Goal: Information Seeking & Learning: Learn about a topic

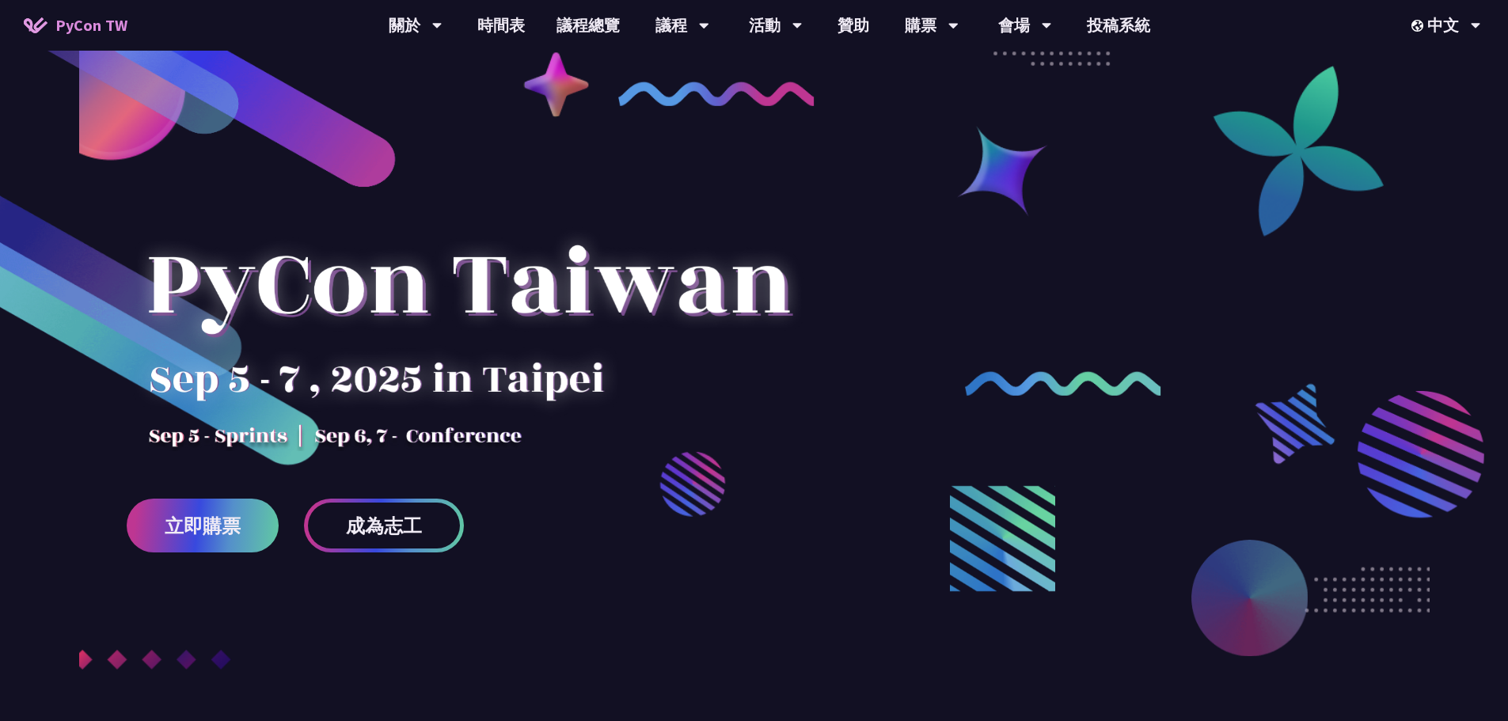
click at [891, 332] on div at bounding box center [754, 432] width 1508 height 674
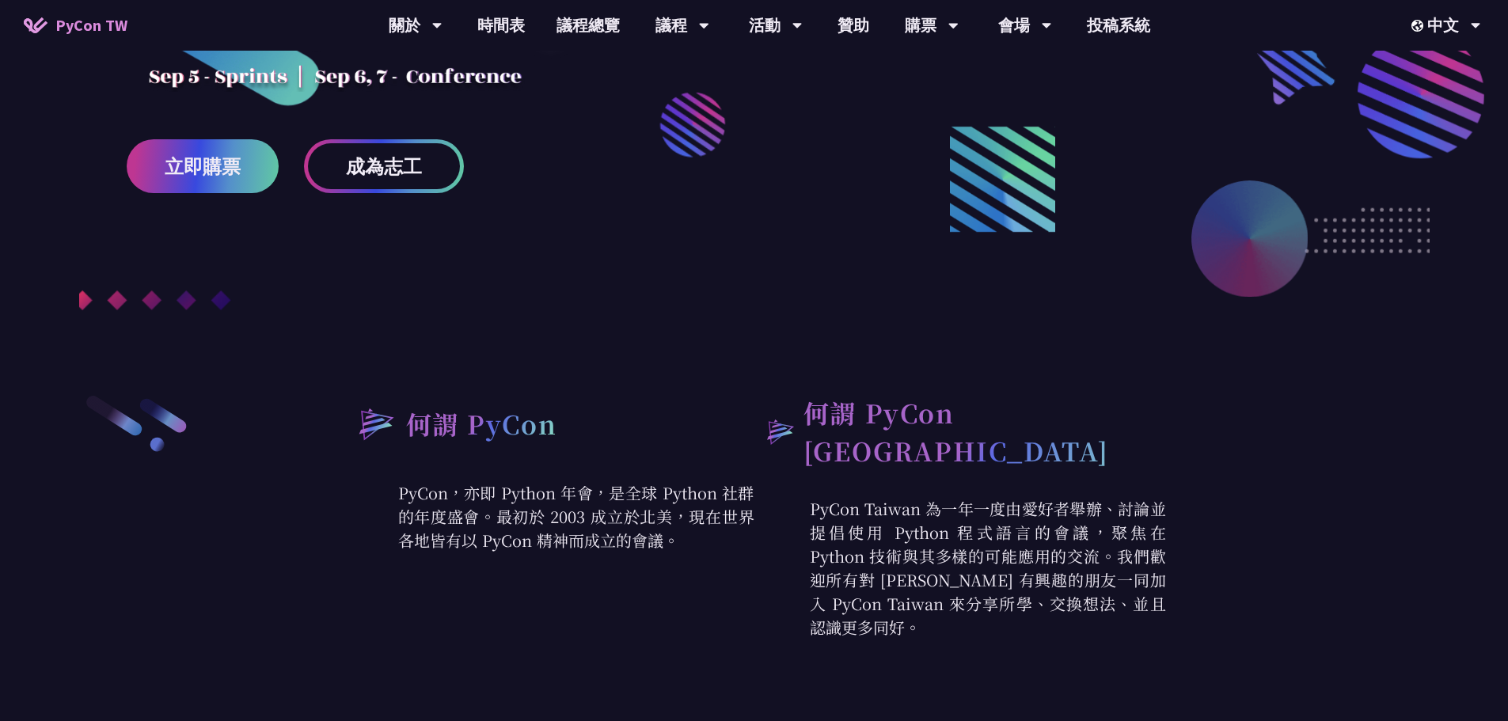
scroll to position [237, 0]
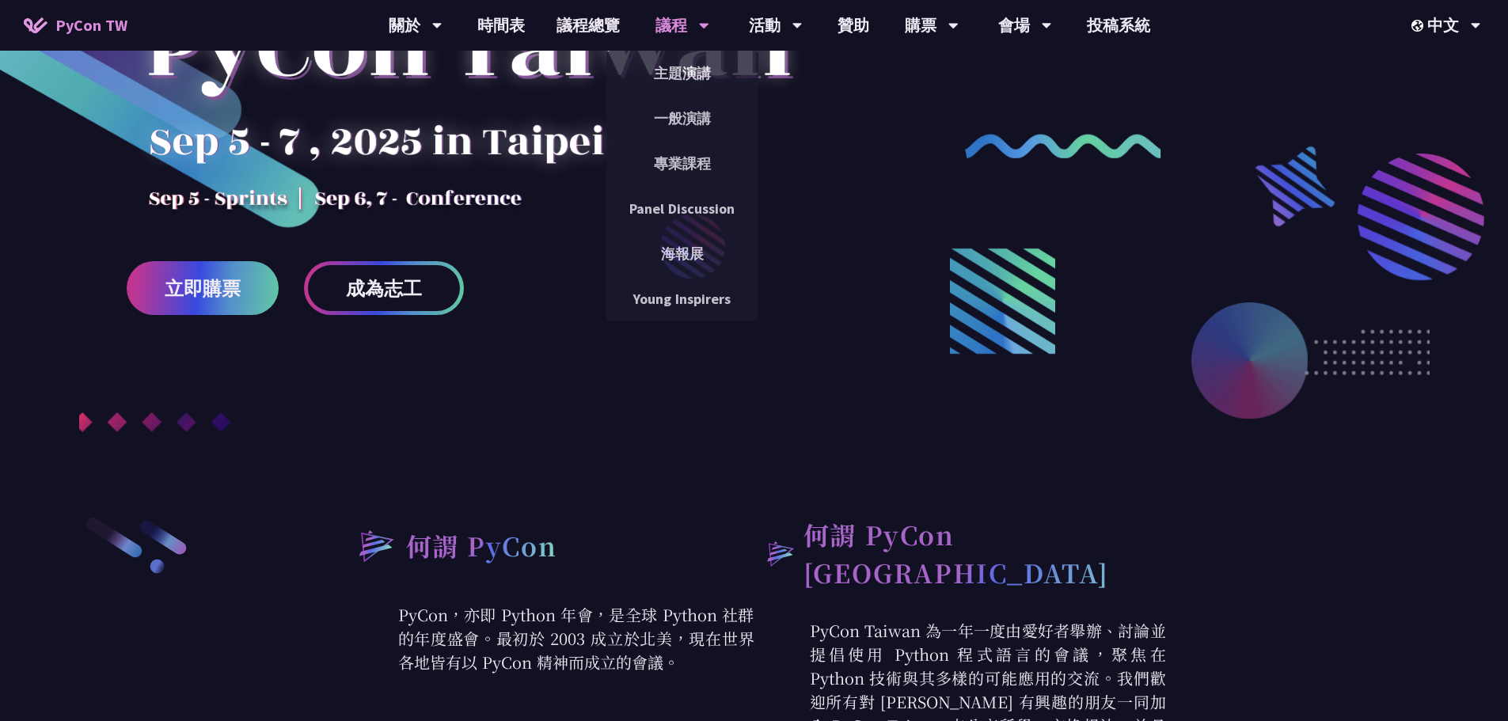
click at [670, 34] on div "議程" at bounding box center [682, 25] width 54 height 51
click at [692, 73] on link "主題演講" at bounding box center [682, 73] width 152 height 37
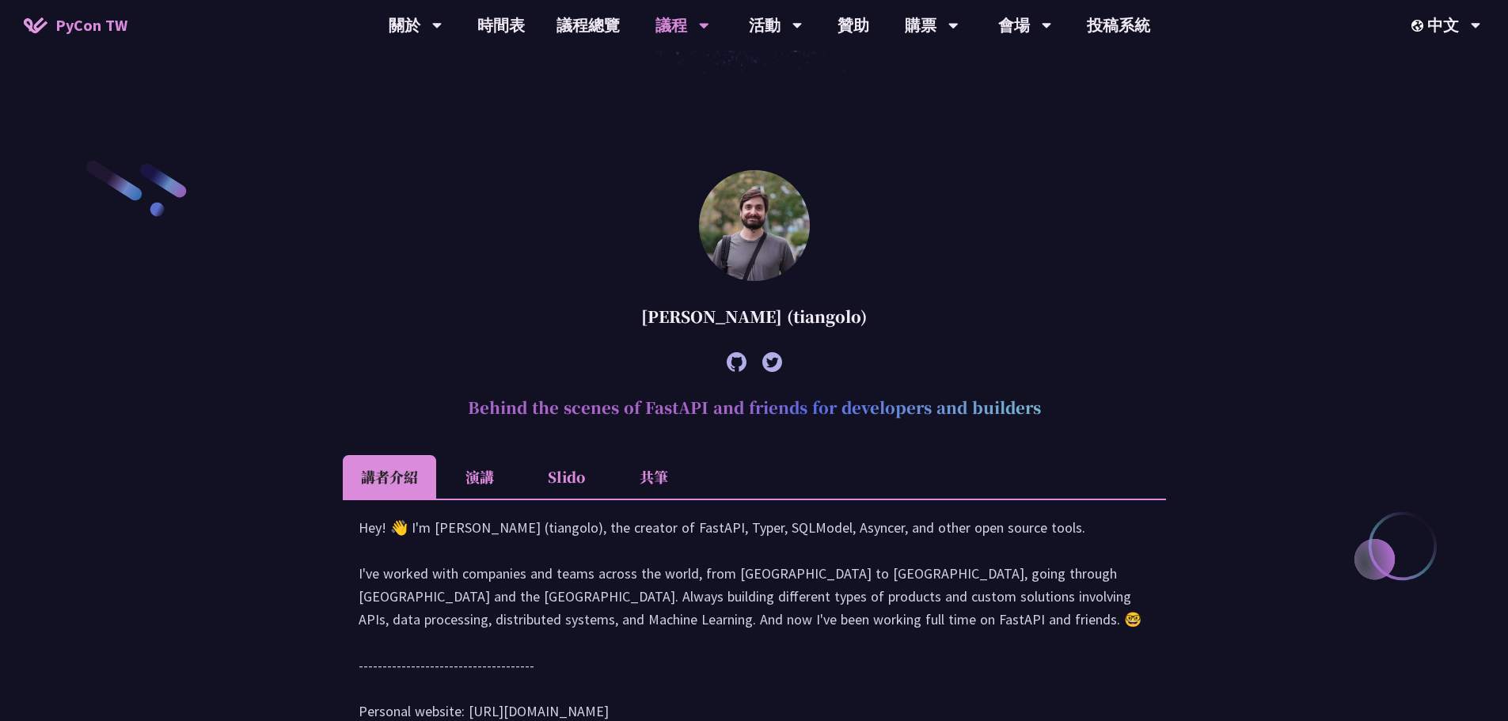
scroll to position [396, 0]
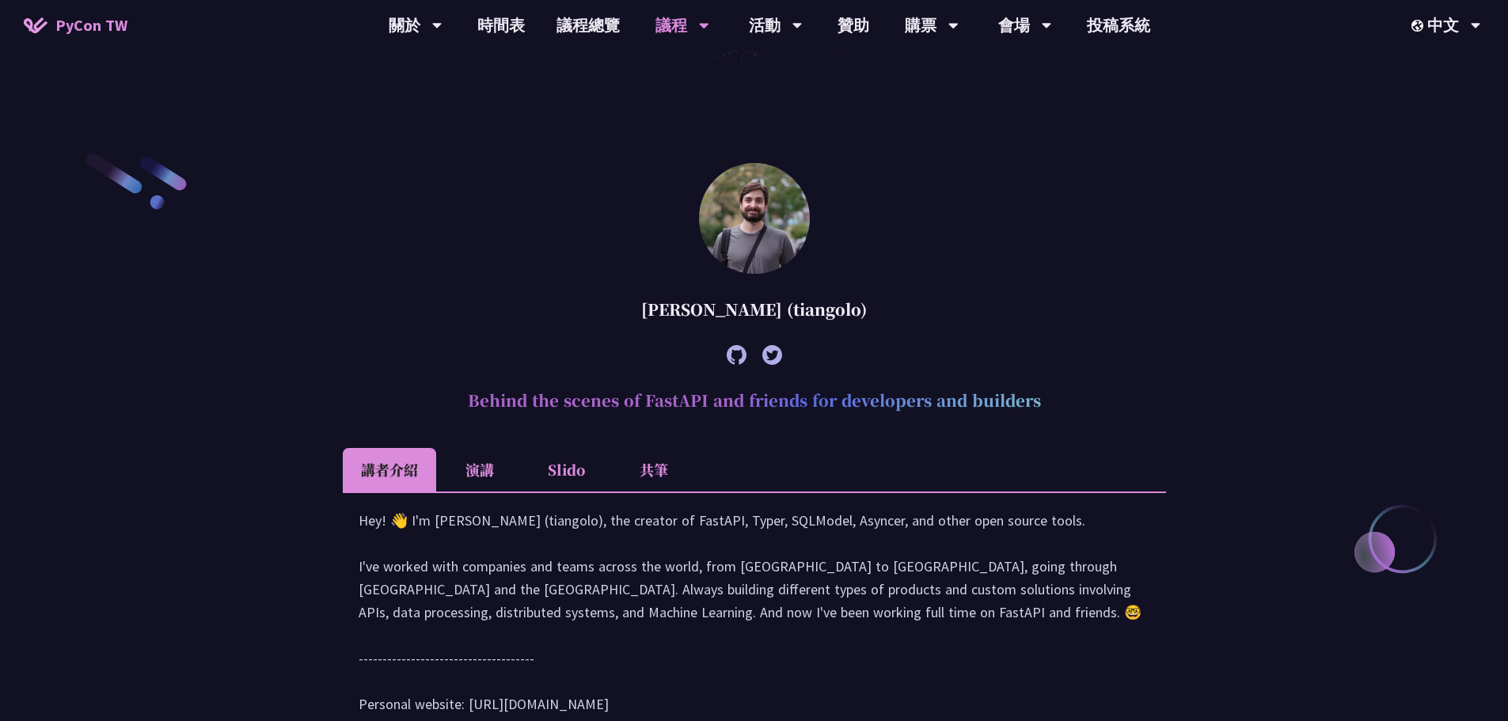
drag, startPoint x: 1141, startPoint y: 256, endPoint x: 1180, endPoint y: 264, distance: 39.7
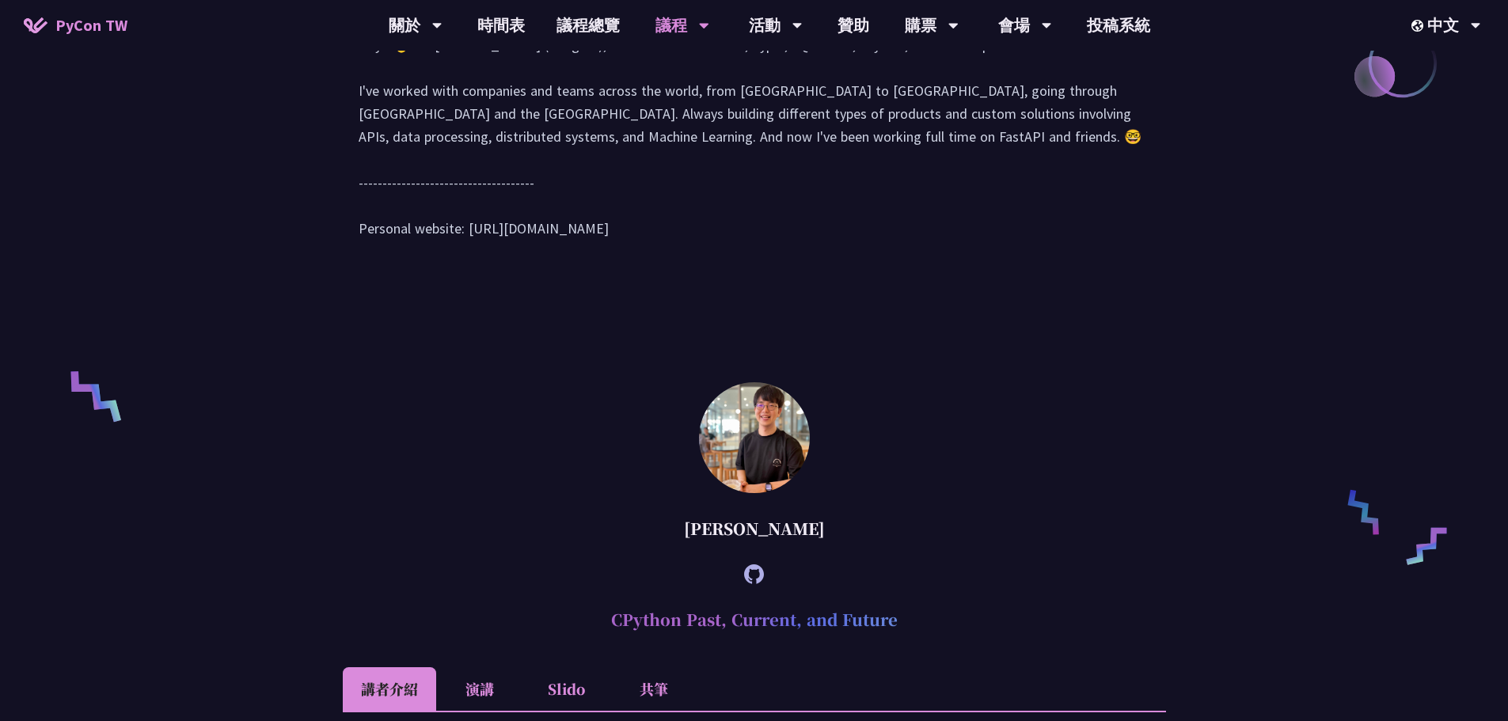
scroll to position [871, 0]
drag, startPoint x: 579, startPoint y: 256, endPoint x: 471, endPoint y: 256, distance: 108.4
click at [471, 256] on div "Hey! 👋 I'm [PERSON_NAME] (tiangolo), the creator of FastAPI, Typer, SQLModel, A…" at bounding box center [754, 145] width 791 height 222
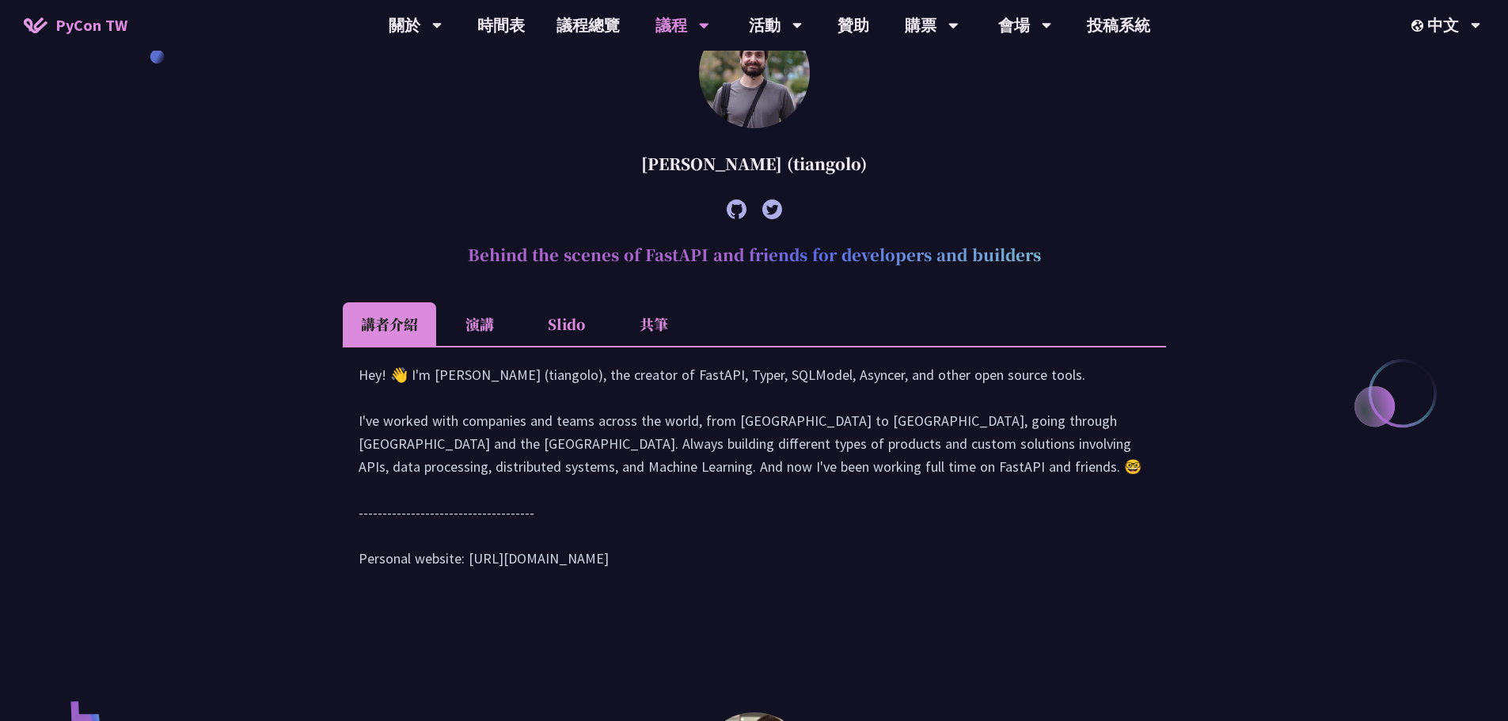
scroll to position [303, 0]
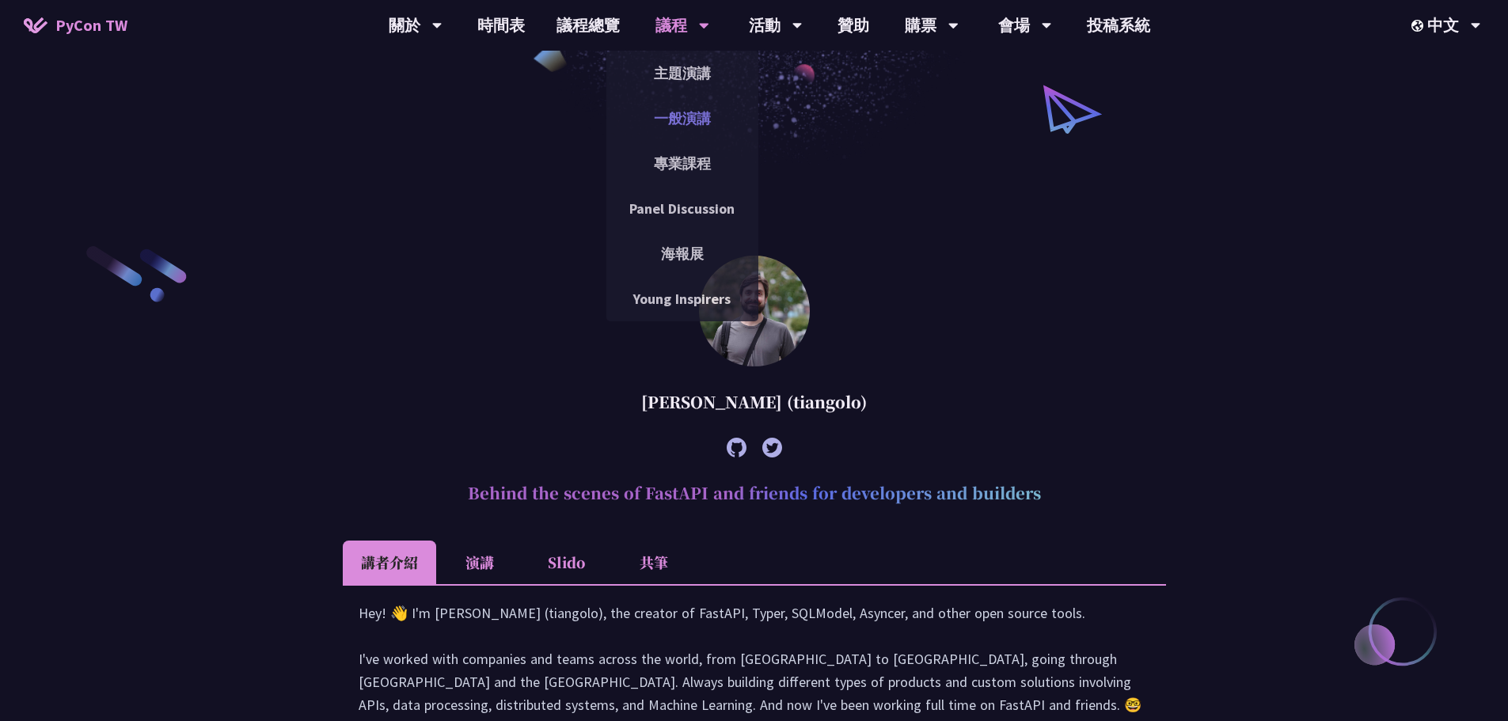
click at [690, 123] on link "一般演講" at bounding box center [682, 118] width 152 height 37
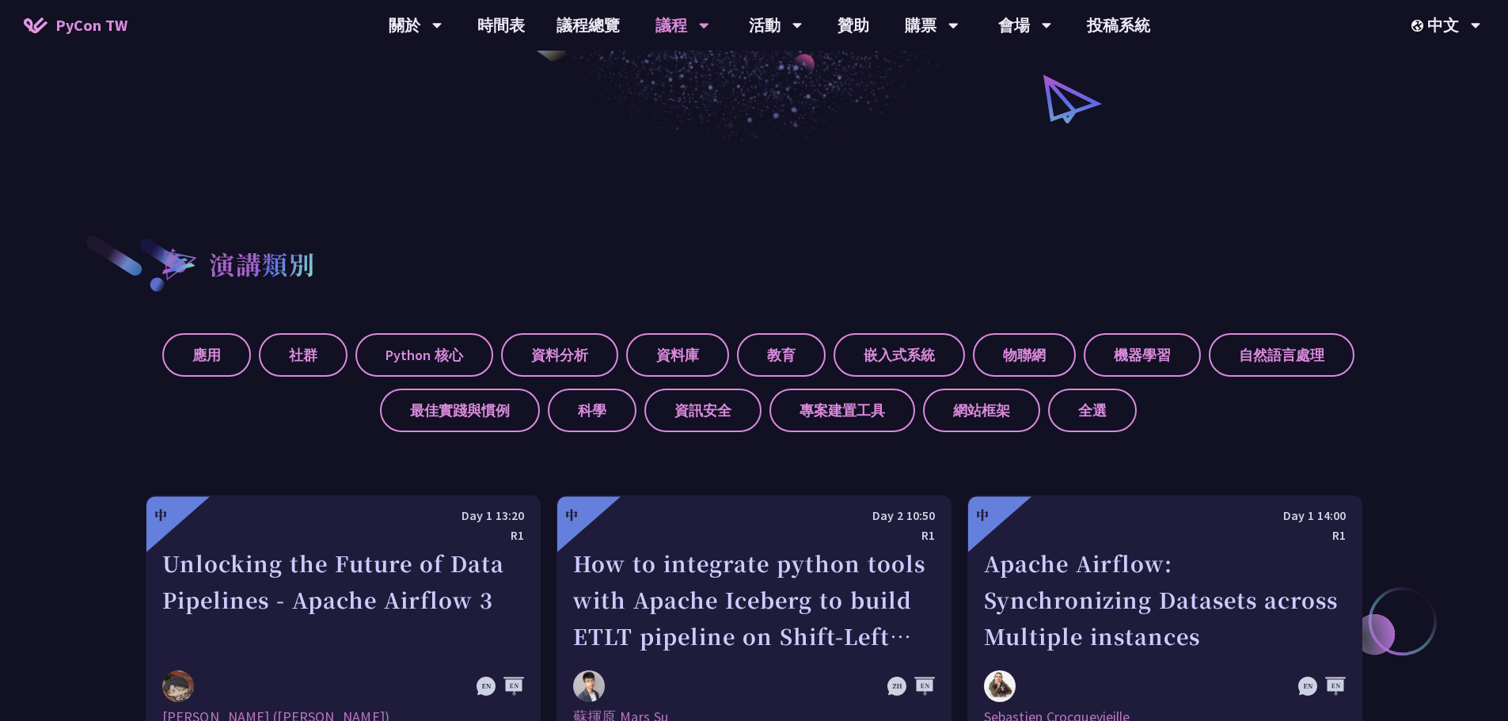
scroll to position [791, 0]
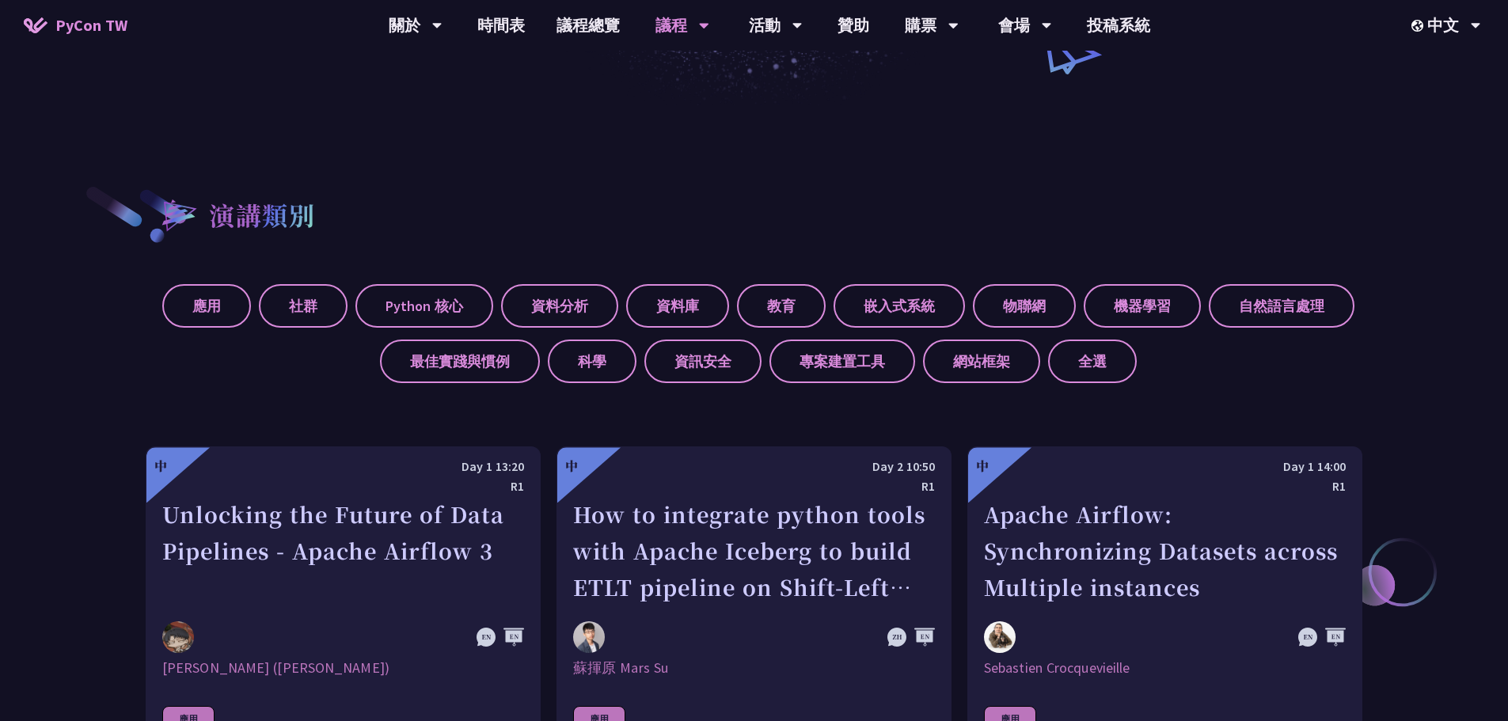
scroll to position [317, 0]
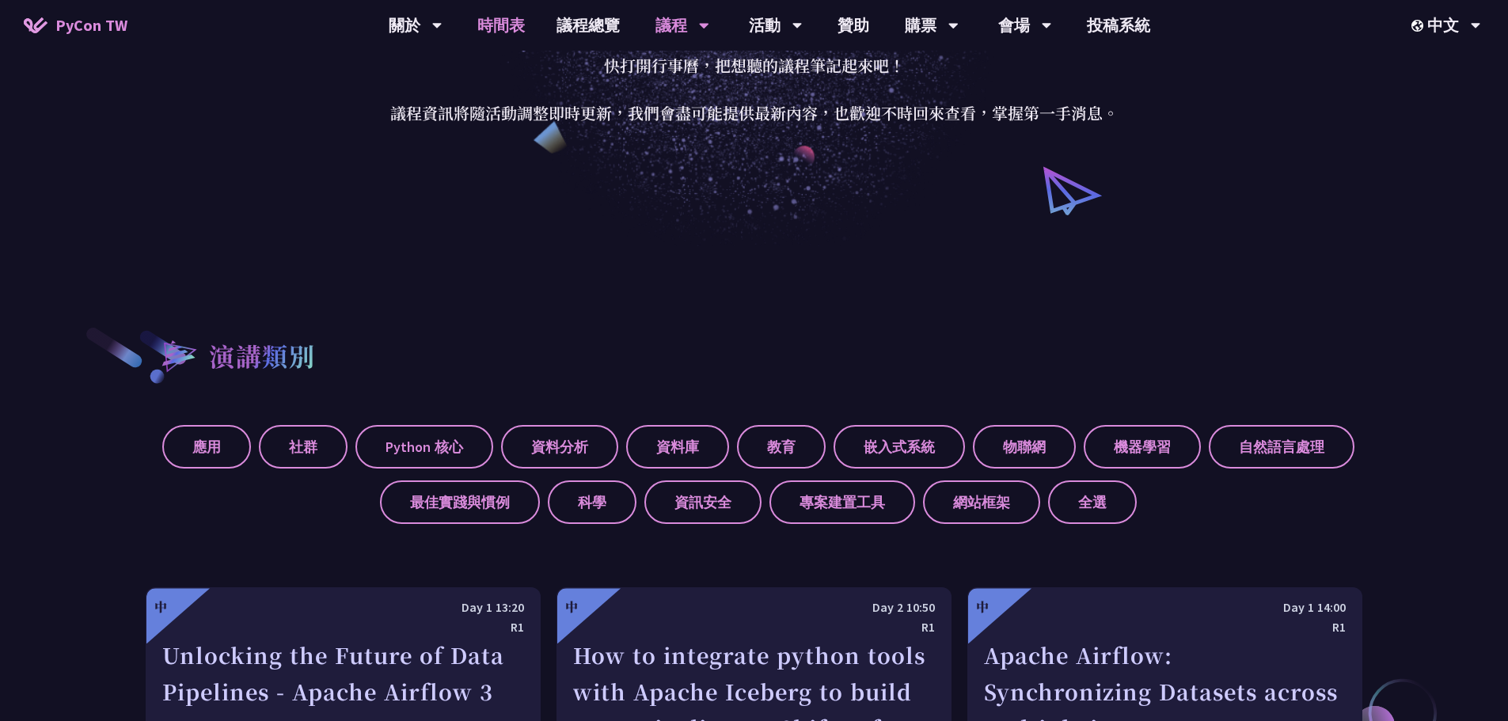
click at [515, 28] on link "時間表" at bounding box center [500, 25] width 79 height 51
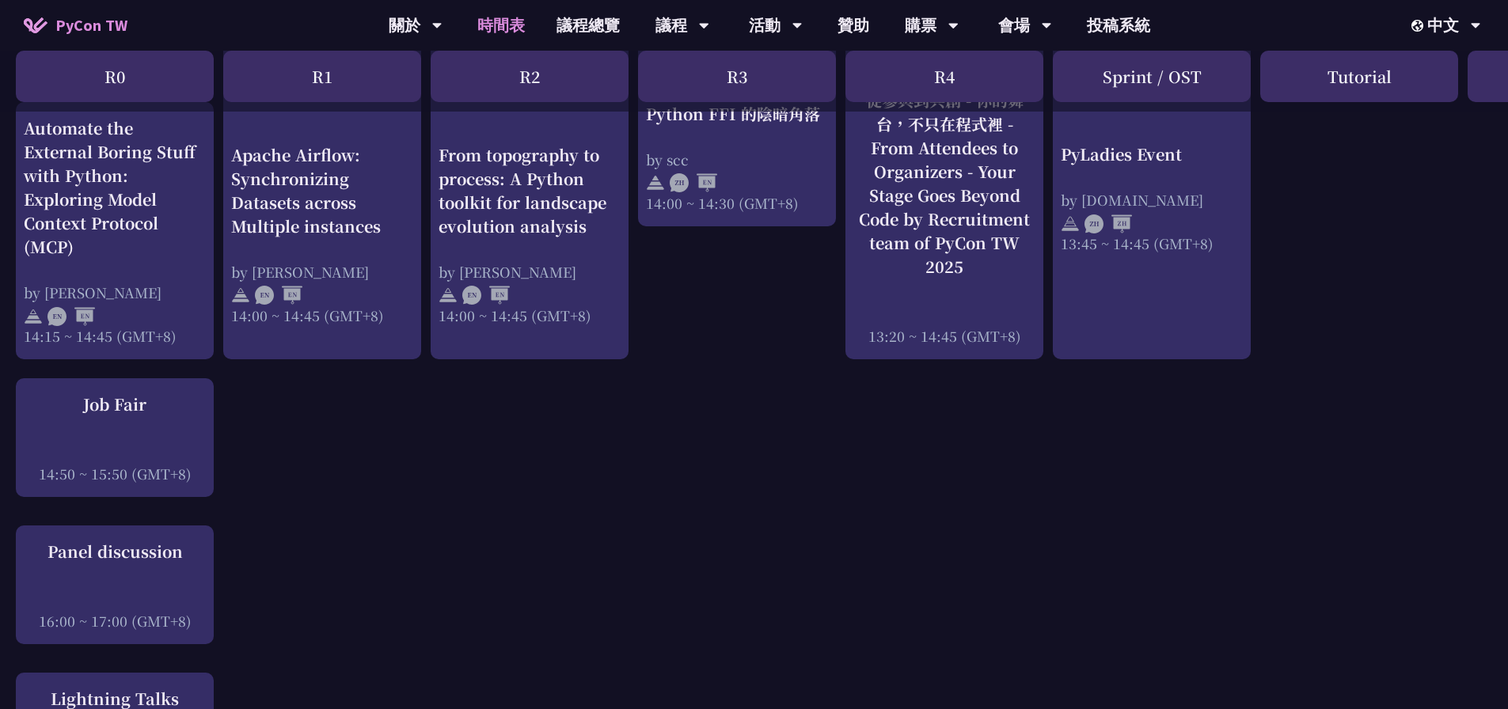
scroll to position [1680, 0]
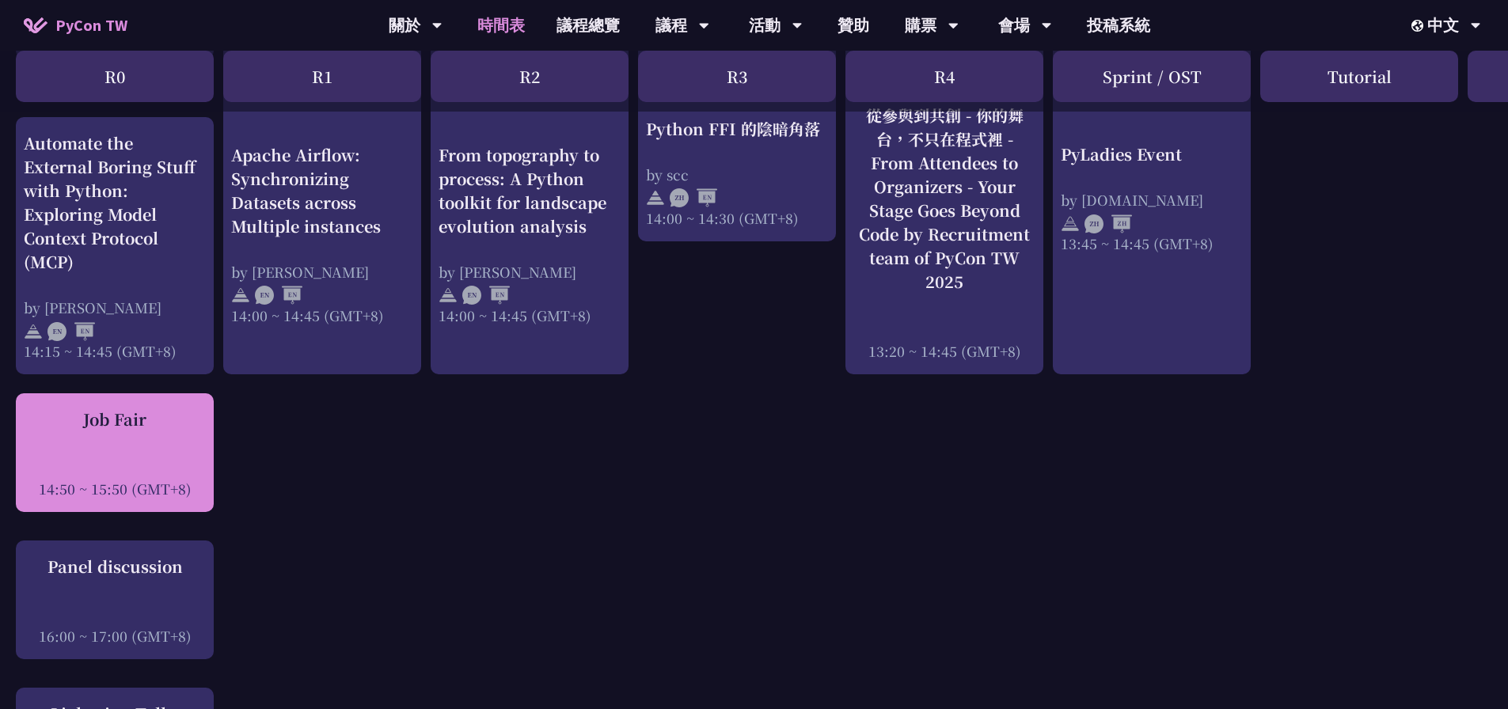
click at [165, 435] on div "Job Fair 14:50 ~ 15:50 (GMT+8)" at bounding box center [115, 453] width 182 height 91
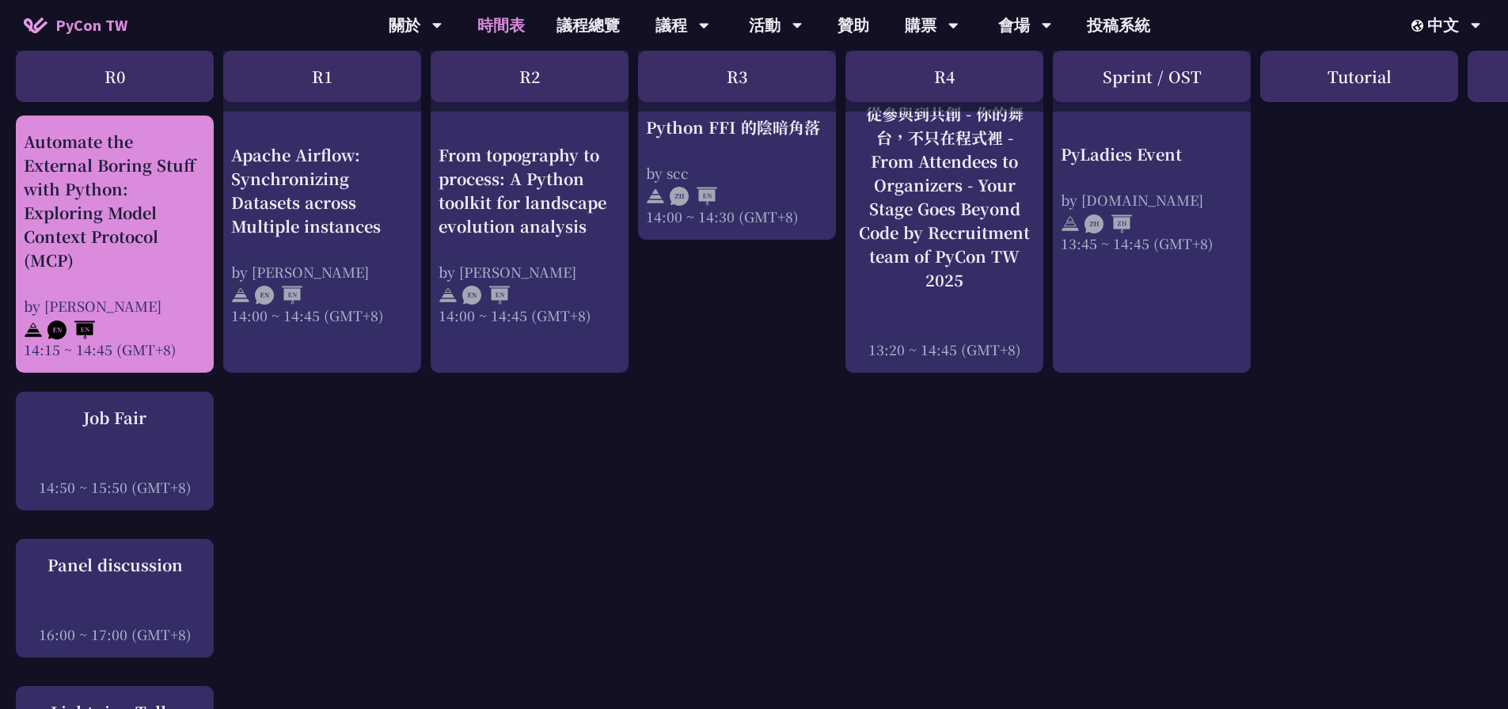
scroll to position [1601, 0]
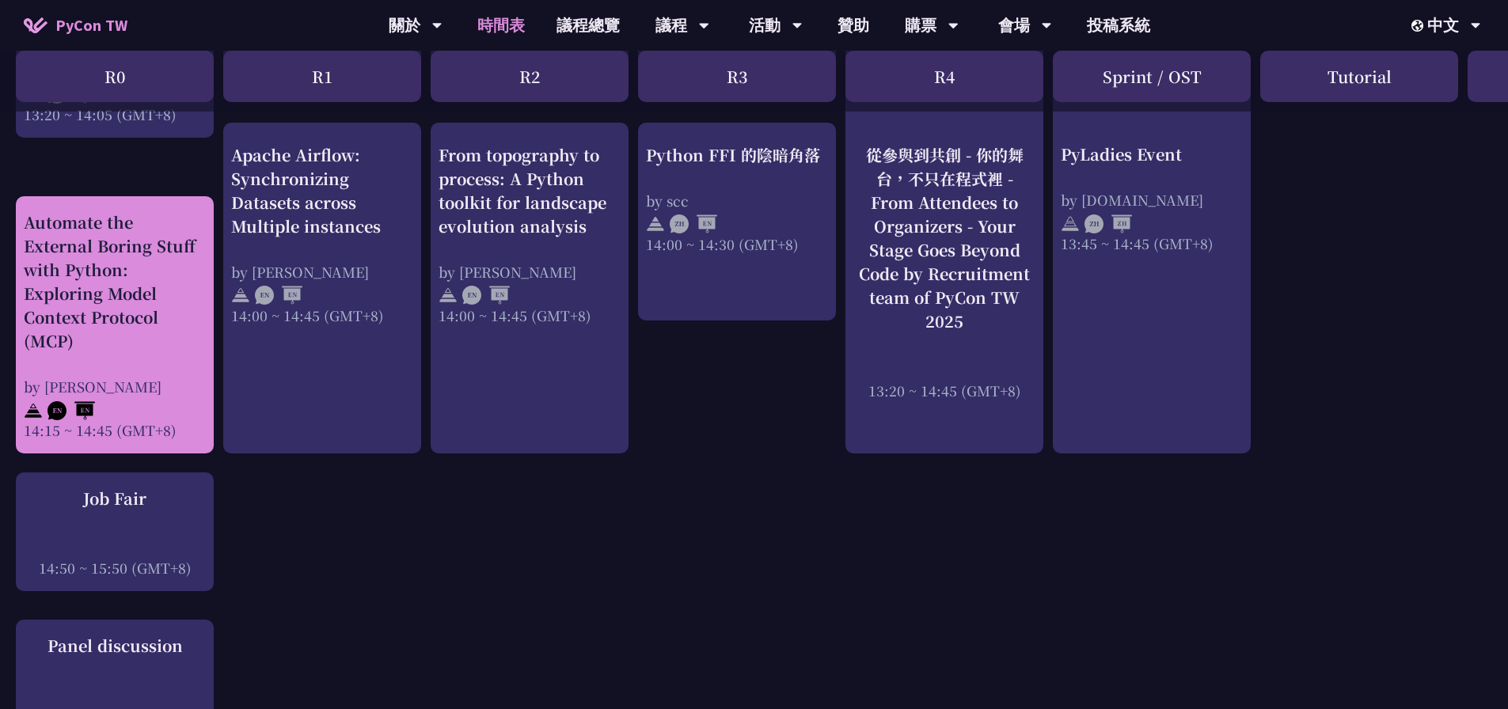
drag, startPoint x: 135, startPoint y: 364, endPoint x: 134, endPoint y: 343, distance: 21.4
click at [134, 343] on div "Automate the External Boring Stuff with Python: Exploring Model Context Protoco…" at bounding box center [115, 326] width 182 height 230
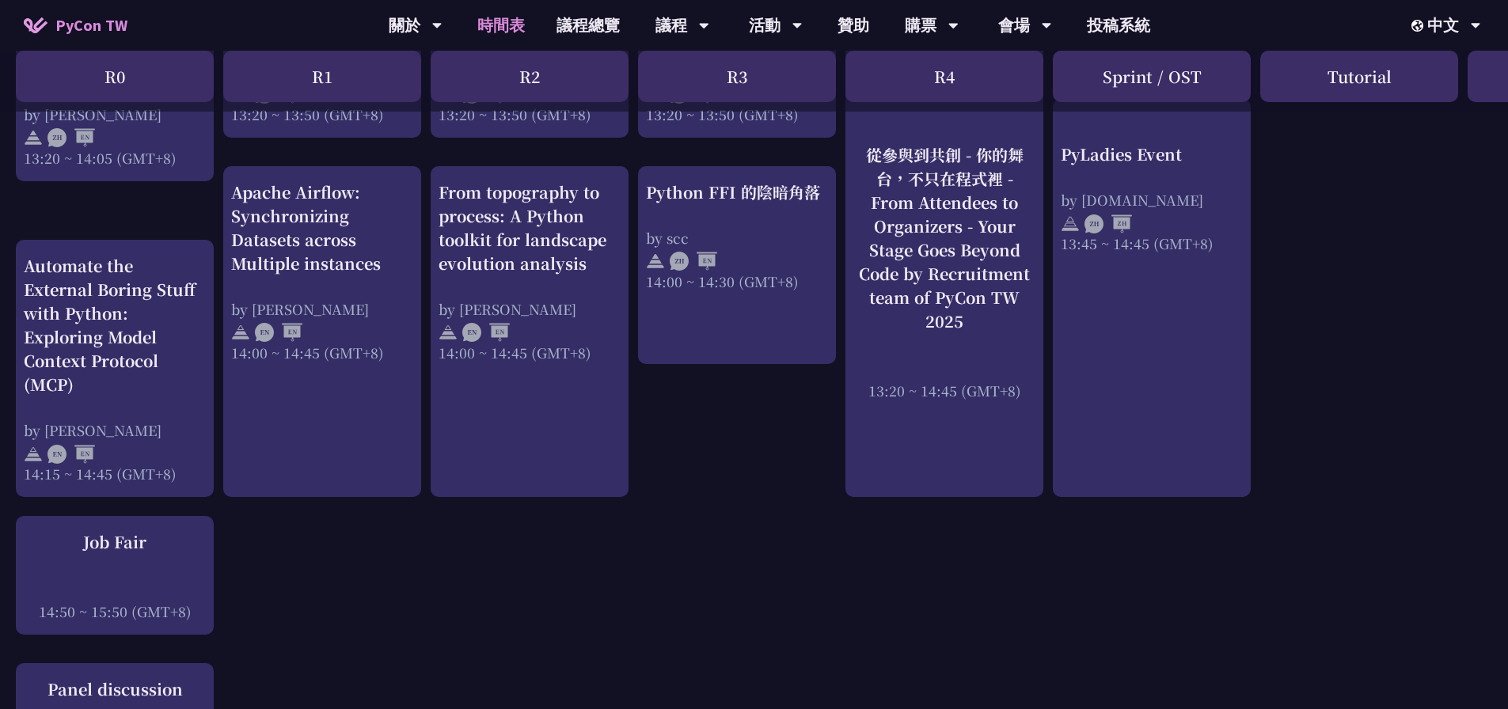
scroll to position [1522, 0]
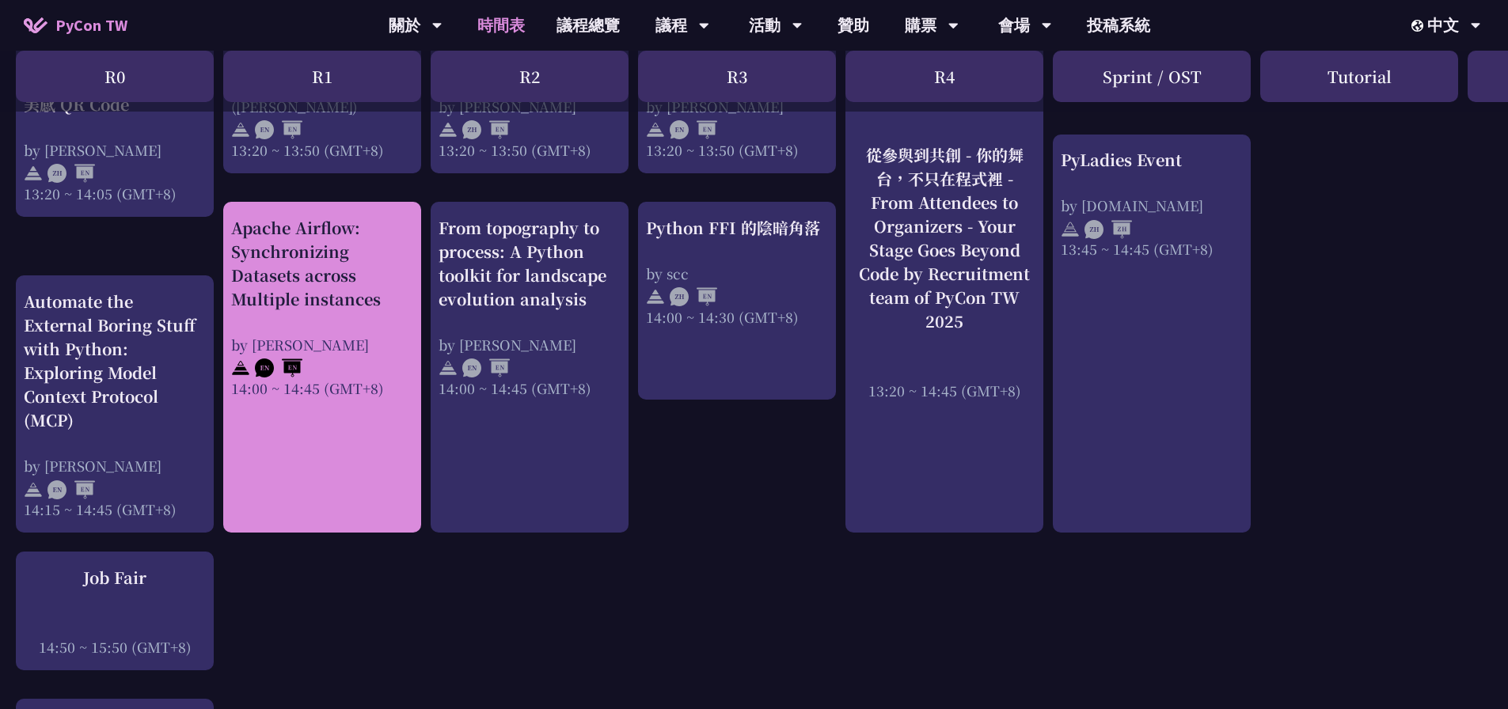
click at [374, 351] on div "by [PERSON_NAME]" at bounding box center [322, 345] width 182 height 20
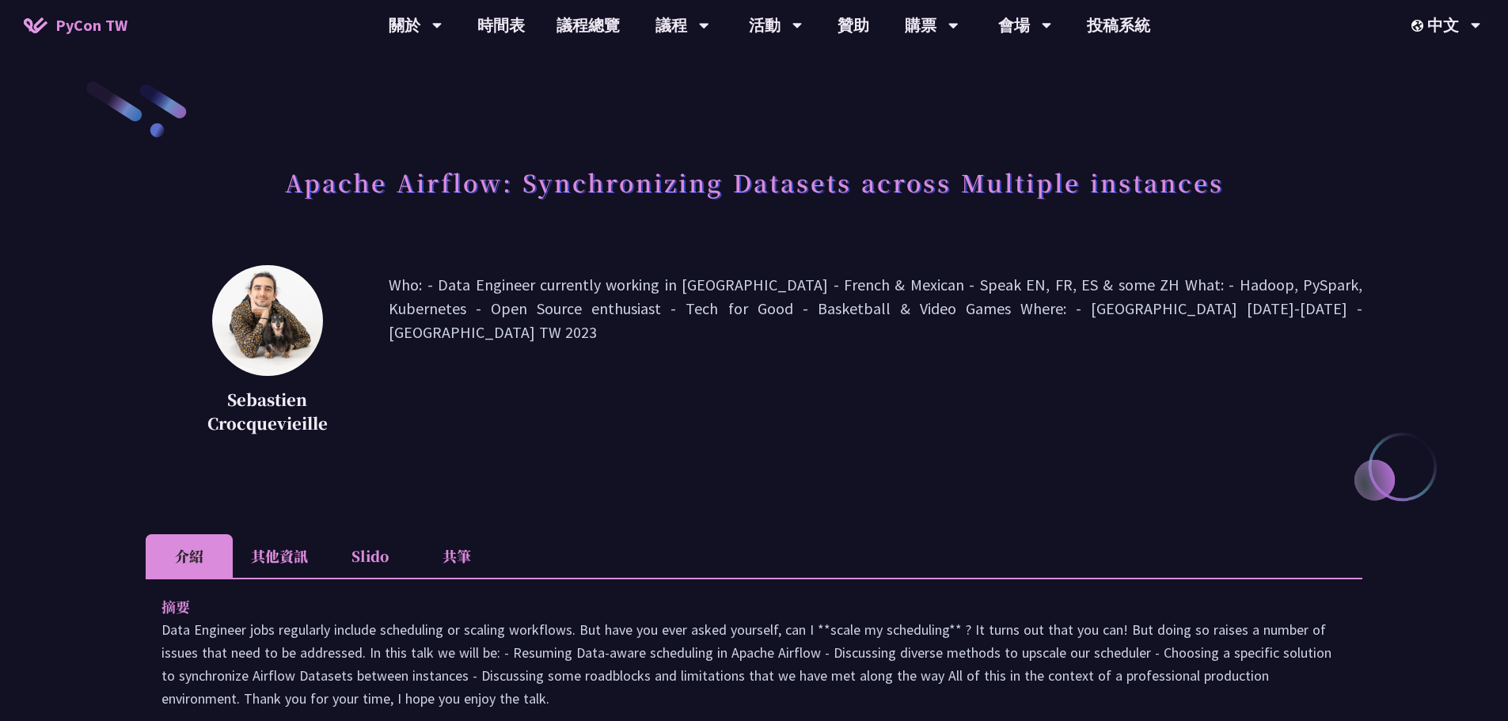
drag, startPoint x: 465, startPoint y: 287, endPoint x: 540, endPoint y: 308, distance: 78.0
click at [541, 308] on p "Who: - Data Engineer currently working in [GEOGRAPHIC_DATA] - French & Mexican …" at bounding box center [876, 356] width 974 height 166
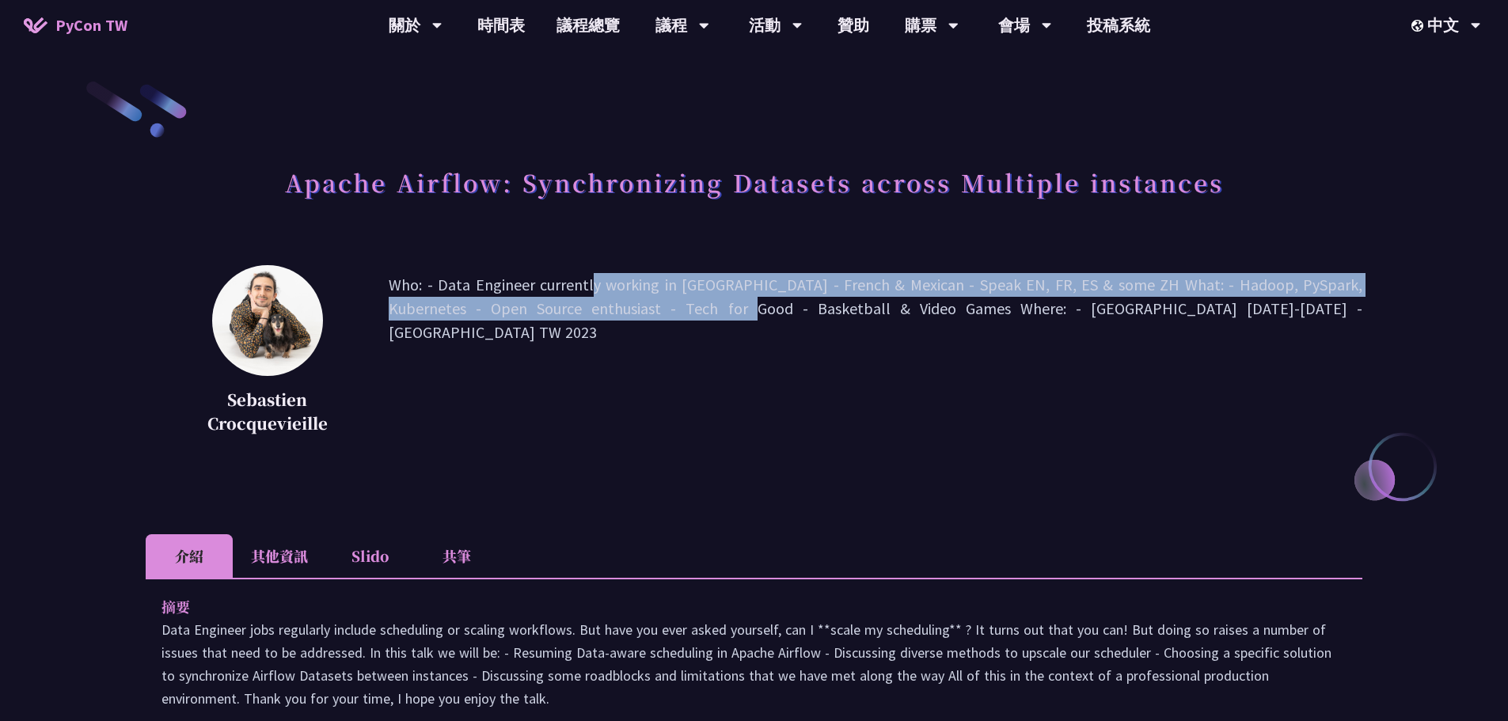
drag, startPoint x: 572, startPoint y: 308, endPoint x: 585, endPoint y: 309, distance: 12.7
click at [585, 309] on p "Who: - Data Engineer currently working in [GEOGRAPHIC_DATA] - French & Mexican …" at bounding box center [876, 356] width 974 height 166
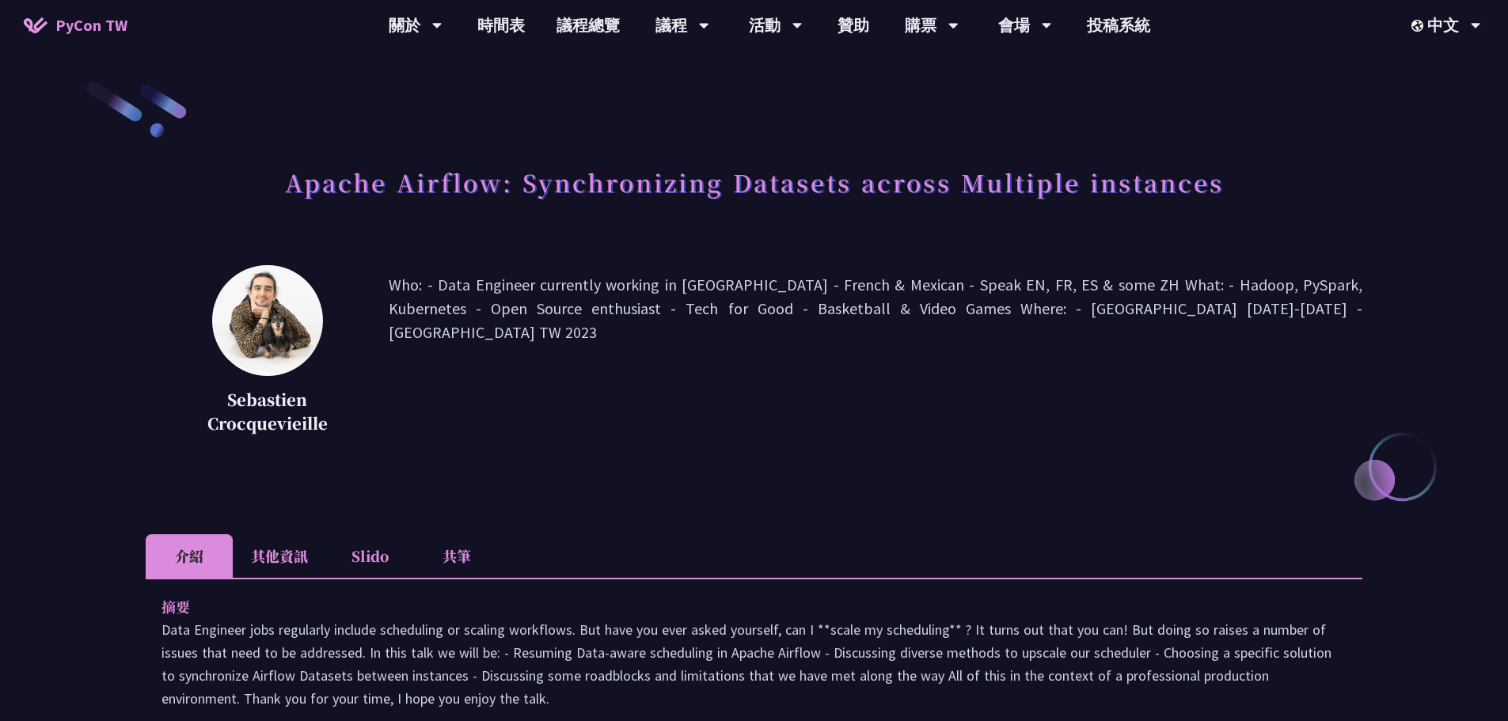
drag, startPoint x: 575, startPoint y: 294, endPoint x: 725, endPoint y: 325, distance: 152.6
click at [730, 325] on p "Who: - Data Engineer currently working in [GEOGRAPHIC_DATA] - French & Mexican …" at bounding box center [876, 356] width 974 height 166
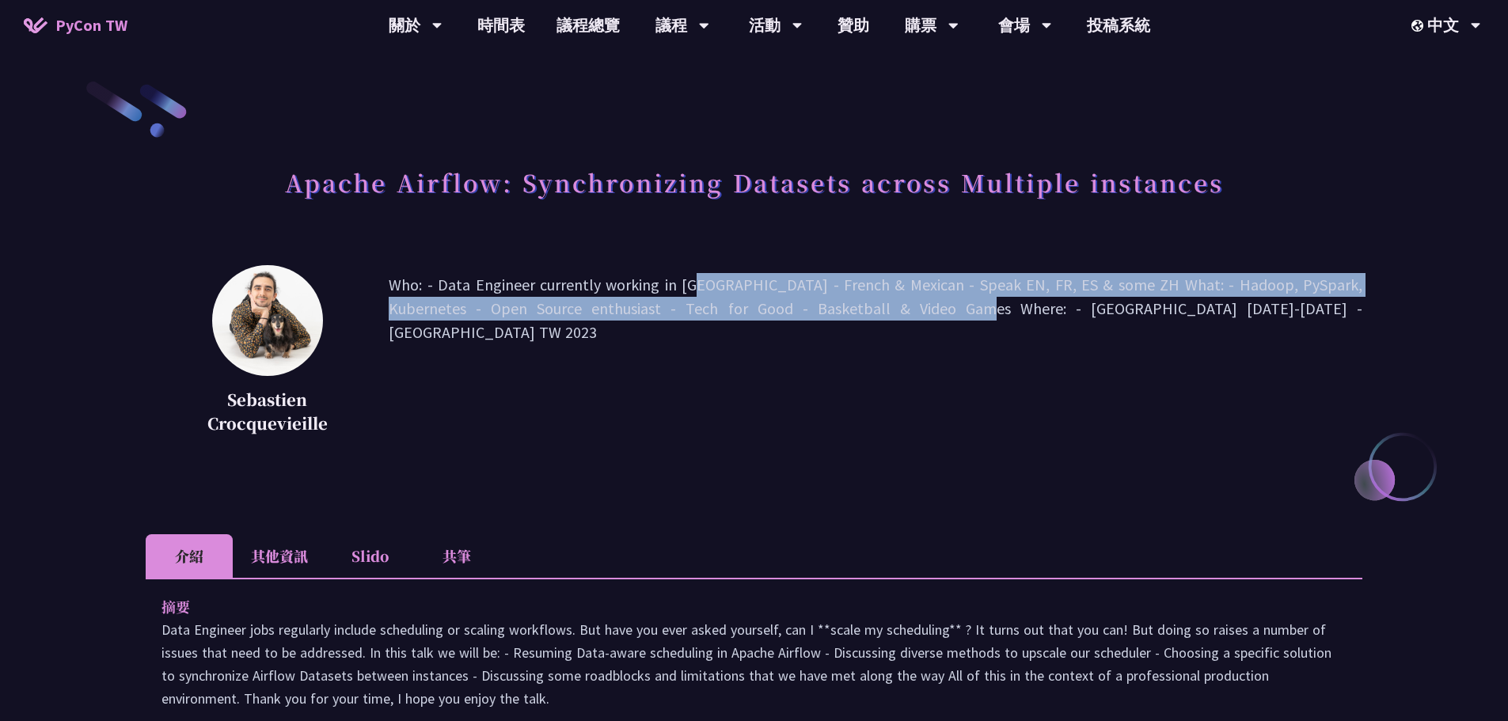
drag, startPoint x: 761, startPoint y: 318, endPoint x: 802, endPoint y: 313, distance: 40.7
click at [802, 313] on p "Who: - Data Engineer currently working in [GEOGRAPHIC_DATA] - French & Mexican …" at bounding box center [876, 356] width 974 height 166
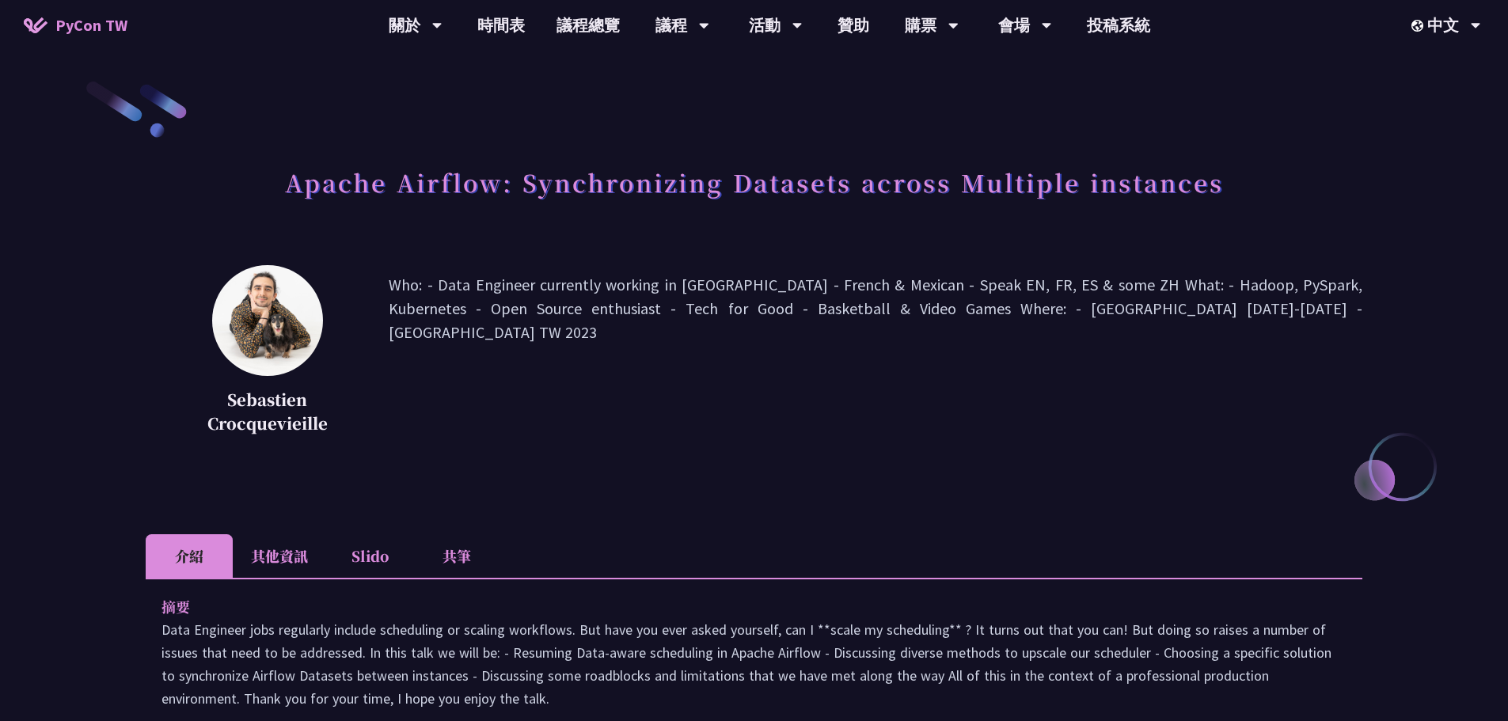
drag, startPoint x: 694, startPoint y: 282, endPoint x: 874, endPoint y: 312, distance: 182.2
click at [813, 312] on p "Who: - Data Engineer currently working in [GEOGRAPHIC_DATA] - French & Mexican …" at bounding box center [876, 356] width 974 height 166
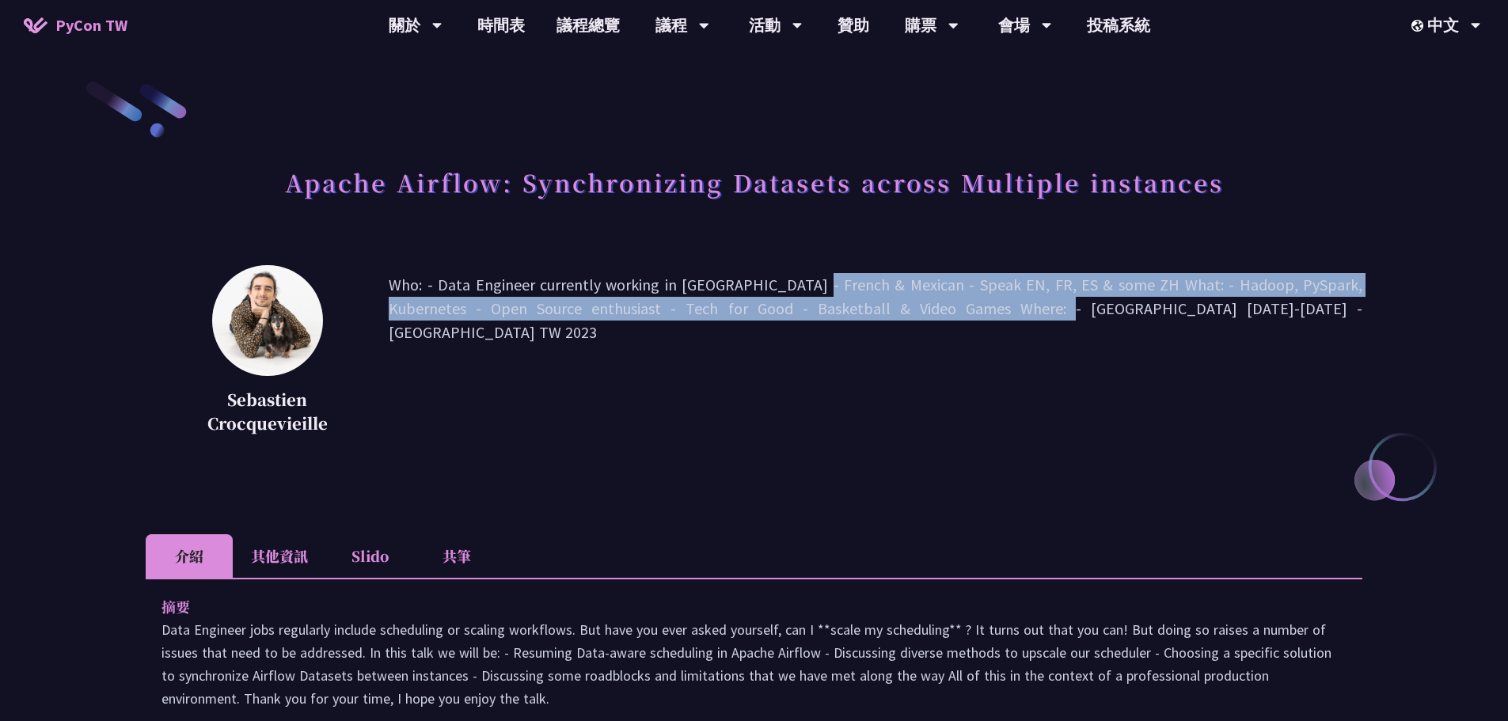
drag, startPoint x: 874, startPoint y: 312, endPoint x: 918, endPoint y: 312, distance: 44.3
click at [889, 311] on p "Who: - Data Engineer currently working in [GEOGRAPHIC_DATA] - French & Mexican …" at bounding box center [876, 356] width 974 height 166
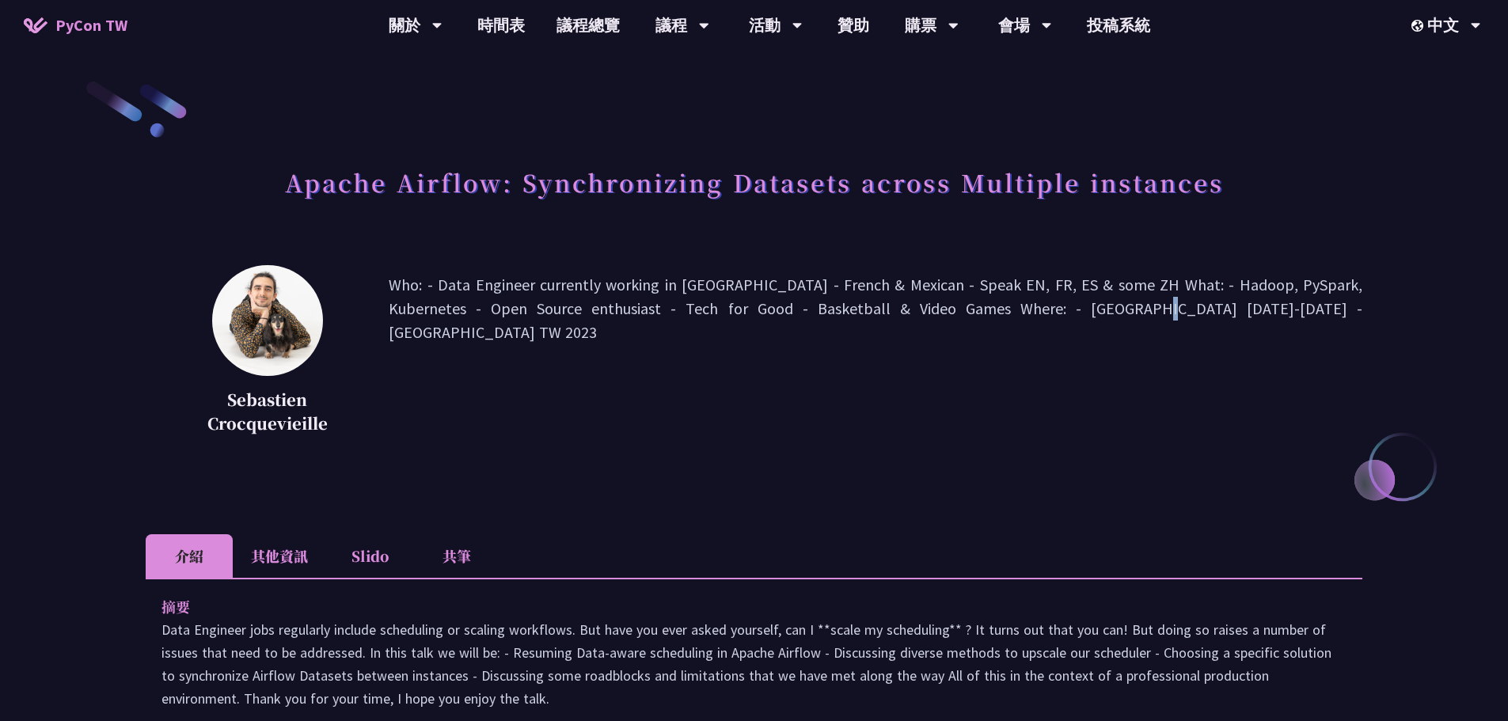
drag, startPoint x: 918, startPoint y: 312, endPoint x: 682, endPoint y: 293, distance: 236.6
click at [702, 295] on p "Who: - Data Engineer currently working in [GEOGRAPHIC_DATA] - French & Mexican …" at bounding box center [876, 356] width 974 height 166
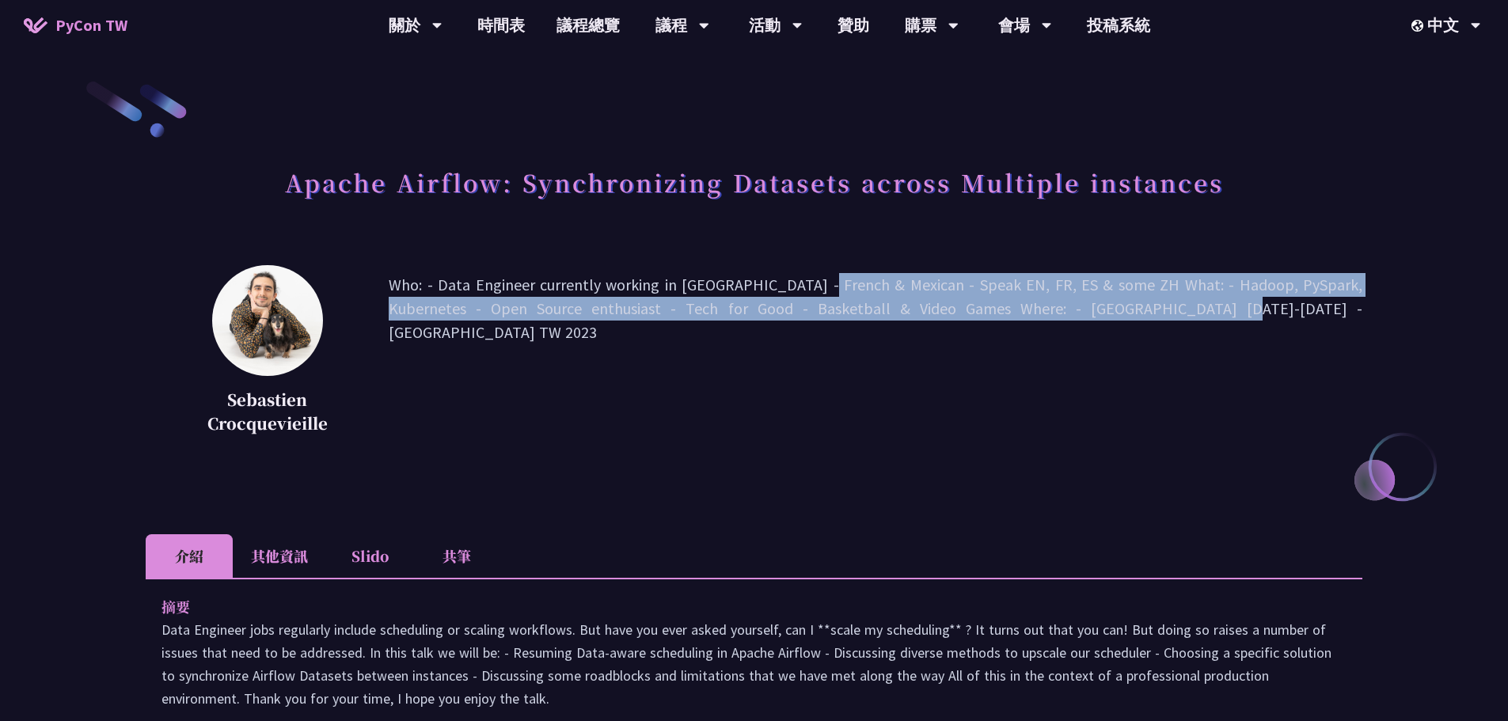
drag, startPoint x: 682, startPoint y: 293, endPoint x: 666, endPoint y: 289, distance: 16.3
click at [666, 289] on p "Who: - Data Engineer currently working in [GEOGRAPHIC_DATA] - French & Mexican …" at bounding box center [876, 356] width 974 height 166
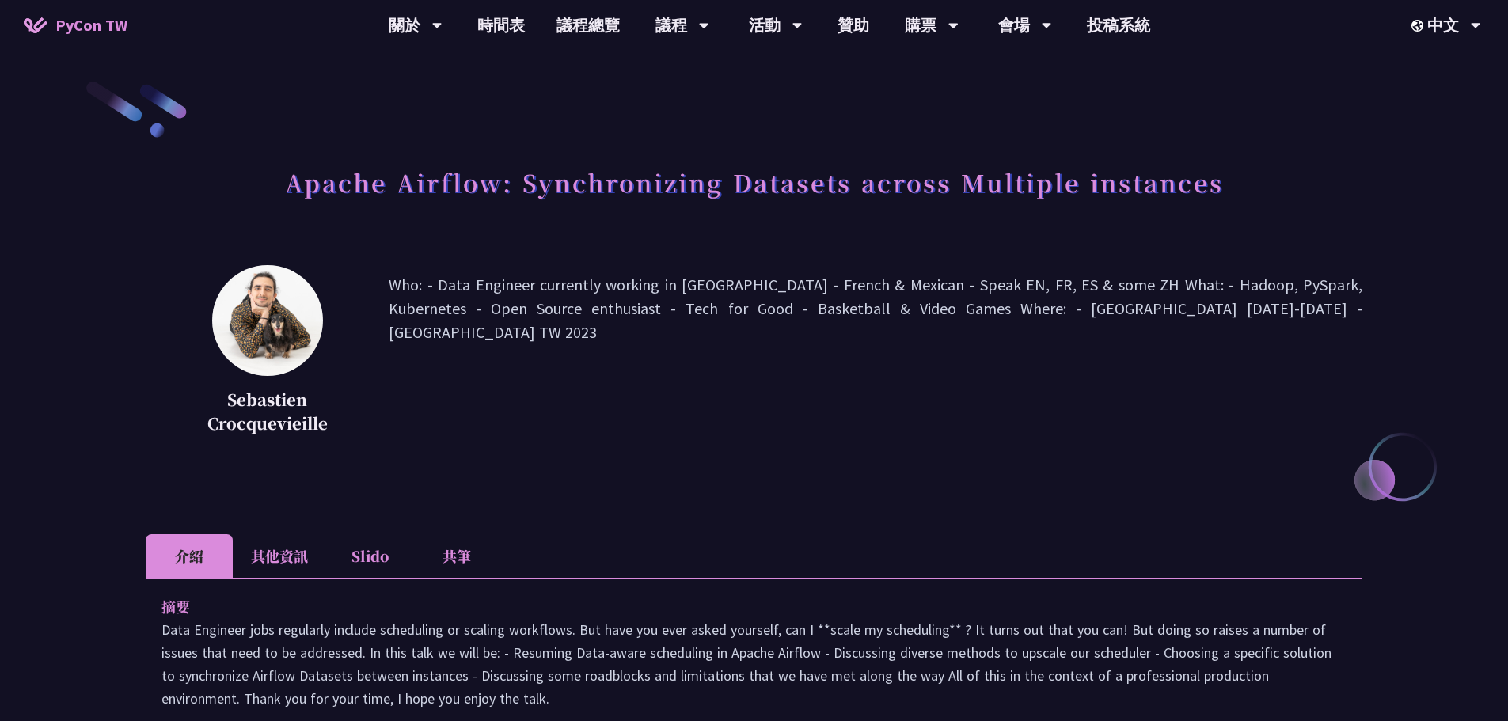
drag, startPoint x: 604, startPoint y: 286, endPoint x: 719, endPoint y: 308, distance: 117.7
click at [720, 308] on p "Who: - Data Engineer currently working in [GEOGRAPHIC_DATA] - French & Mexican …" at bounding box center [876, 356] width 974 height 166
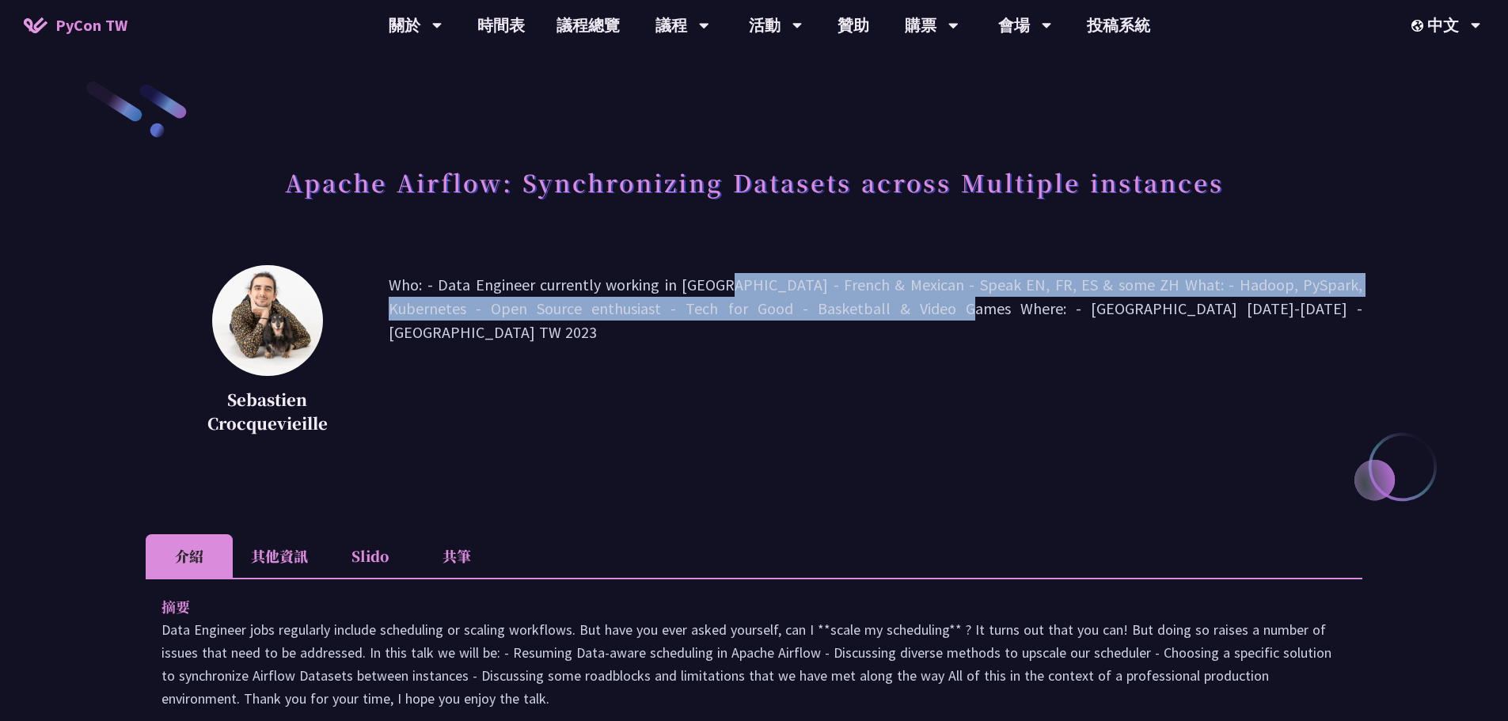
click at [812, 306] on p "Who: - Data Engineer currently working in [GEOGRAPHIC_DATA] - French & Mexican …" at bounding box center [876, 356] width 974 height 166
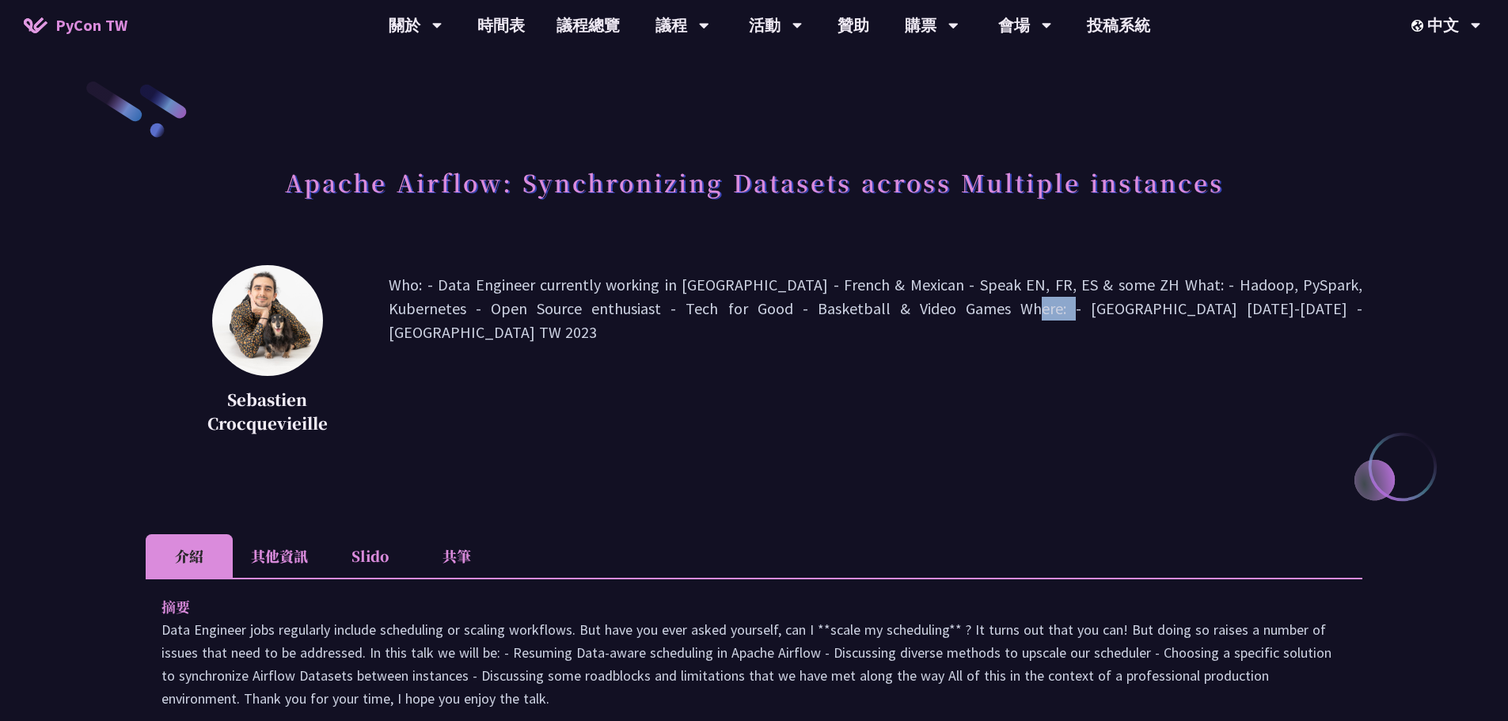
drag, startPoint x: 829, startPoint y: 306, endPoint x: 537, endPoint y: 281, distance: 292.3
click at [541, 281] on p "Who: - Data Engineer currently working in [GEOGRAPHIC_DATA] - French & Mexican …" at bounding box center [876, 356] width 974 height 166
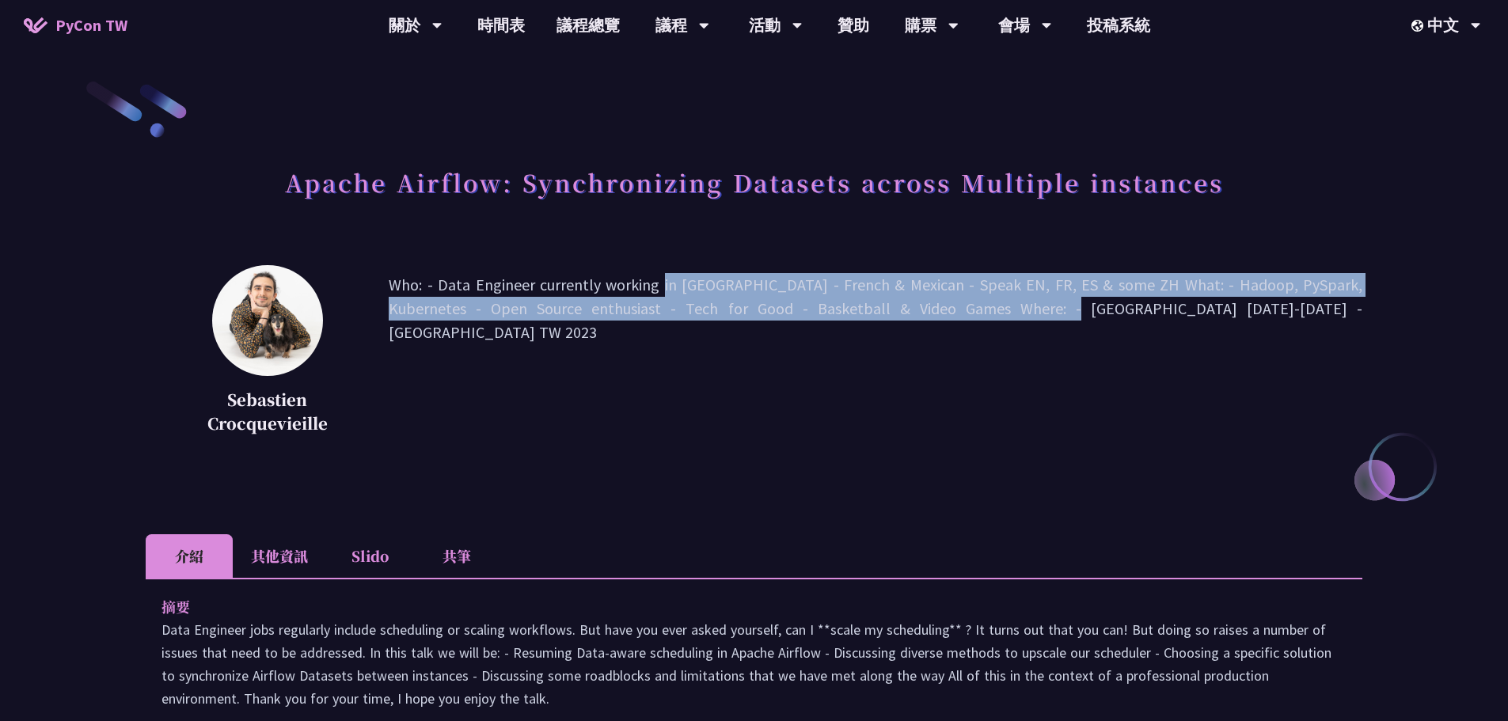
click at [514, 281] on p "Who: - Data Engineer currently working in [GEOGRAPHIC_DATA] - French & Mexican …" at bounding box center [876, 356] width 974 height 166
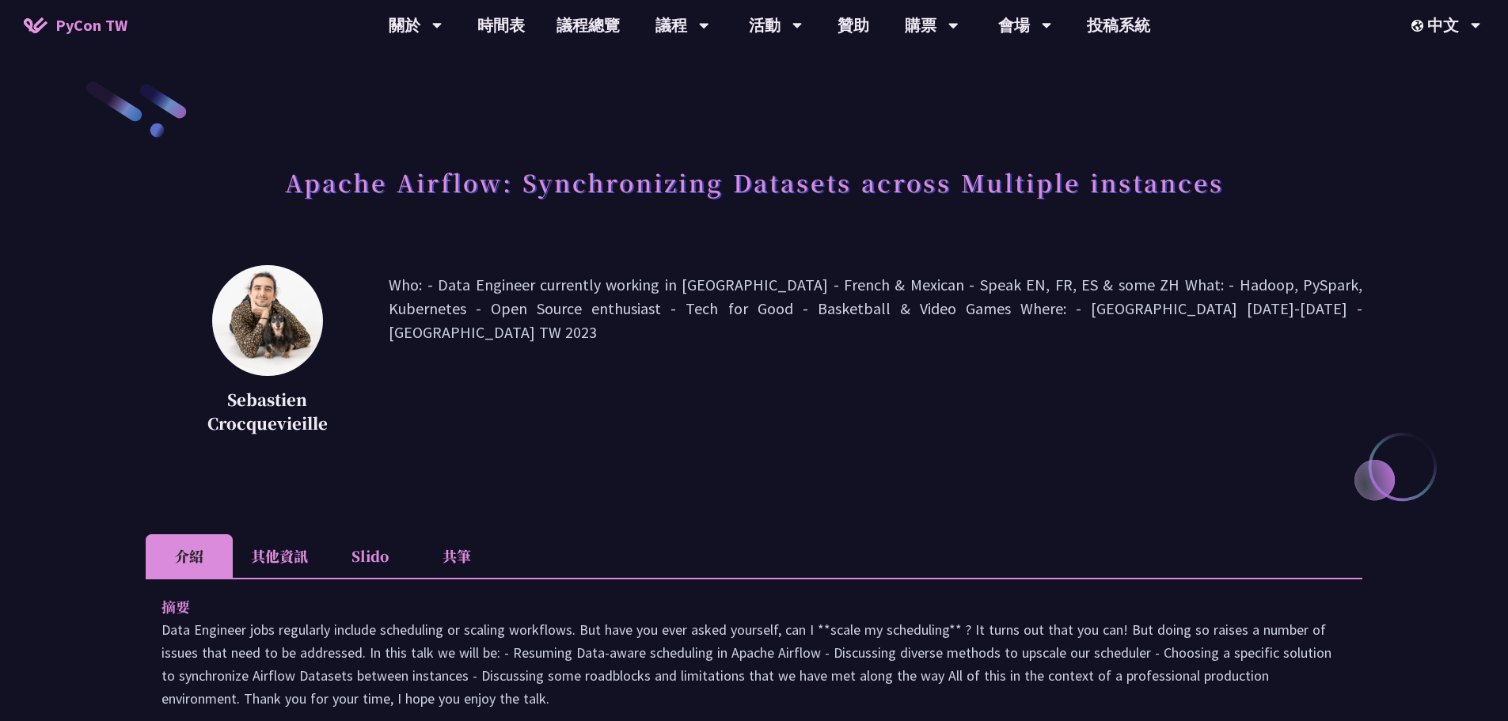
drag, startPoint x: 479, startPoint y: 291, endPoint x: 646, endPoint y: 314, distance: 168.6
click at [655, 316] on p "Who: - Data Engineer currently working in [GEOGRAPHIC_DATA] - French & Mexican …" at bounding box center [876, 356] width 974 height 166
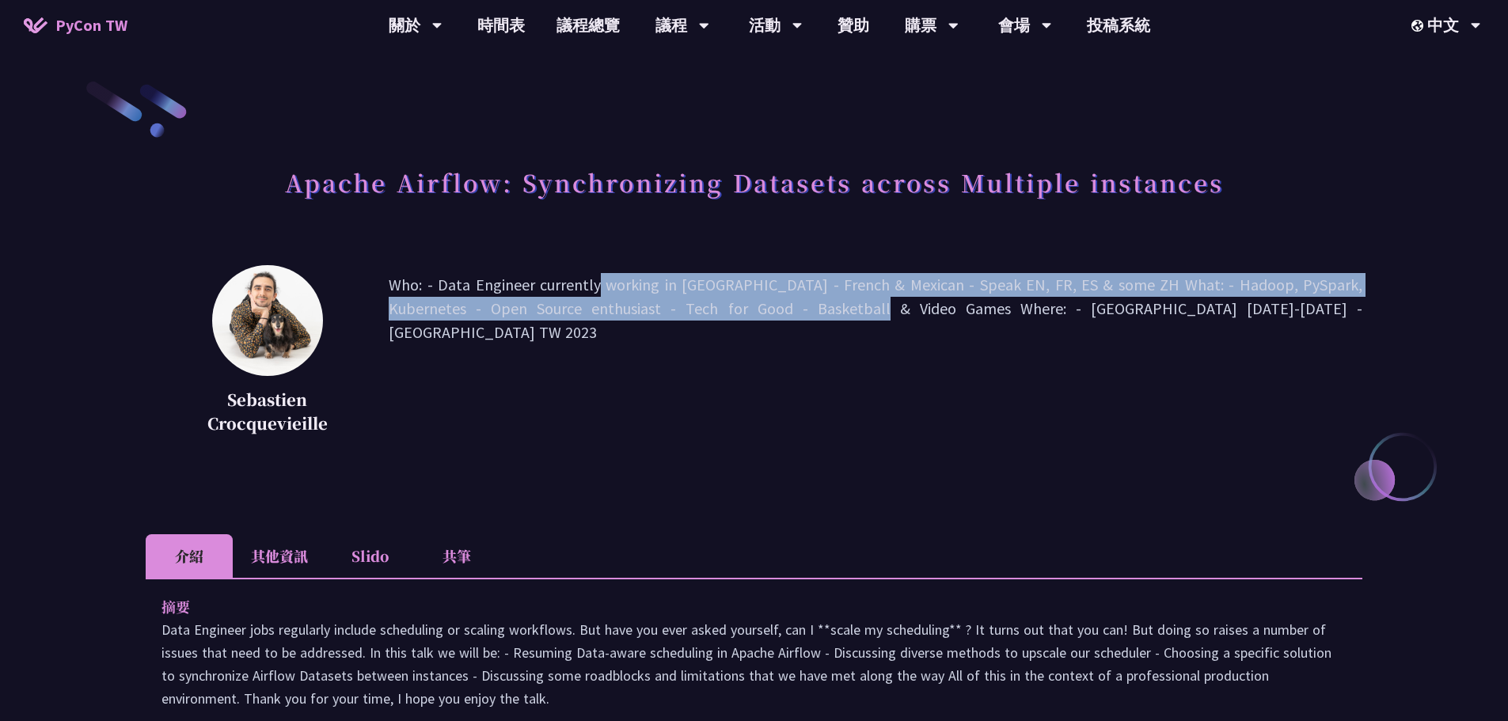
click at [776, 312] on p "Who: - Data Engineer currently working in [GEOGRAPHIC_DATA] - French & Mexican …" at bounding box center [876, 356] width 974 height 166
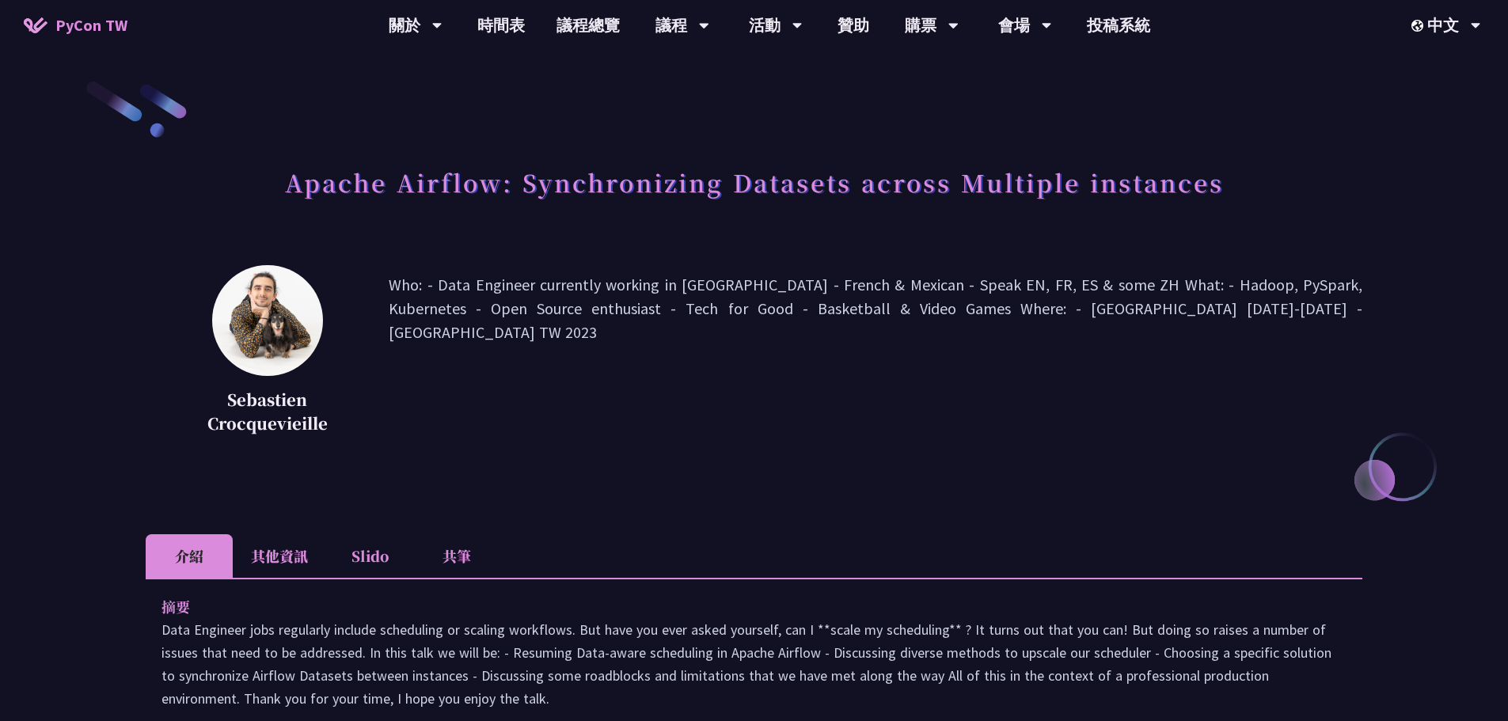
drag, startPoint x: 780, startPoint y: 312, endPoint x: 553, endPoint y: 293, distance: 227.2
click at [543, 293] on p "Who: - Data Engineer currently working in [GEOGRAPHIC_DATA] - French & Mexican …" at bounding box center [876, 356] width 974 height 166
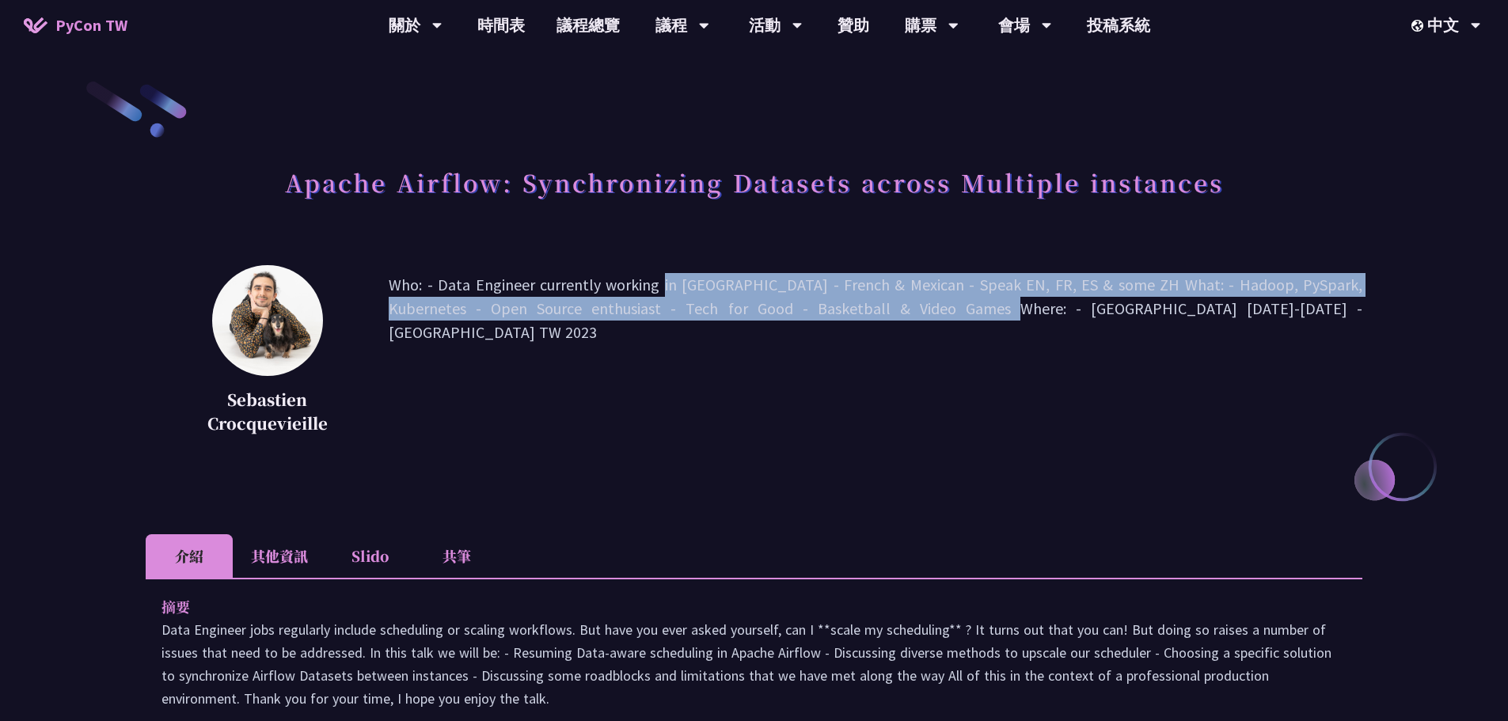
drag, startPoint x: 526, startPoint y: 292, endPoint x: 503, endPoint y: 285, distance: 24.0
click at [503, 285] on p "Who: - Data Engineer currently working in [GEOGRAPHIC_DATA] - French & Mexican …" at bounding box center [876, 356] width 974 height 166
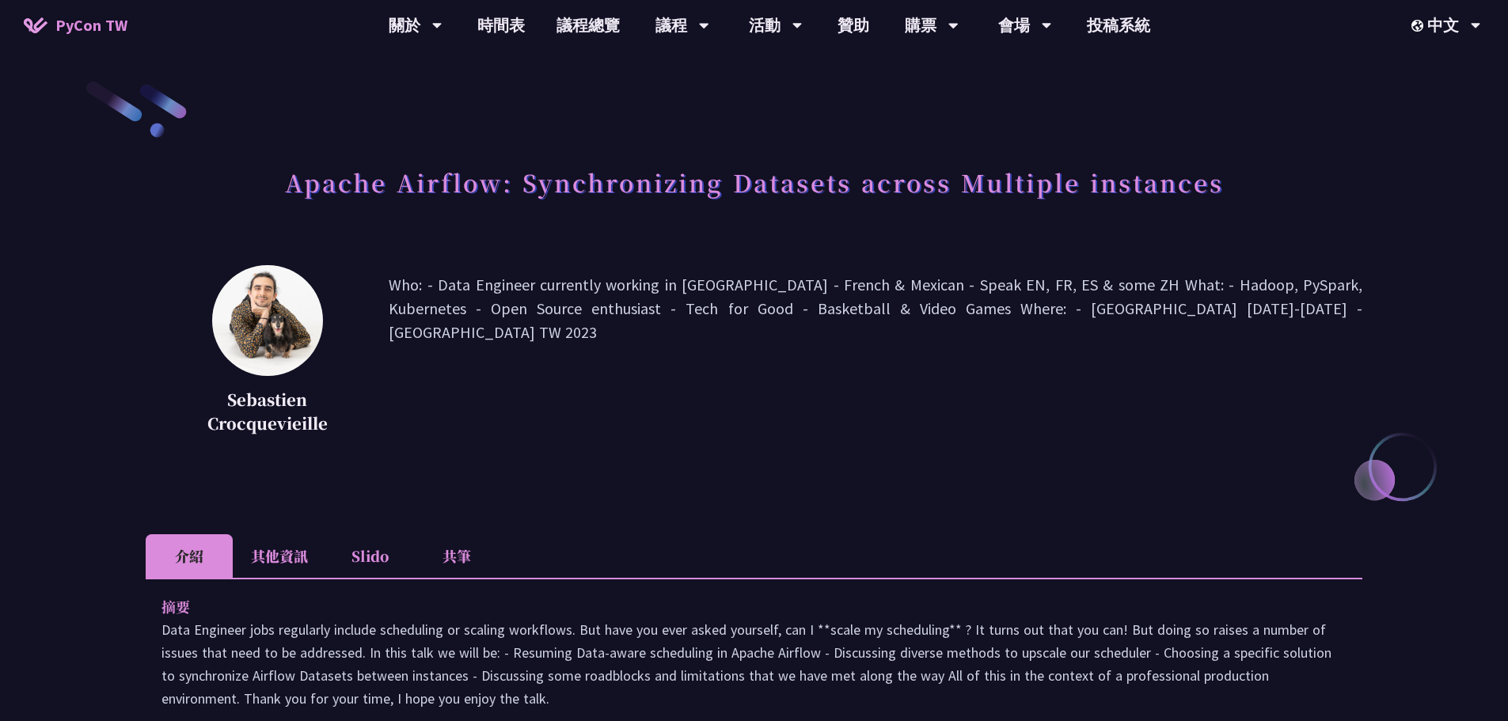
drag, startPoint x: 537, startPoint y: 290, endPoint x: 695, endPoint y: 313, distance: 159.3
click at [688, 314] on p "Who: - Data Engineer currently working in [GEOGRAPHIC_DATA] - French & Mexican …" at bounding box center [876, 356] width 974 height 166
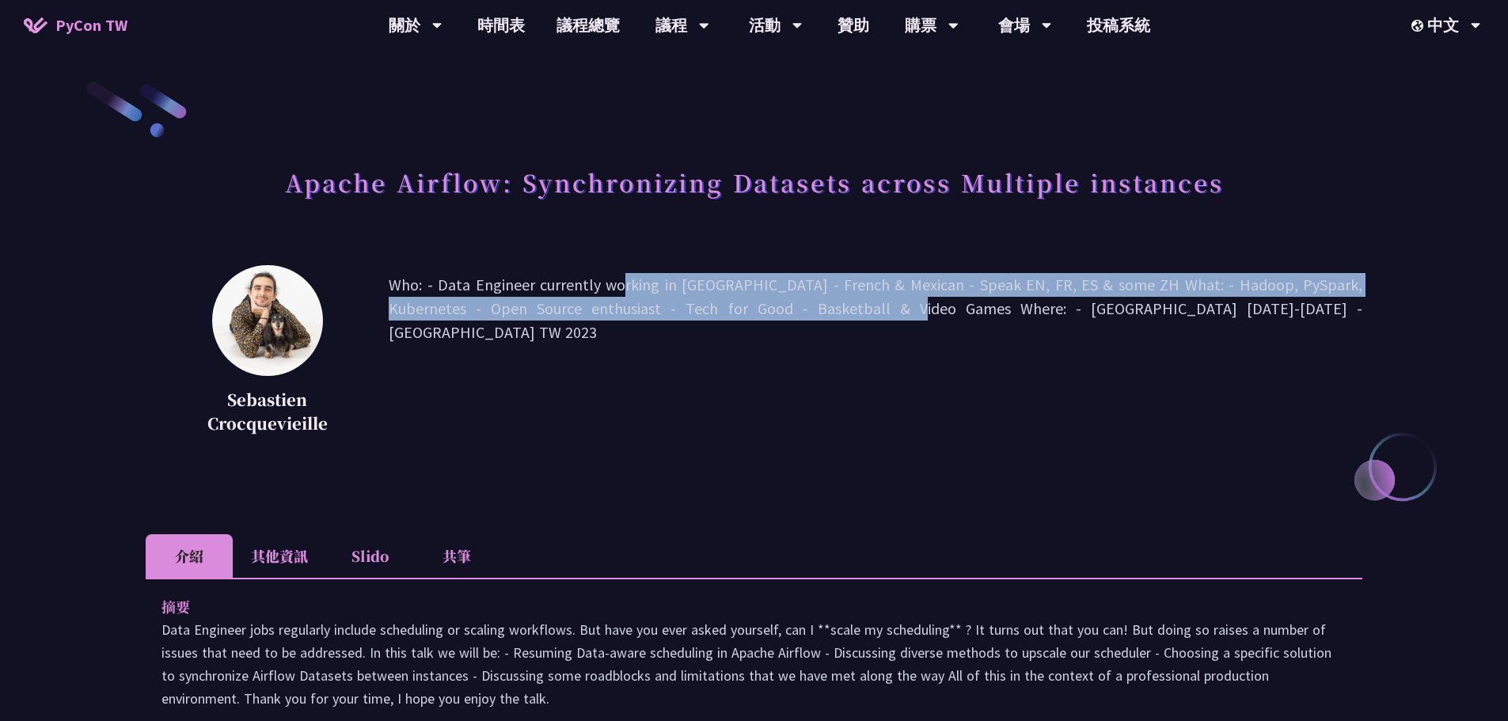
drag, startPoint x: 695, startPoint y: 313, endPoint x: 769, endPoint y: 309, distance: 74.5
click at [769, 309] on p "Who: - Data Engineer currently working in [GEOGRAPHIC_DATA] - French & Mexican …" at bounding box center [876, 356] width 974 height 166
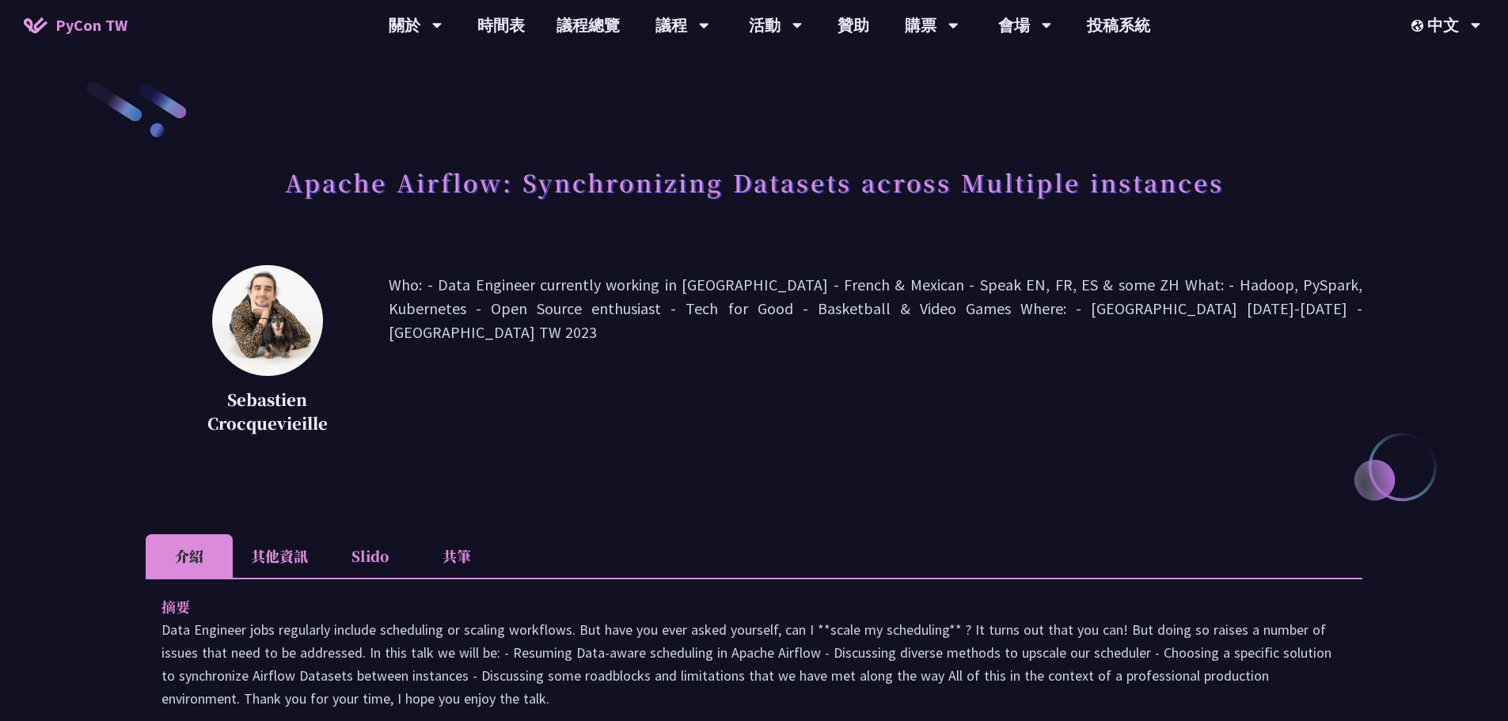
drag, startPoint x: 769, startPoint y: 309, endPoint x: 450, endPoint y: 297, distance: 320.0
click at [449, 297] on p "Who: - Data Engineer currently working in [GEOGRAPHIC_DATA] - French & Mexican …" at bounding box center [876, 356] width 974 height 166
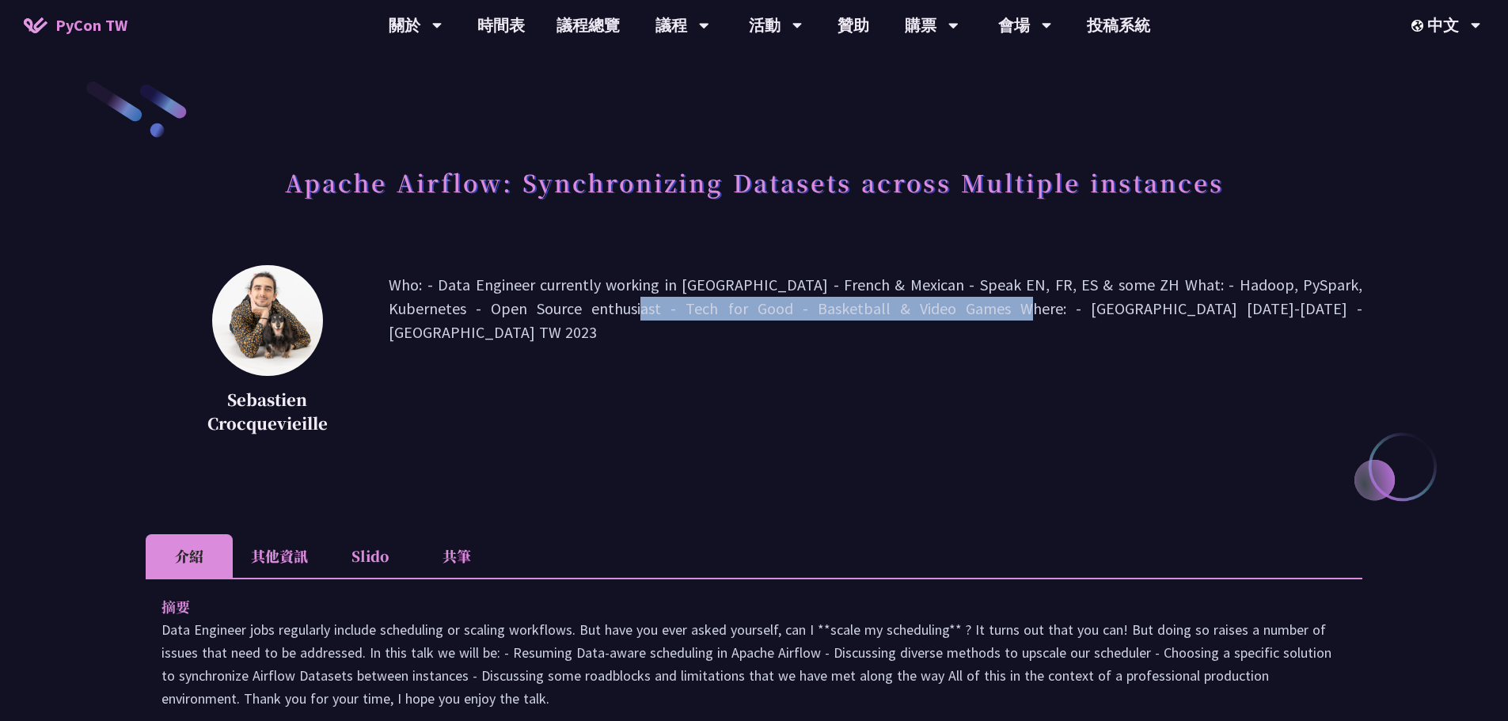
drag, startPoint x: 470, startPoint y: 271, endPoint x: 492, endPoint y: 273, distance: 21.5
click at [492, 273] on p "Who: - Data Engineer currently working in [GEOGRAPHIC_DATA] - French & Mexican …" at bounding box center [876, 356] width 974 height 166
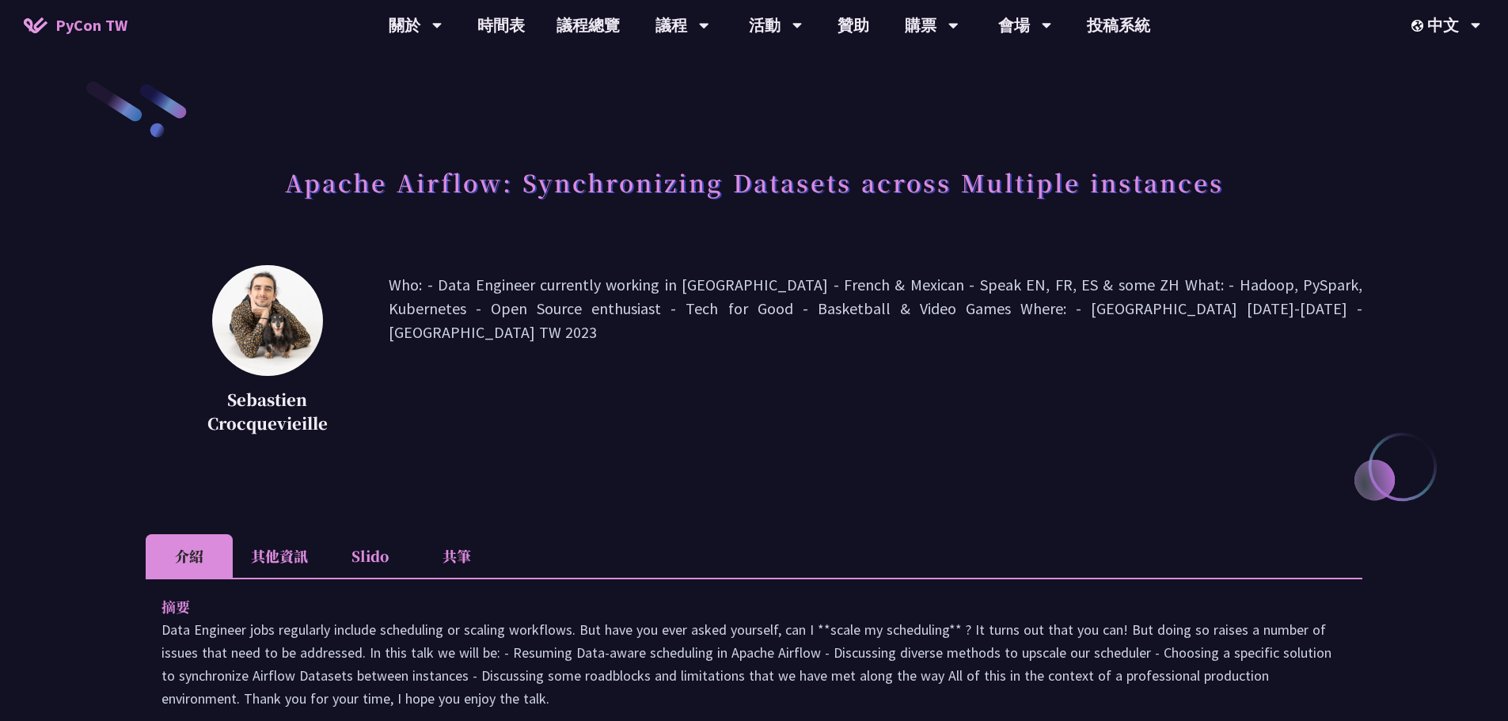
drag, startPoint x: 472, startPoint y: 286, endPoint x: 620, endPoint y: 329, distance: 154.3
click at [617, 331] on p "Who: - Data Engineer currently working in [GEOGRAPHIC_DATA] - French & Mexican …" at bounding box center [876, 356] width 974 height 166
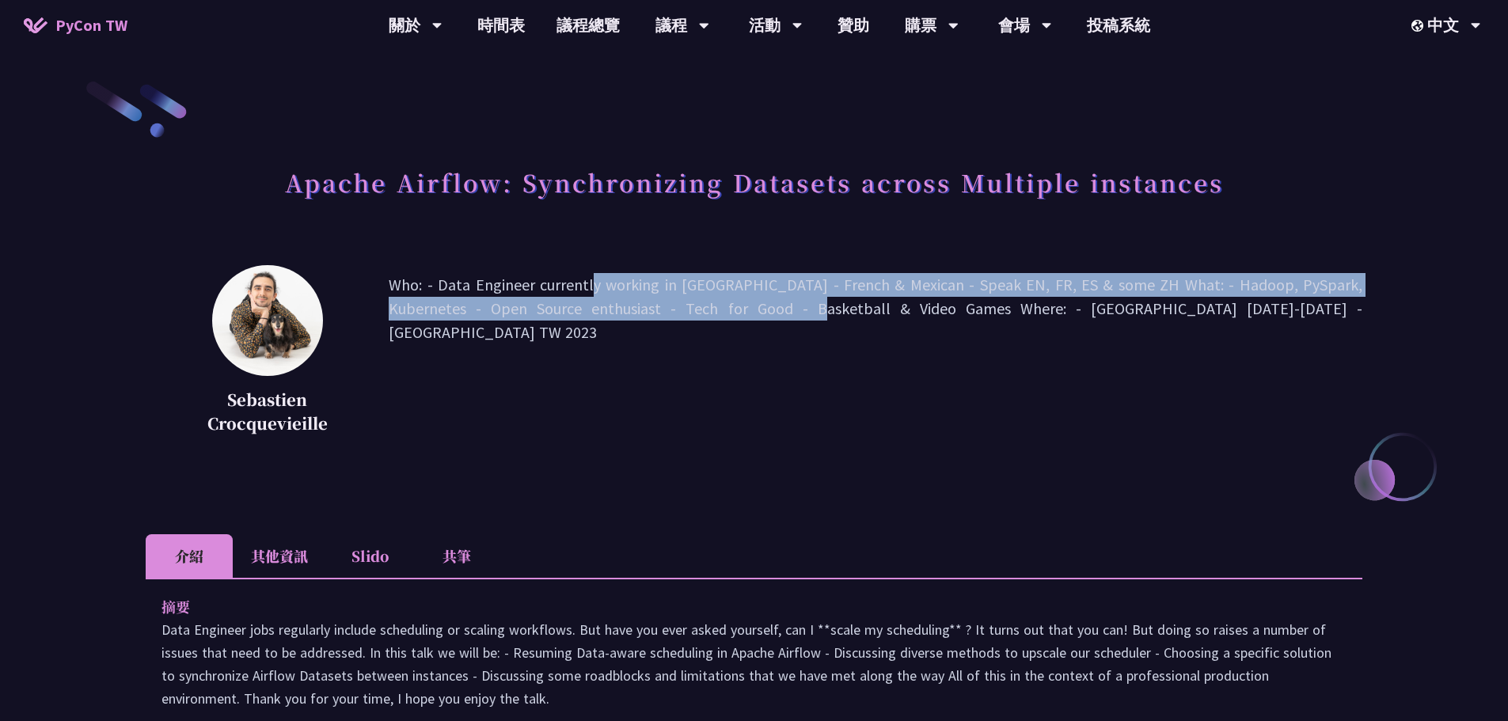
drag, startPoint x: 620, startPoint y: 329, endPoint x: 649, endPoint y: 313, distance: 33.3
click at [649, 313] on p "Who: - Data Engineer currently working in [GEOGRAPHIC_DATA] - French & Mexican …" at bounding box center [876, 356] width 974 height 166
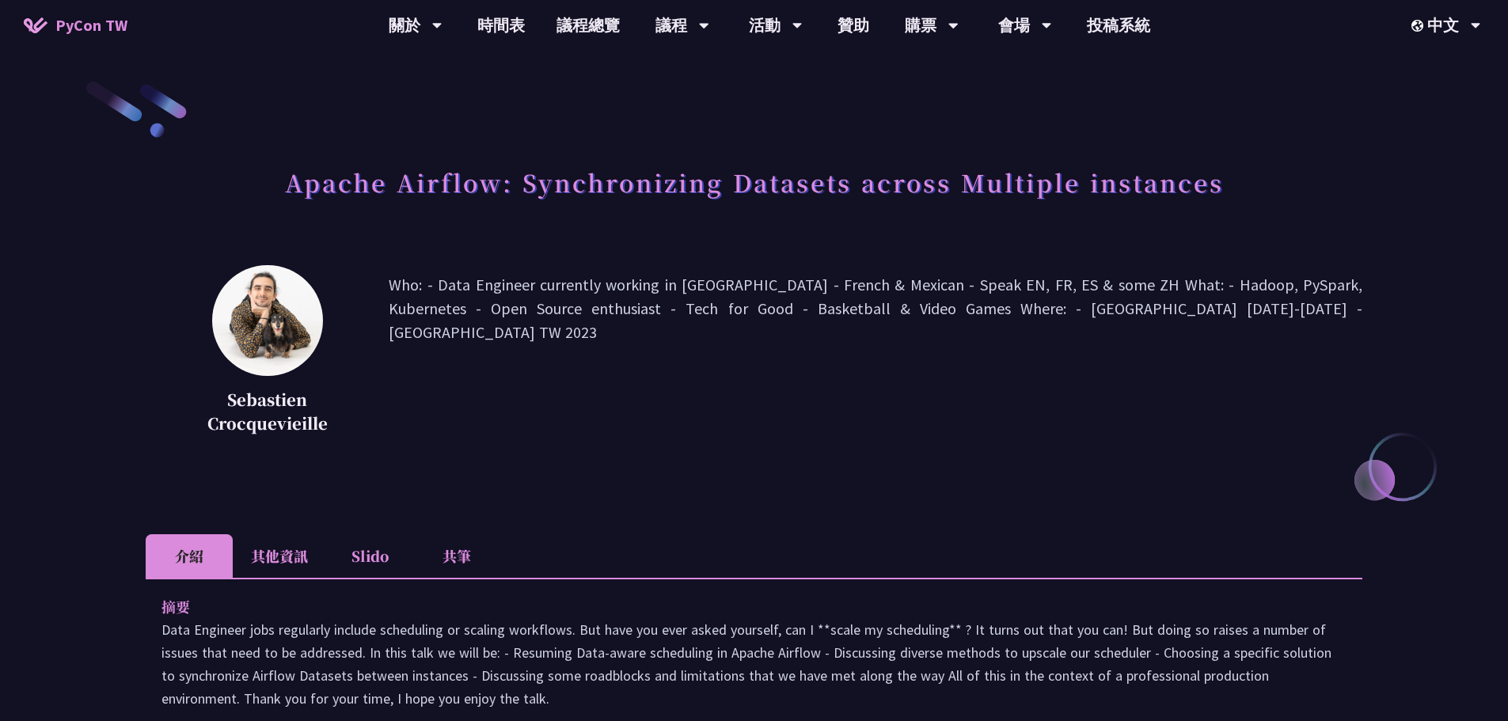
drag, startPoint x: 649, startPoint y: 313, endPoint x: 488, endPoint y: 279, distance: 165.0
click at [486, 279] on p "Who: - Data Engineer currently working in [GEOGRAPHIC_DATA] - French & Mexican …" at bounding box center [876, 356] width 974 height 166
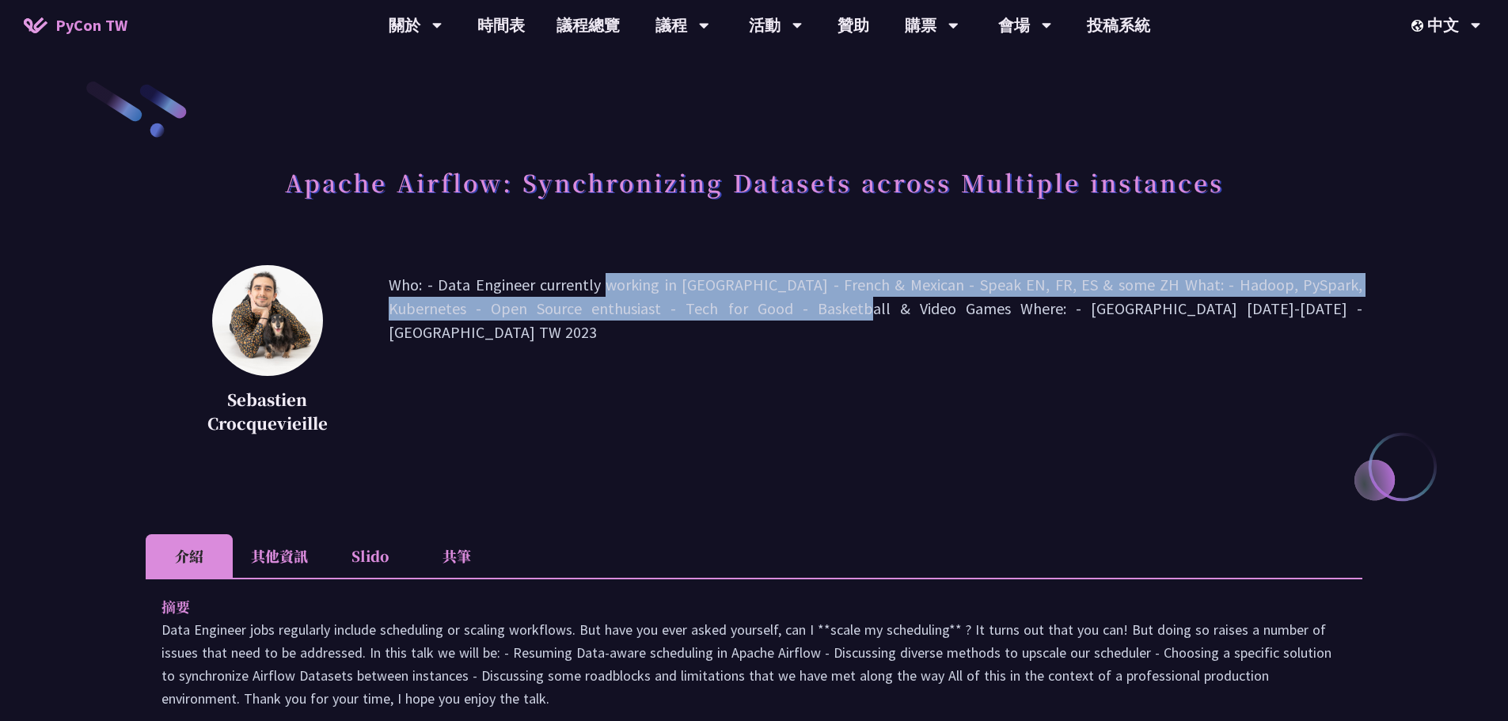
click at [485, 279] on p "Who: - Data Engineer currently working in [GEOGRAPHIC_DATA] - French & Mexican …" at bounding box center [876, 356] width 974 height 166
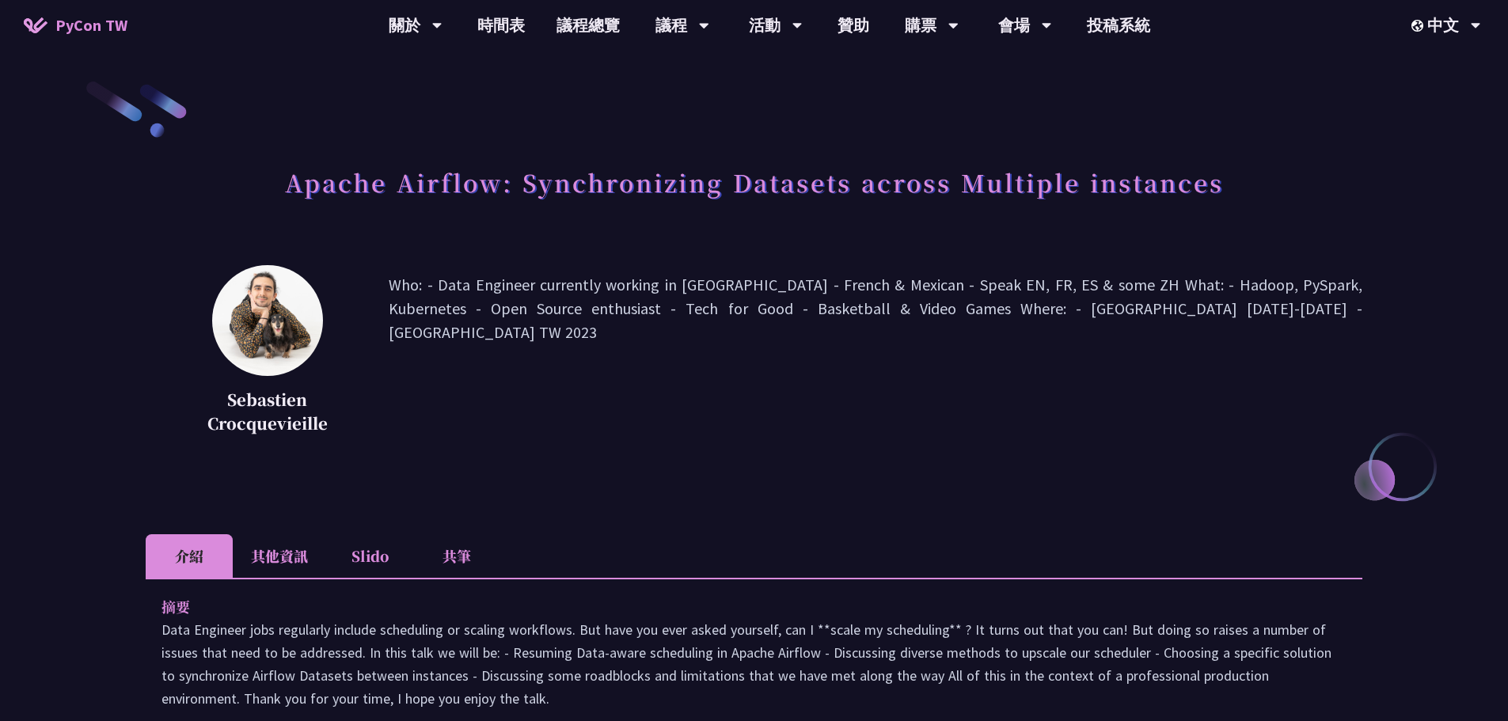
drag, startPoint x: 474, startPoint y: 282, endPoint x: 597, endPoint y: 305, distance: 124.8
click at [597, 305] on p "Who: - Data Engineer currently working in [GEOGRAPHIC_DATA] - French & Mexican …" at bounding box center [876, 356] width 974 height 166
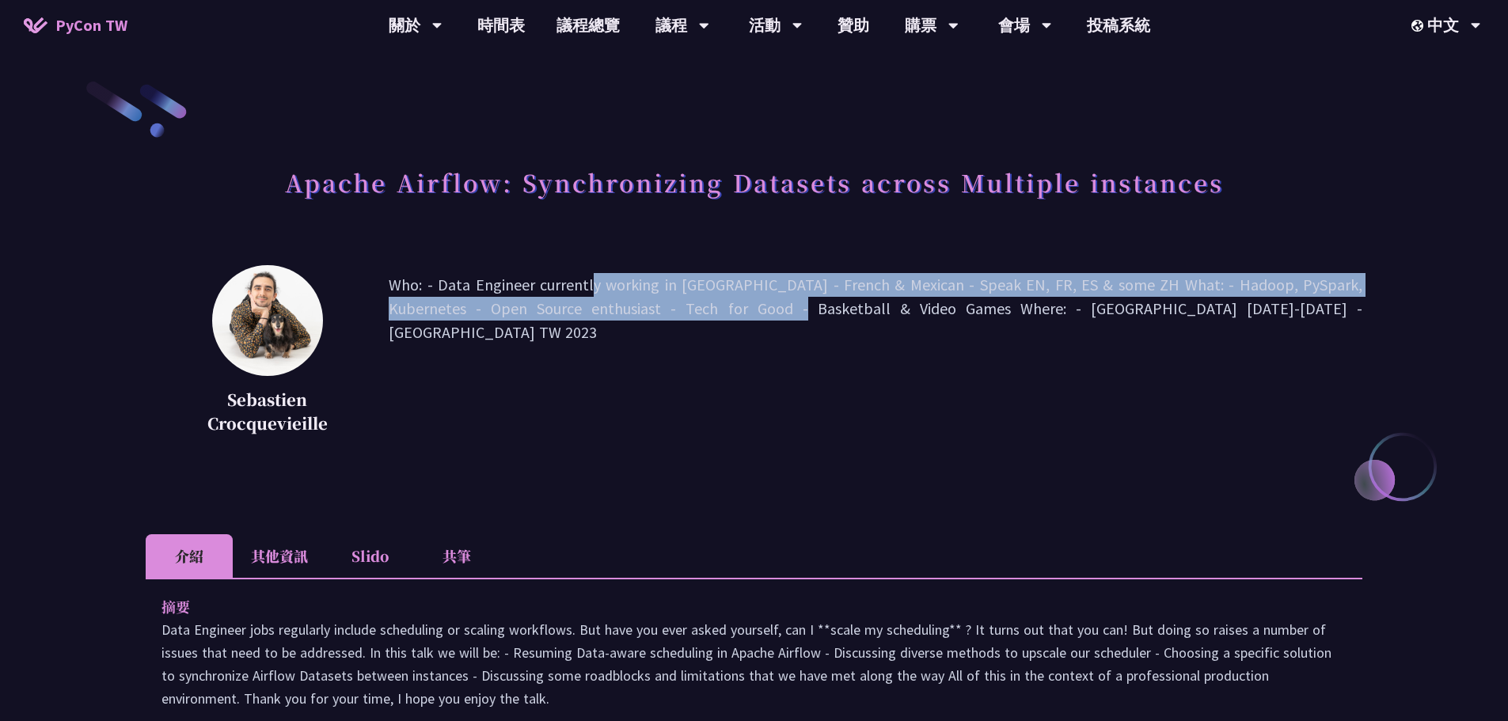
click at [638, 309] on p "Who: - Data Engineer currently working in [GEOGRAPHIC_DATA] - French & Mexican …" at bounding box center [876, 356] width 974 height 166
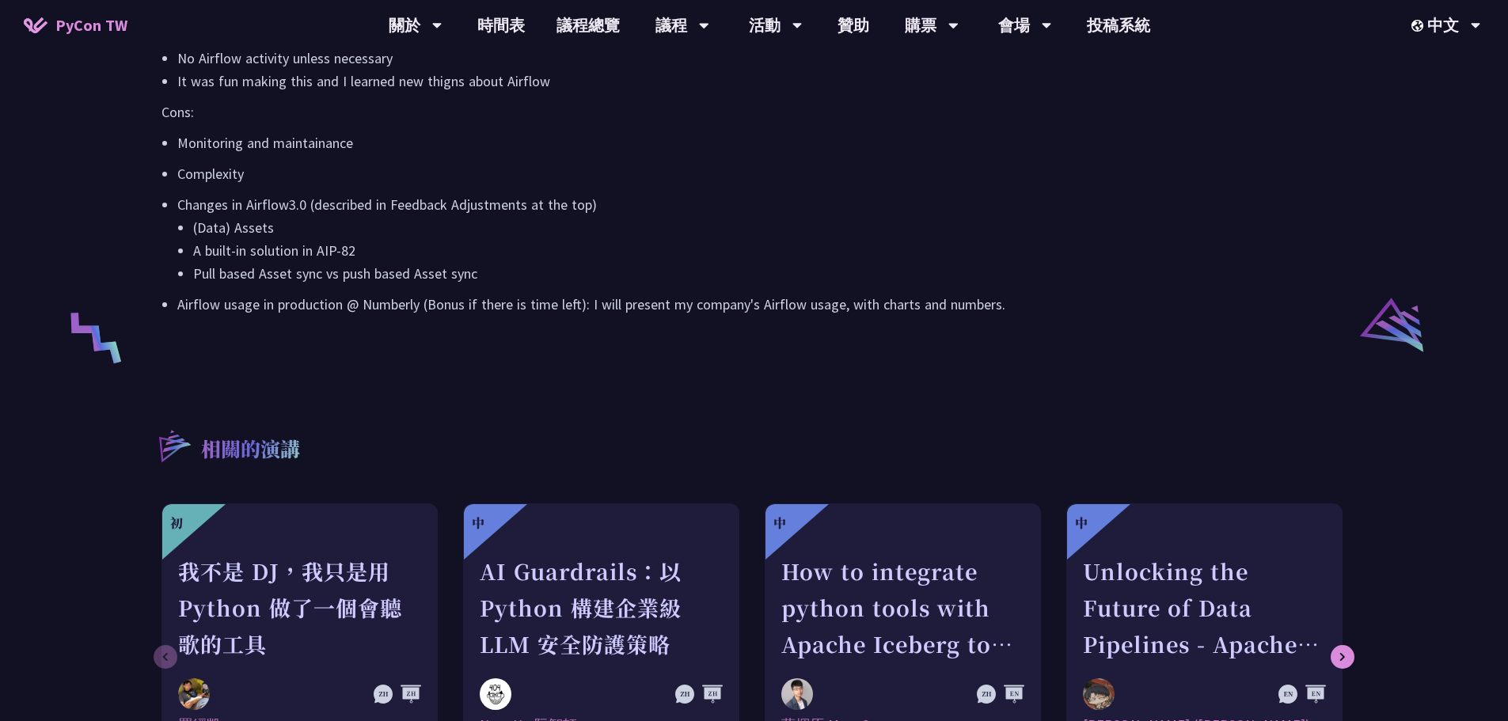
scroll to position [2295, 0]
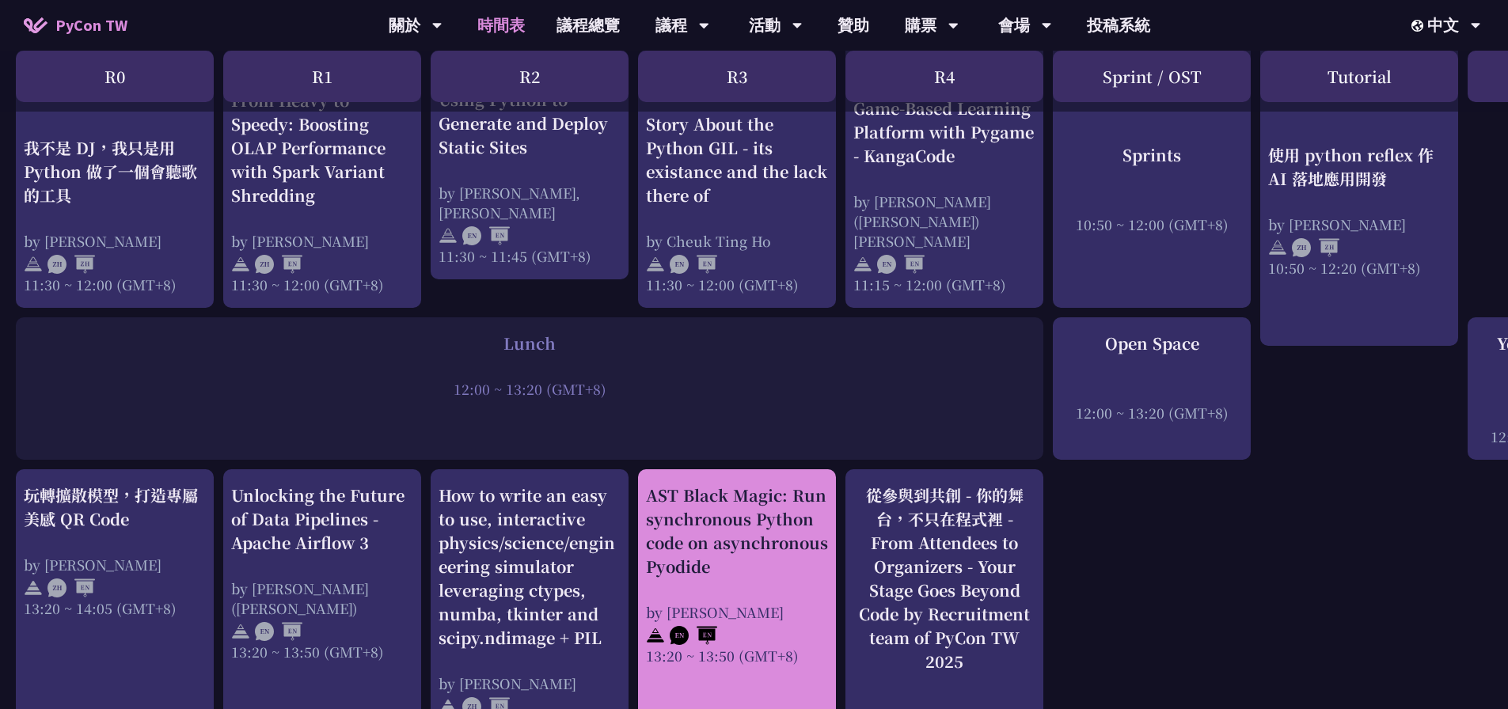
scroll to position [810, 0]
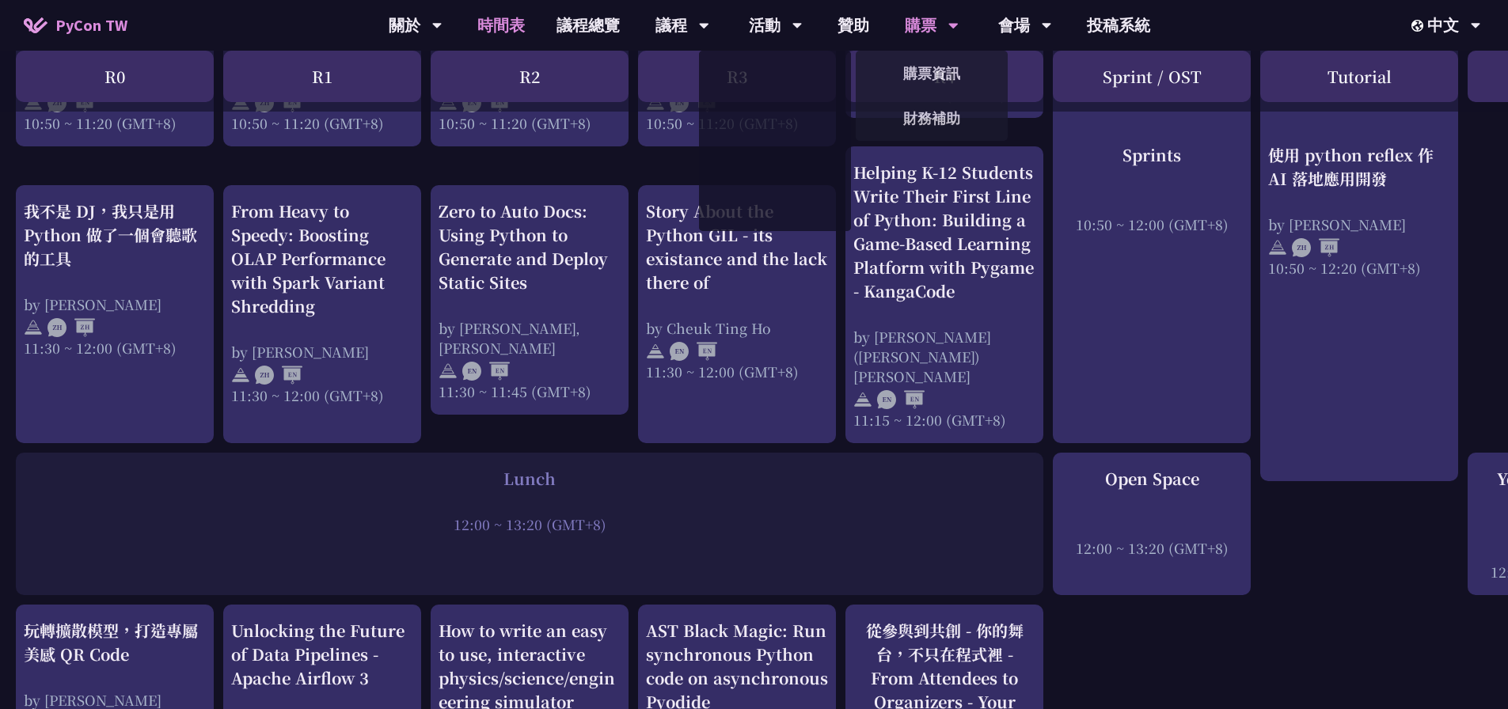
drag, startPoint x: 895, startPoint y: 25, endPoint x: 909, endPoint y: 28, distance: 14.6
click at [909, 28] on div "購票" at bounding box center [932, 25] width 54 height 51
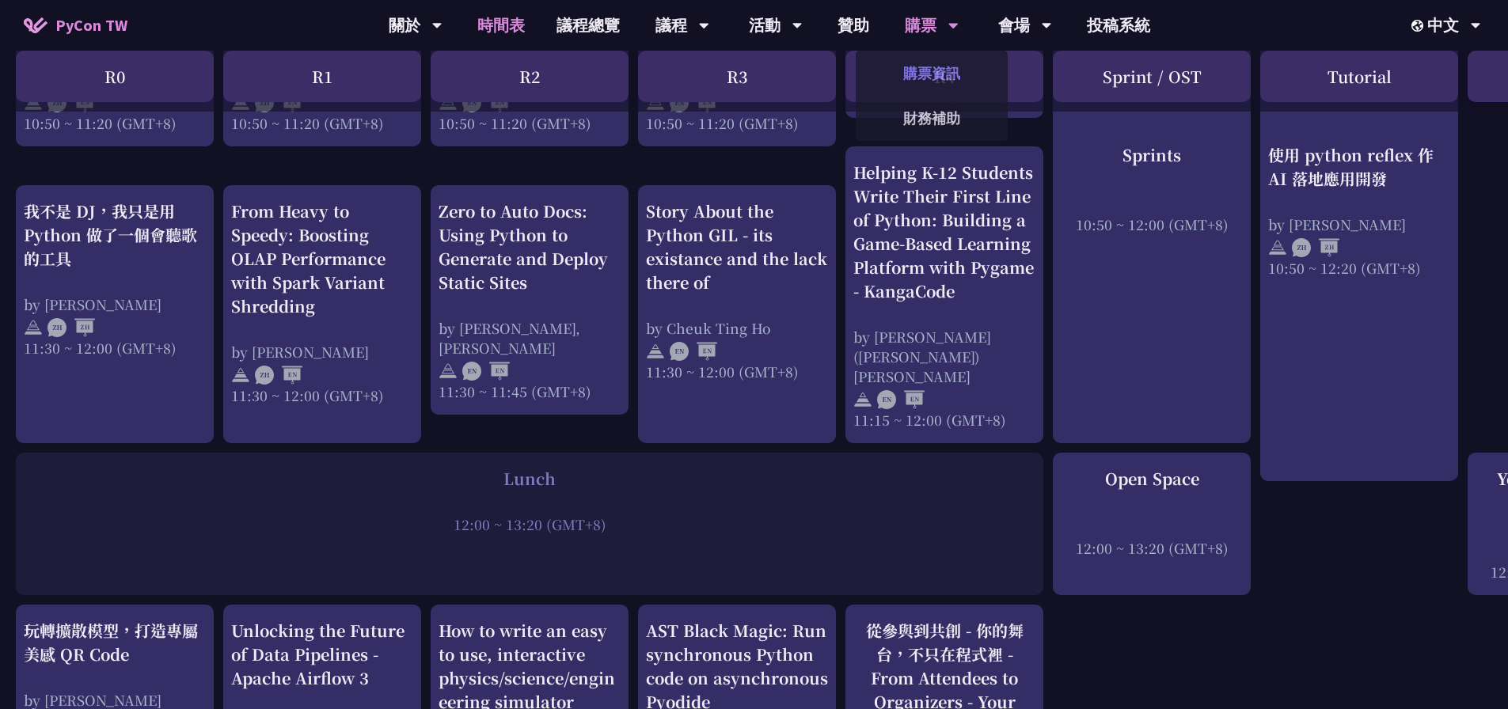
click at [939, 60] on link "購票資訊" at bounding box center [932, 73] width 152 height 37
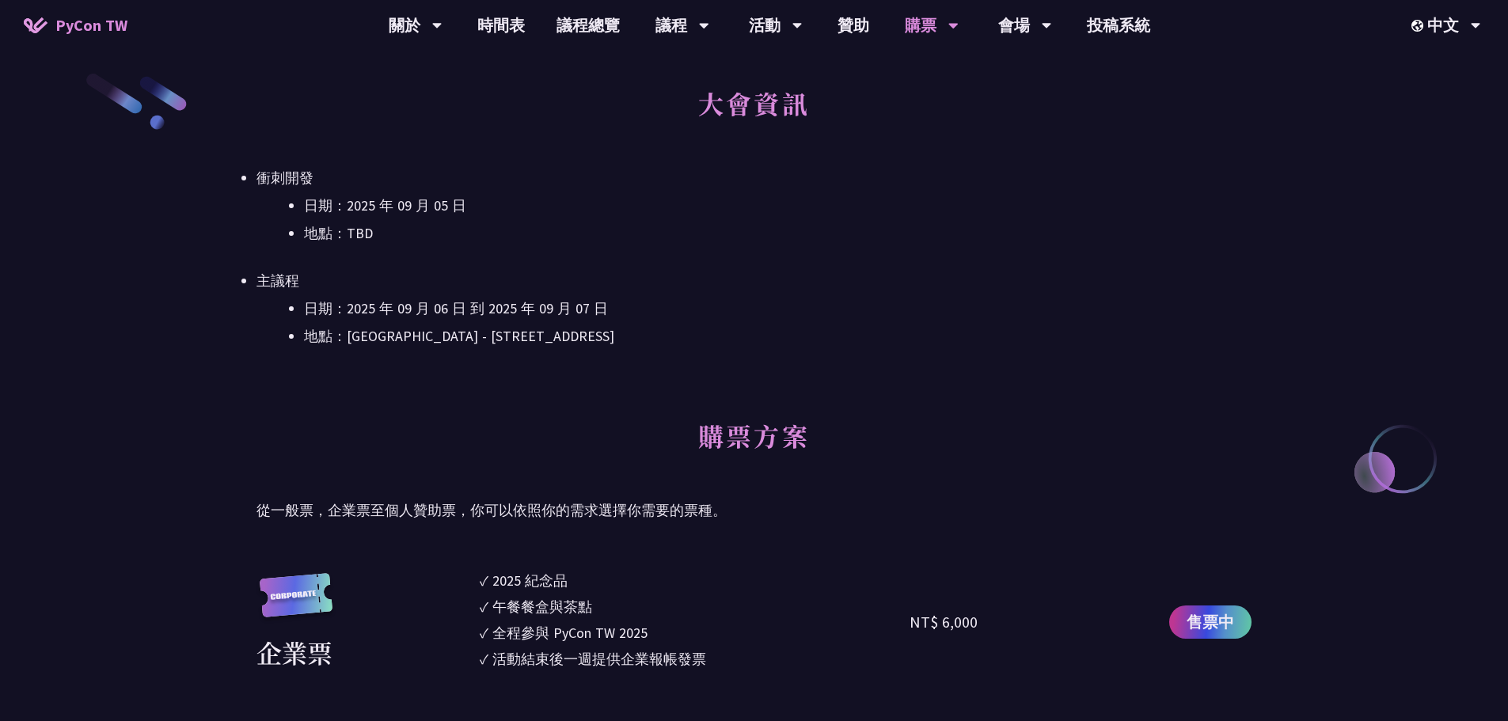
scroll to position [475, 0]
drag, startPoint x: 448, startPoint y: 338, endPoint x: 558, endPoint y: 339, distance: 110.0
click at [560, 339] on li "地點：[GEOGRAPHIC_DATA] - ​[STREET_ADDRESS]" at bounding box center [777, 337] width 947 height 24
click at [606, 333] on li "地點：[GEOGRAPHIC_DATA] - ​[STREET_ADDRESS]" at bounding box center [777, 337] width 947 height 24
drag, startPoint x: 611, startPoint y: 338, endPoint x: 539, endPoint y: 342, distance: 72.1
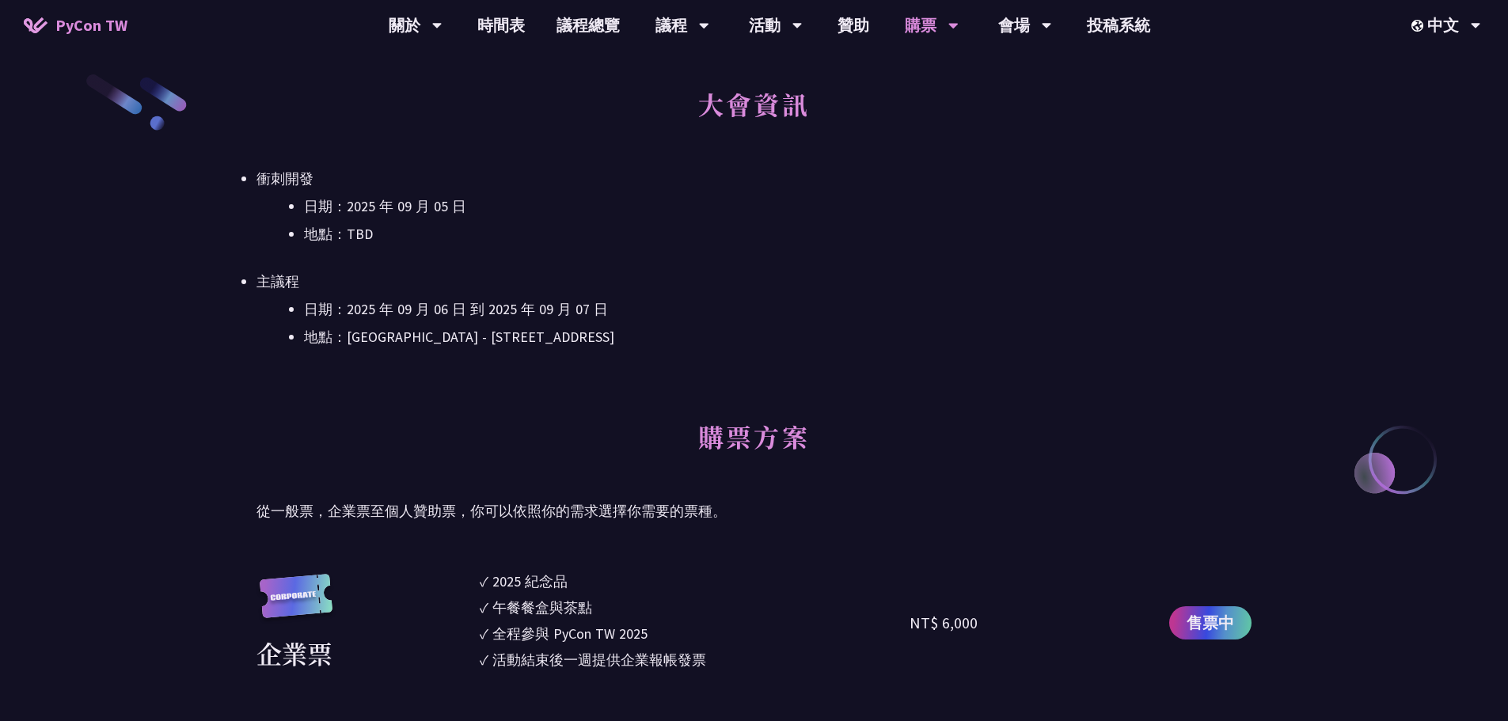
click at [462, 344] on li "地點：[GEOGRAPHIC_DATA] - ​[STREET_ADDRESS]" at bounding box center [777, 337] width 947 height 24
click at [467, 343] on li "地點：[GEOGRAPHIC_DATA] - ​[STREET_ADDRESS]" at bounding box center [777, 337] width 947 height 24
drag, startPoint x: 581, startPoint y: 336, endPoint x: 598, endPoint y: 331, distance: 17.3
click at [598, 331] on li "地點：[GEOGRAPHIC_DATA] - ​[STREET_ADDRESS]" at bounding box center [777, 337] width 947 height 24
click at [619, 328] on li "地點：[GEOGRAPHIC_DATA] - ​[STREET_ADDRESS]" at bounding box center [777, 337] width 947 height 24
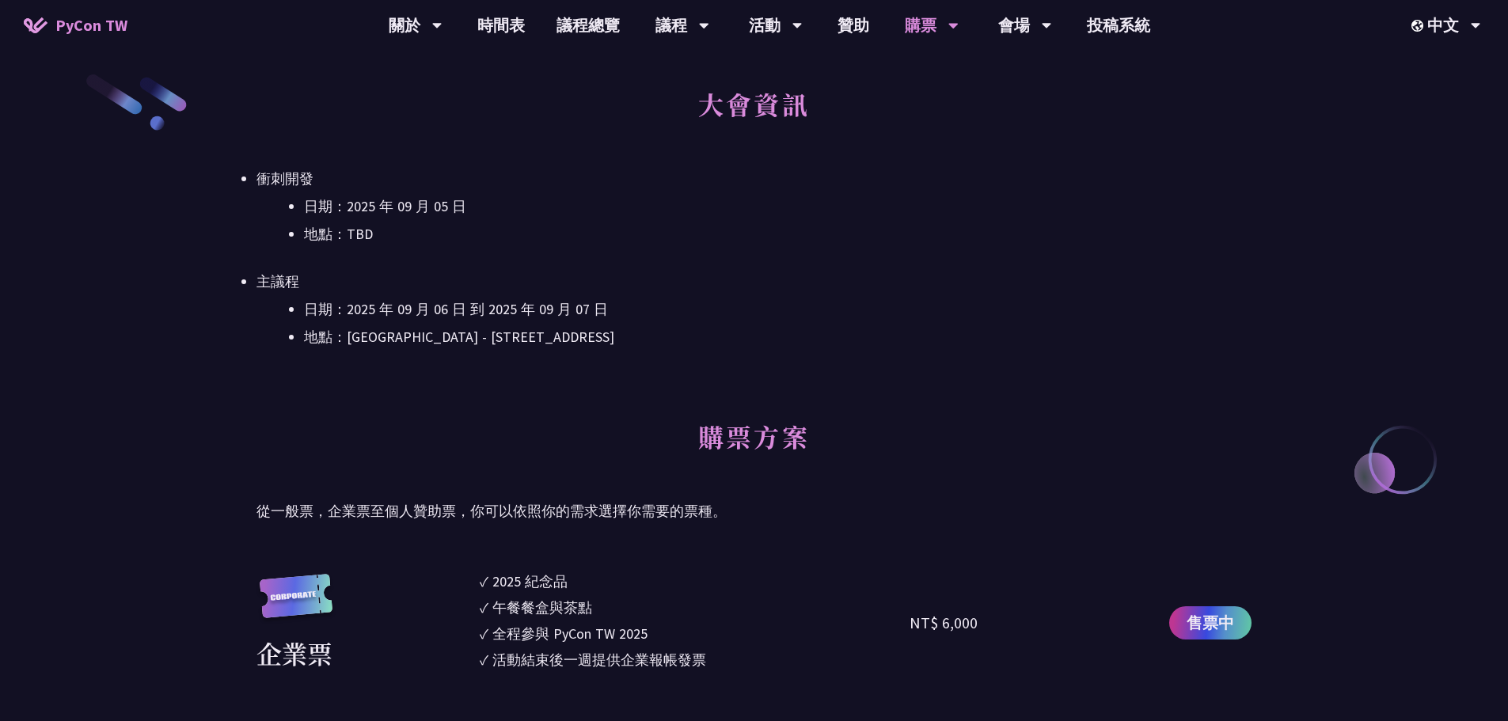
drag, startPoint x: 632, startPoint y: 335, endPoint x: 581, endPoint y: 340, distance: 50.9
click at [496, 341] on li "地點：[GEOGRAPHIC_DATA] - ​[STREET_ADDRESS]" at bounding box center [777, 337] width 947 height 24
click at [480, 336] on li "地點：[GEOGRAPHIC_DATA] - ​[STREET_ADDRESS]" at bounding box center [777, 337] width 947 height 24
drag, startPoint x: 461, startPoint y: 336, endPoint x: 573, endPoint y: 332, distance: 111.6
click at [590, 332] on li "地點：[GEOGRAPHIC_DATA] - ​[STREET_ADDRESS]" at bounding box center [777, 337] width 947 height 24
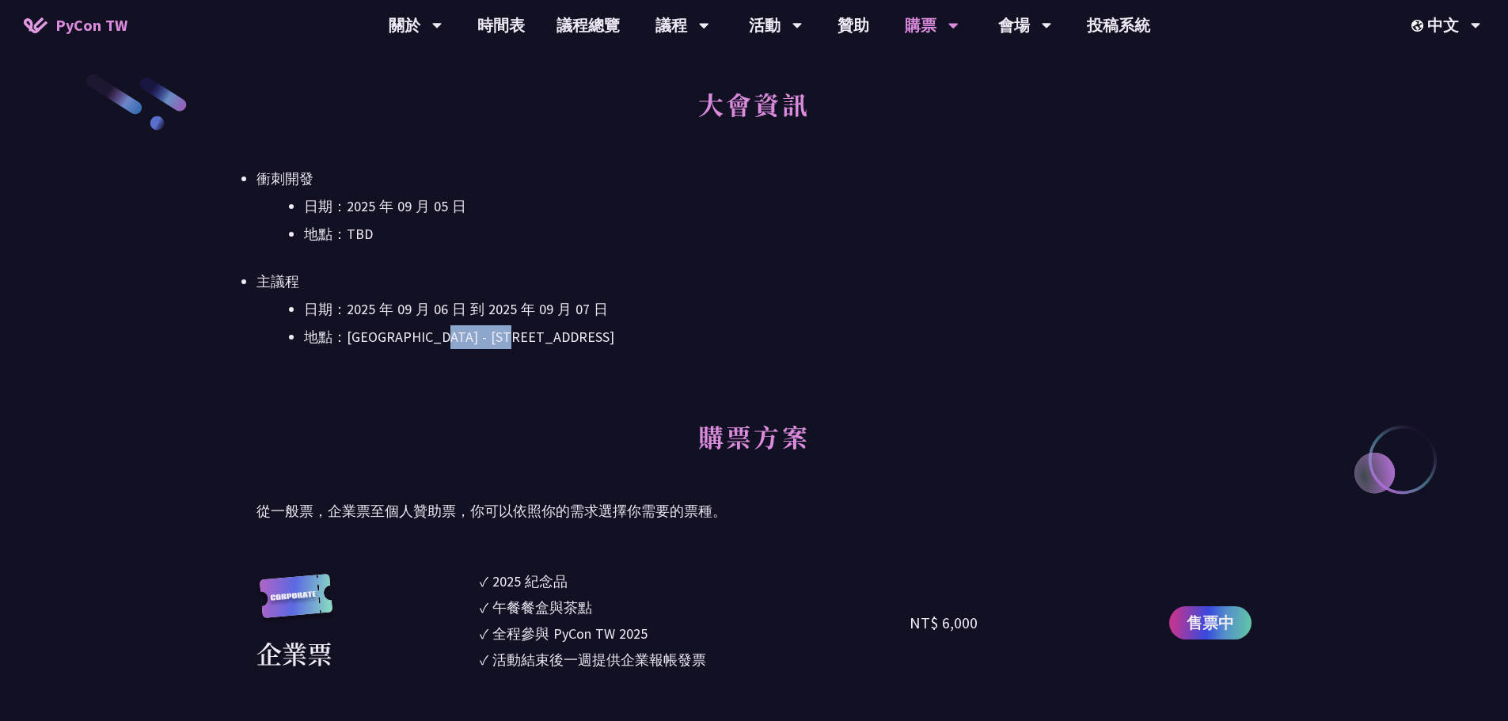
drag, startPoint x: 592, startPoint y: 332, endPoint x: 604, endPoint y: 332, distance: 11.9
click at [604, 332] on li "地點：[GEOGRAPHIC_DATA] - ​[STREET_ADDRESS]" at bounding box center [777, 337] width 947 height 24
drag, startPoint x: 635, startPoint y: 334, endPoint x: 489, endPoint y: 338, distance: 145.7
click at [491, 338] on li "地點：[GEOGRAPHIC_DATA] - ​[STREET_ADDRESS]" at bounding box center [777, 337] width 947 height 24
drag
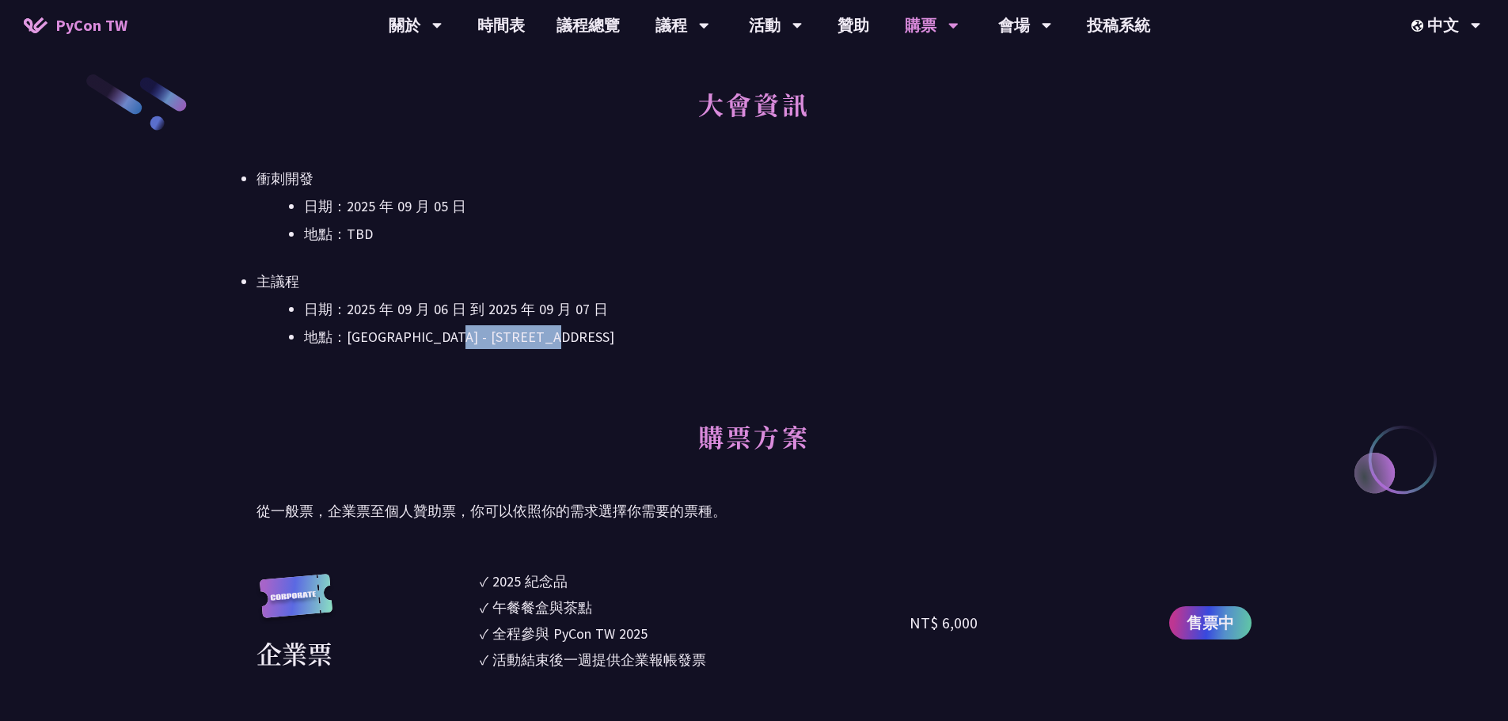
click at [468, 339] on li "地點：[GEOGRAPHIC_DATA] - ​[STREET_ADDRESS]" at bounding box center [777, 337] width 947 height 24
click at [617, 337] on li "地點：[GEOGRAPHIC_DATA] - ​[STREET_ADDRESS]" at bounding box center [777, 337] width 947 height 24
click at [621, 336] on li "地點：[GEOGRAPHIC_DATA] - ​[STREET_ADDRESS]" at bounding box center [777, 337] width 947 height 24
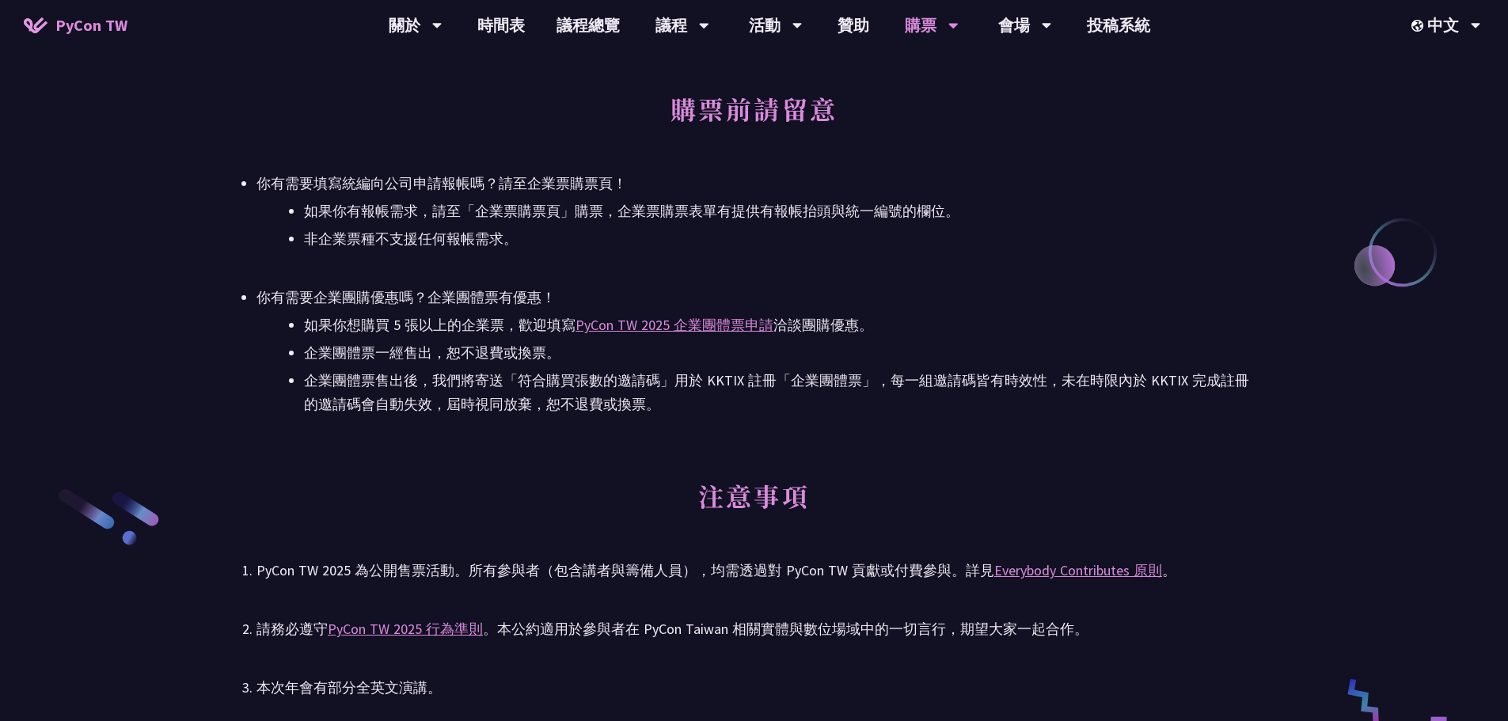
scroll to position [2295, 0]
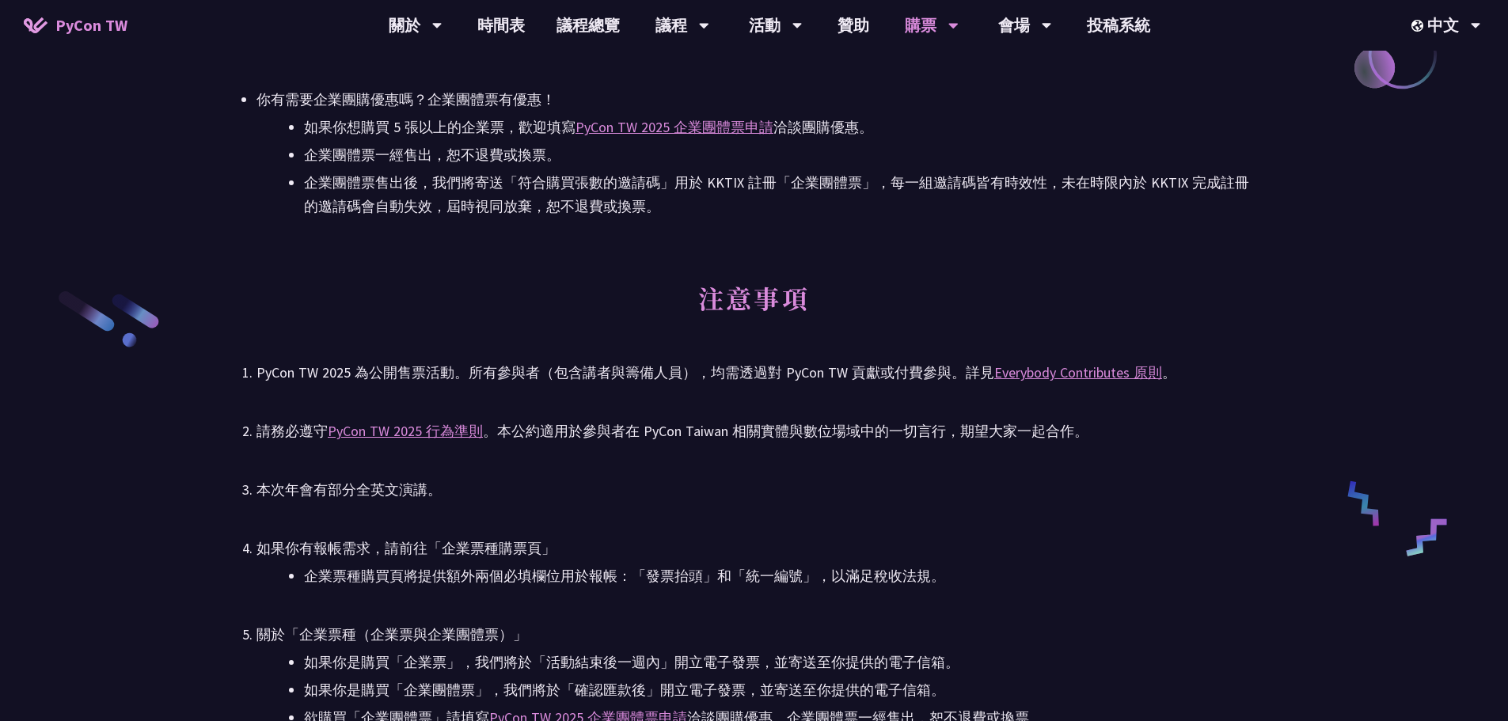
click at [857, 371] on div "PyCon TW 2025 為公開售票活動。所有參與者（包含講者與籌備人員），均需透過對 PyCon TW 貢獻或付費參與。詳見 Everybody Cont…" at bounding box center [753, 373] width 995 height 24
click at [842, 437] on div "請務必遵守 PyCon TW 2025 行為準則 。本公約適用於參與者在 PyCon Taiwan 相關實體與數位場域中的一切言行，期望大家一起合作。" at bounding box center [753, 431] width 995 height 24
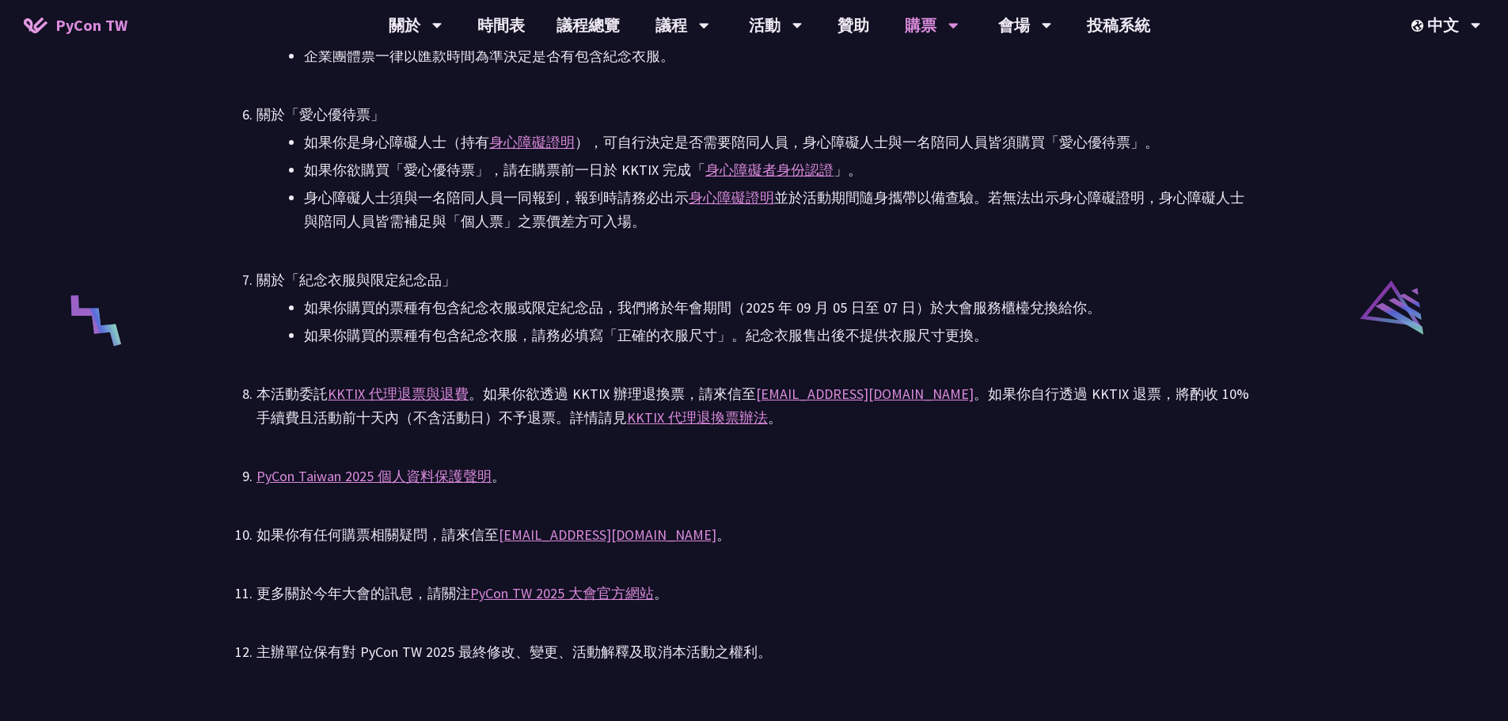
scroll to position [3087, 0]
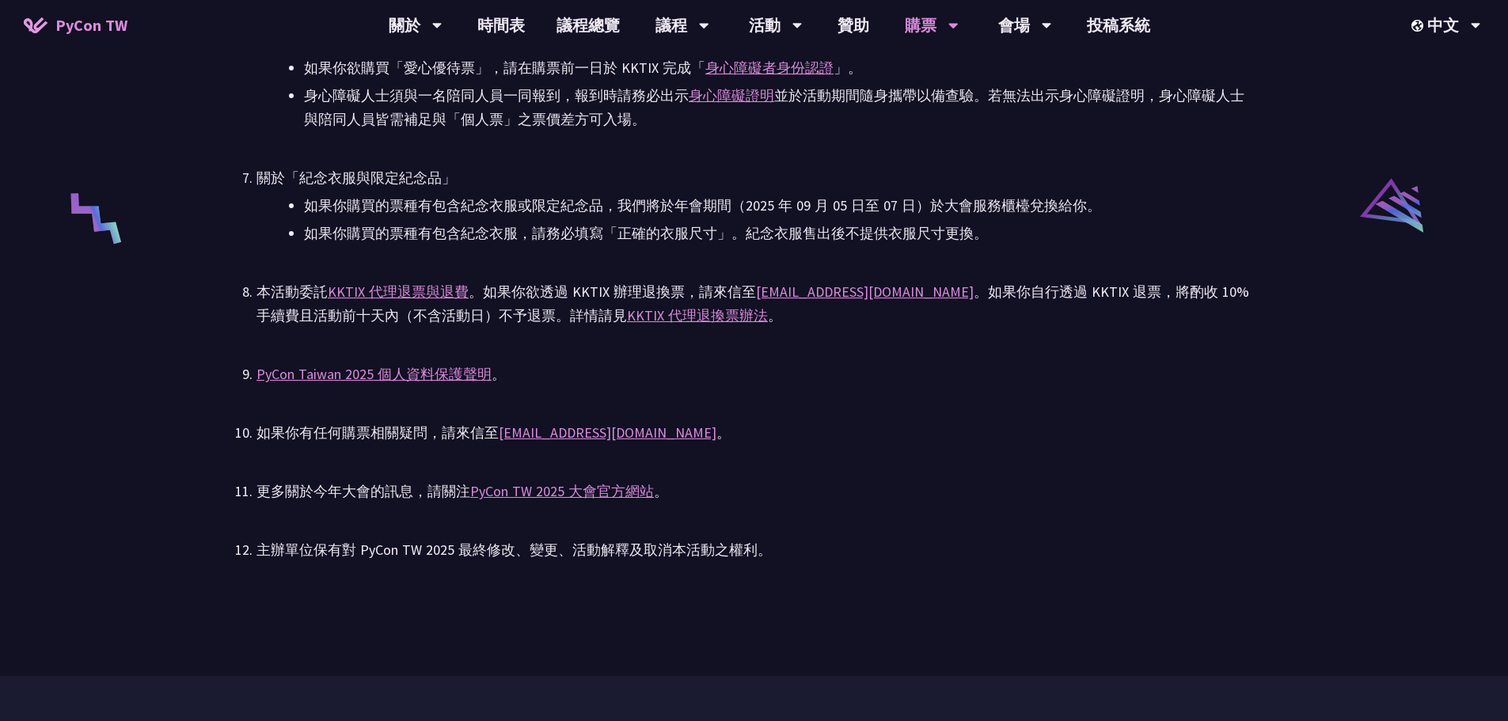
drag, startPoint x: 814, startPoint y: 203, endPoint x: 898, endPoint y: 203, distance: 83.9
click at [901, 204] on li "如果你購買的票種有包含紀念衣服或限定紀念品，我們將於年會期間（2025 年 09 月 05 日至 07 日）於大會服務櫃檯兌換給你。" at bounding box center [777, 206] width 947 height 24
drag, startPoint x: 903, startPoint y: 204, endPoint x: 932, endPoint y: 205, distance: 28.5
click at [932, 205] on li "如果你購買的票種有包含紀念衣服或限定紀念品，我們將於年會期間（2025 年 09 月 05 日至 07 日）於大會服務櫃檯兌換給你。" at bounding box center [777, 206] width 947 height 24
drag, startPoint x: 950, startPoint y: 201, endPoint x: 826, endPoint y: 212, distance: 124.8
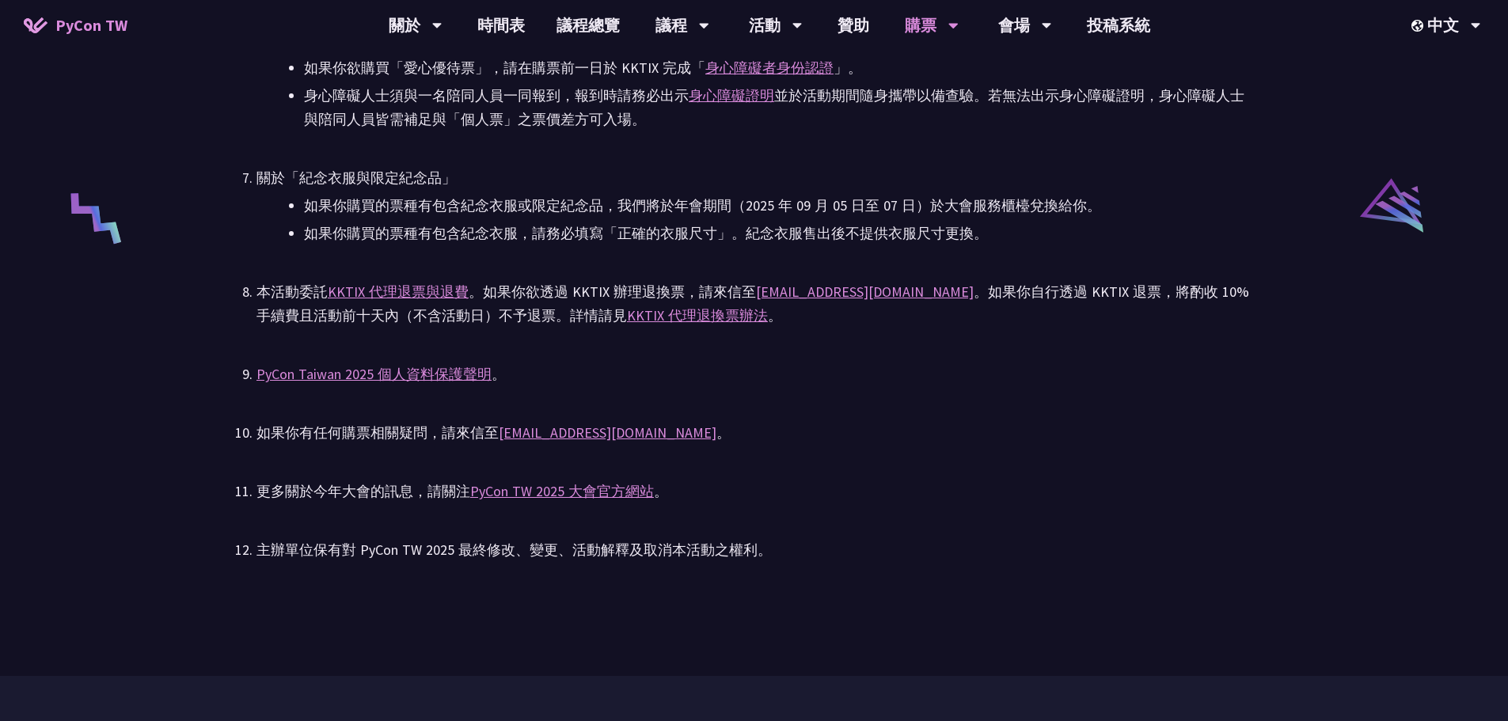
click at [826, 212] on li "如果你購買的票種有包含紀念衣服或限定紀念品，我們將於年會期間（2025 年 09 月 05 日至 07 日）於大會服務櫃檯兌換給你。" at bounding box center [777, 206] width 947 height 24
click at [825, 212] on li "如果你購買的票種有包含紀念衣服或限定紀念品，我們將於年會期間（2025 年 09 月 05 日至 07 日）於大會服務櫃檯兌換給你。" at bounding box center [777, 206] width 947 height 24
drag, startPoint x: 795, startPoint y: 208, endPoint x: 976, endPoint y: 201, distance: 181.4
click at [977, 201] on li "如果你購買的票種有包含紀念衣服或限定紀念品，我們將於年會期間（2025 年 09 月 05 日至 07 日）於大會服務櫃檯兌換給你。" at bounding box center [777, 206] width 947 height 24
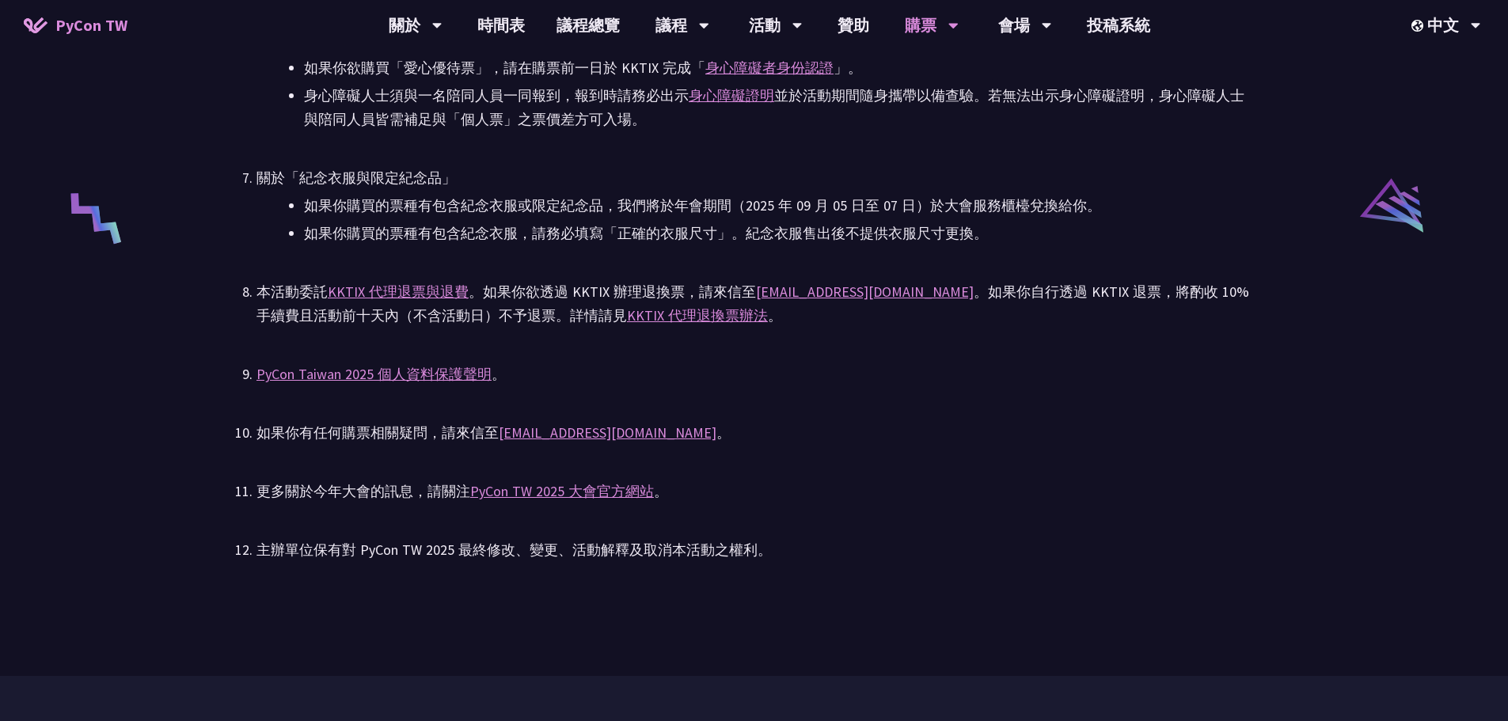
drag, startPoint x: 986, startPoint y: 203, endPoint x: 841, endPoint y: 202, distance: 144.8
click at [841, 202] on li "如果你購買的票種有包含紀念衣服或限定紀念品，我們將於年會期間（2025 年 09 月 05 日至 07 日）於大會服務櫃檯兌換給你。" at bounding box center [777, 206] width 947 height 24
drag, startPoint x: 796, startPoint y: 201, endPoint x: 958, endPoint y: 201, distance: 162.3
click at [958, 201] on li "如果你購買的票種有包含紀念衣服或限定紀念品，我們將於年會期間（2025 年 09 月 05 日至 07 日）於大會服務櫃檯兌換給你。" at bounding box center [777, 206] width 947 height 24
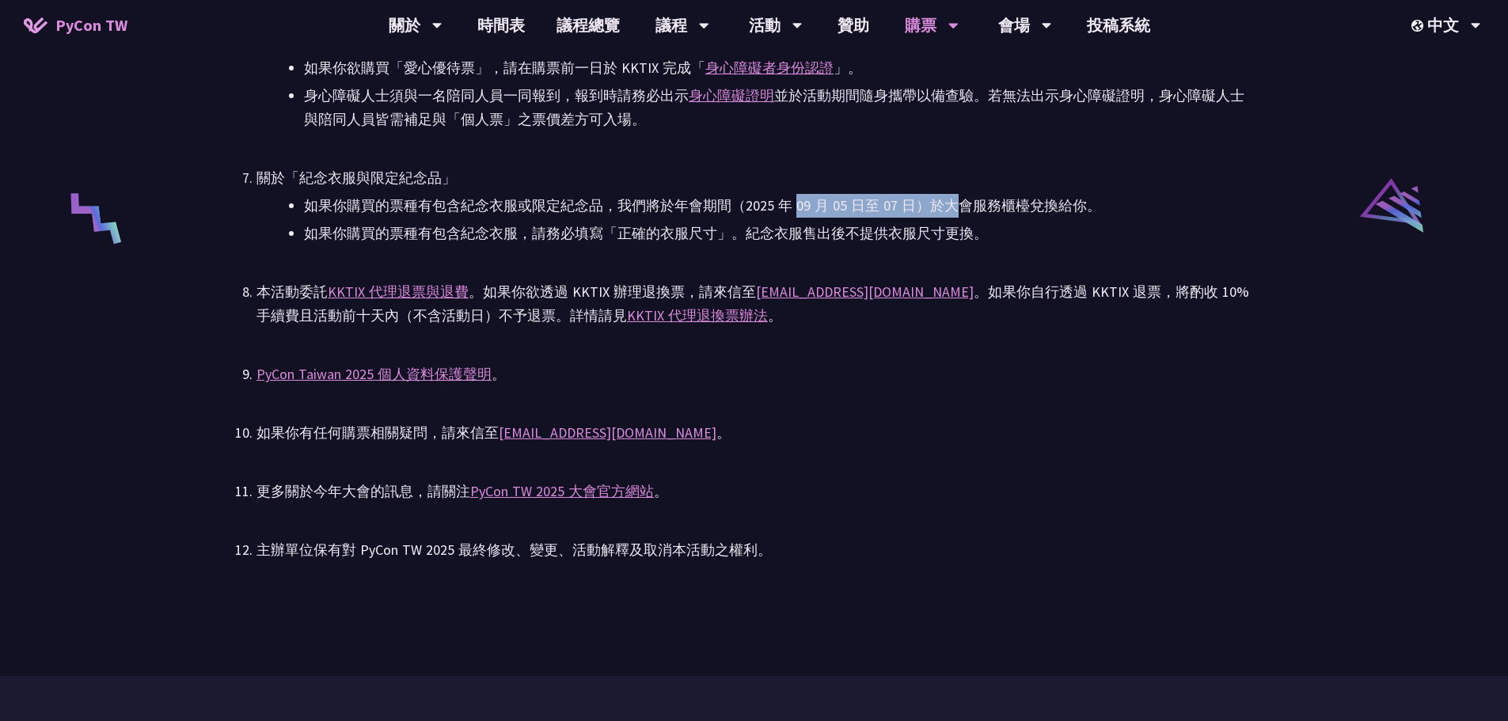
click at [962, 201] on li "如果你購買的票種有包含紀念衣服或限定紀念品，我們將於年會期間（2025 年 09 月 05 日至 07 日）於大會服務櫃檯兌換給你。" at bounding box center [777, 206] width 947 height 24
drag, startPoint x: 895, startPoint y: 203, endPoint x: 821, endPoint y: 203, distance: 74.4
click at [820, 203] on li "如果你購買的票種有包含紀念衣服或限定紀念品，我們將於年會期間（2025 年 09 月 05 日至 07 日）於大會服務櫃檯兌換給你。" at bounding box center [777, 206] width 947 height 24
click at [818, 203] on li "如果你購買的票種有包含紀念衣服或限定紀念品，我們將於年會期間（2025 年 09 月 05 日至 07 日）於大會服務櫃檯兌換給你。" at bounding box center [777, 206] width 947 height 24
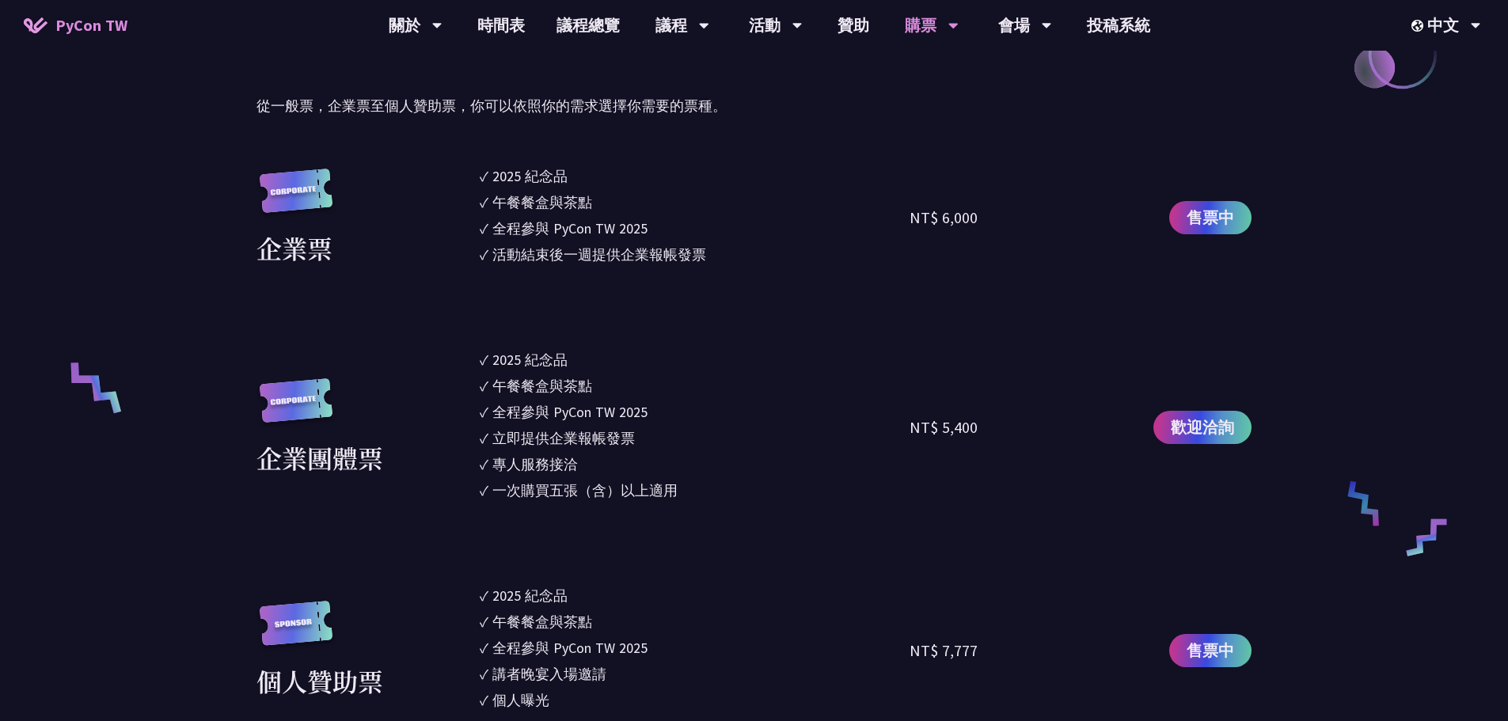
scroll to position [791, 0]
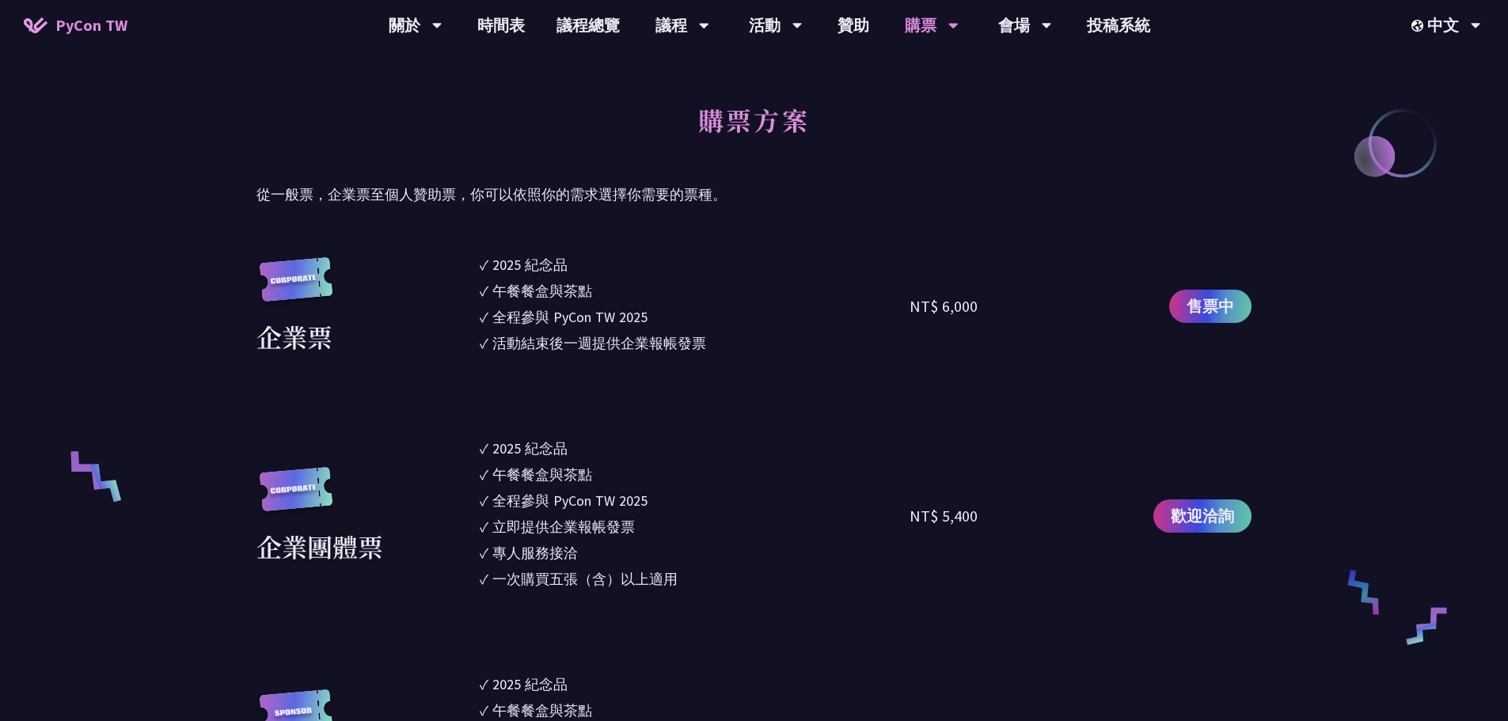
drag, startPoint x: 524, startPoint y: 453, endPoint x: 638, endPoint y: 584, distance: 173.9
click at [639, 584] on ul "✓ 2025 紀念品 ✓ 午餐餐盒與茶點 ✓ 全程參與 PyCon TW 2025 ✓ 立即提供企業報帳發票 ✓ 專人服務接洽 ✓ 一次購買五張（含）以上適用" at bounding box center [695, 516] width 431 height 157
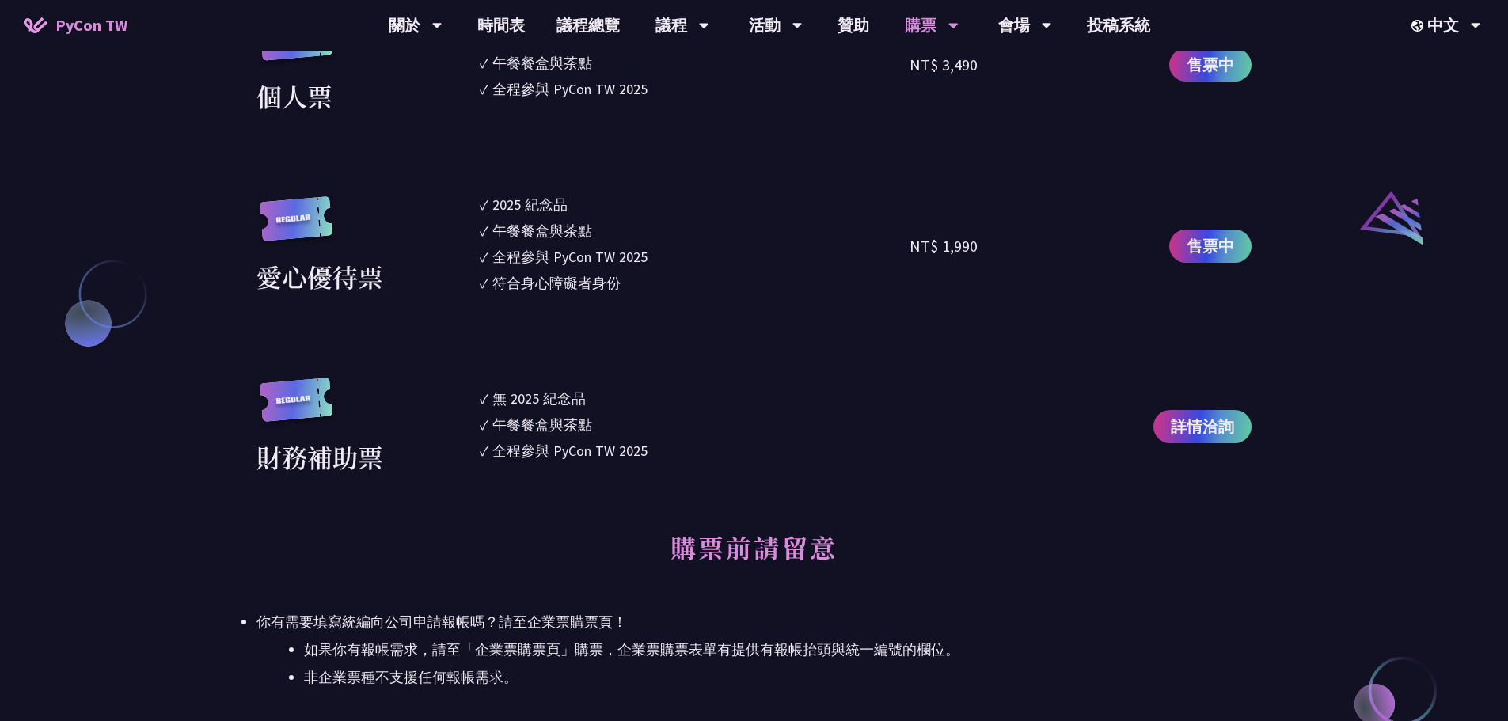
scroll to position [1662, 0]
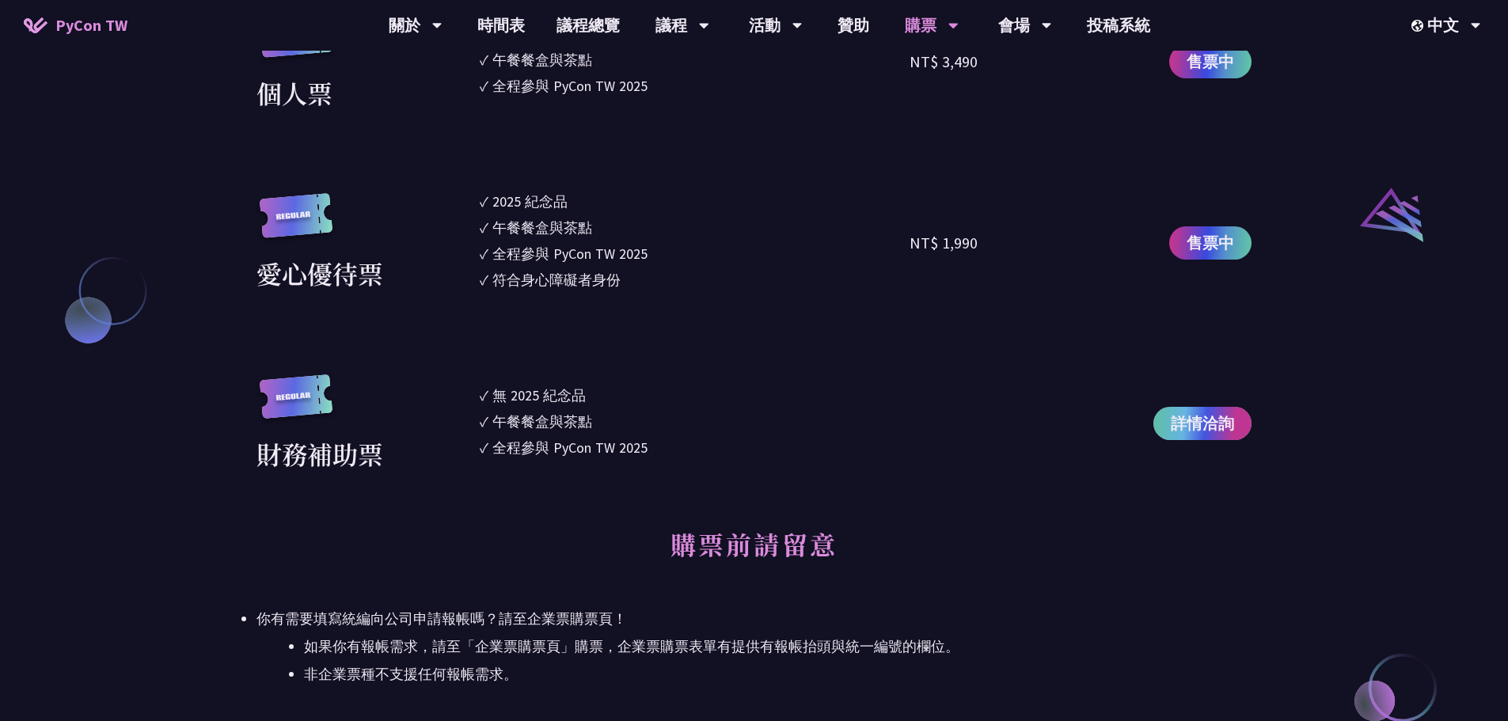
click at [1212, 416] on span "詳情洽詢" at bounding box center [1202, 424] width 63 height 24
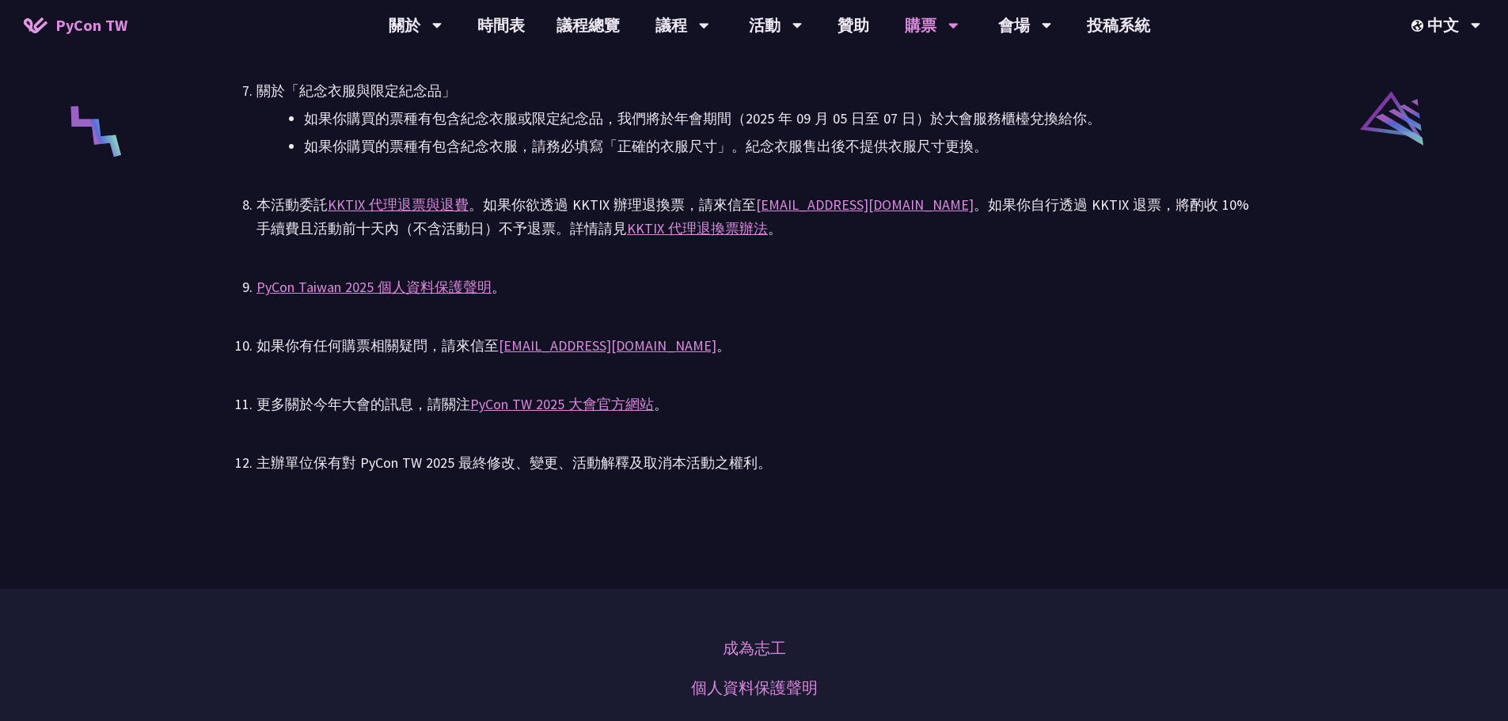
scroll to position [3166, 0]
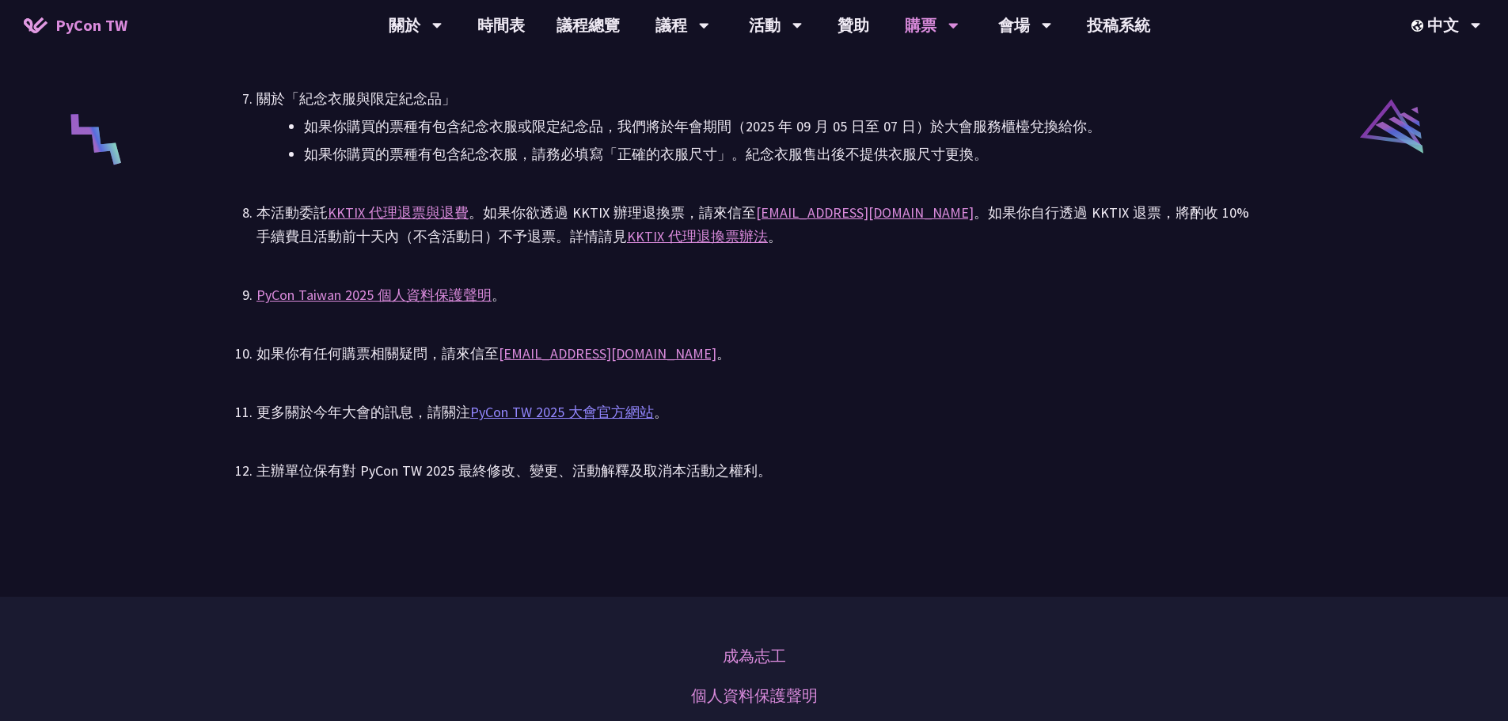
click at [552, 408] on link "PyCon TW 2025 大會官方網站" at bounding box center [562, 412] width 184 height 18
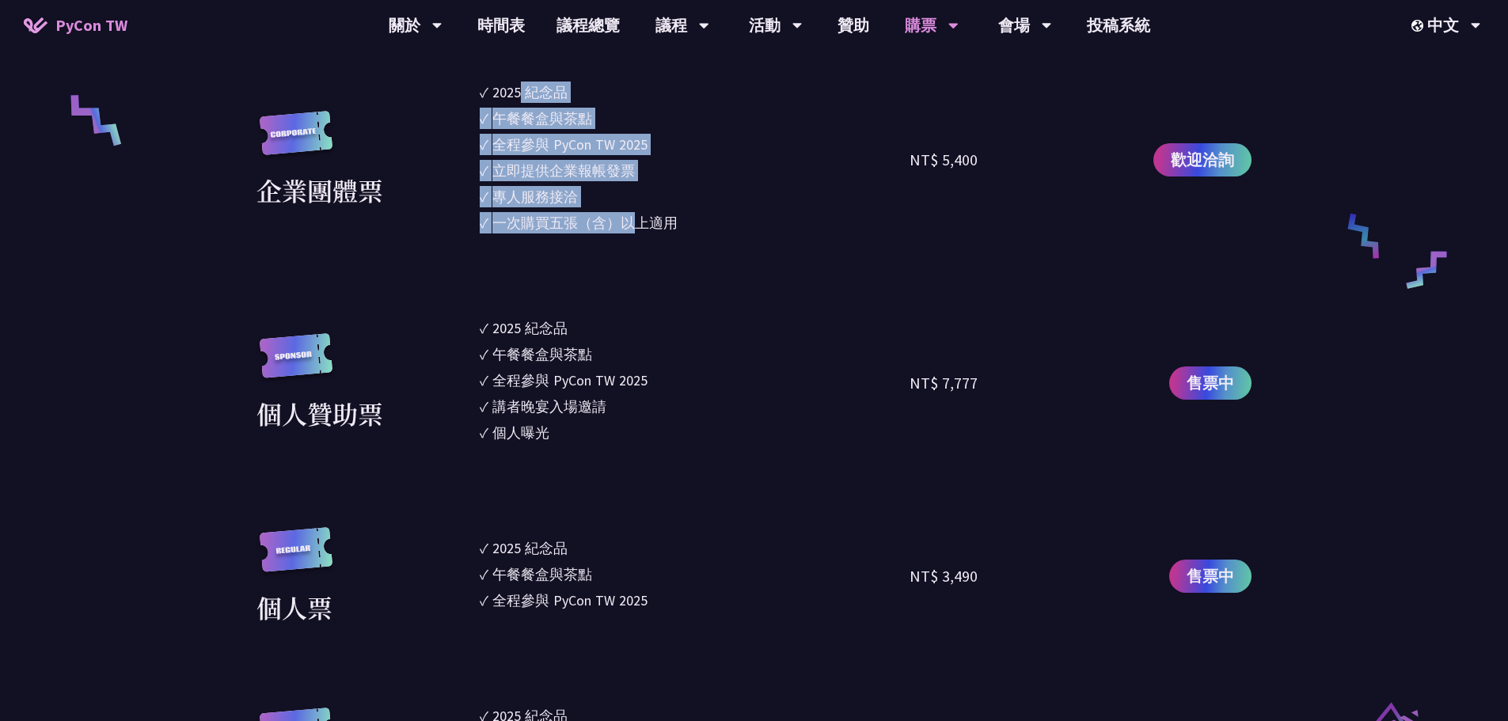
scroll to position [1108, 0]
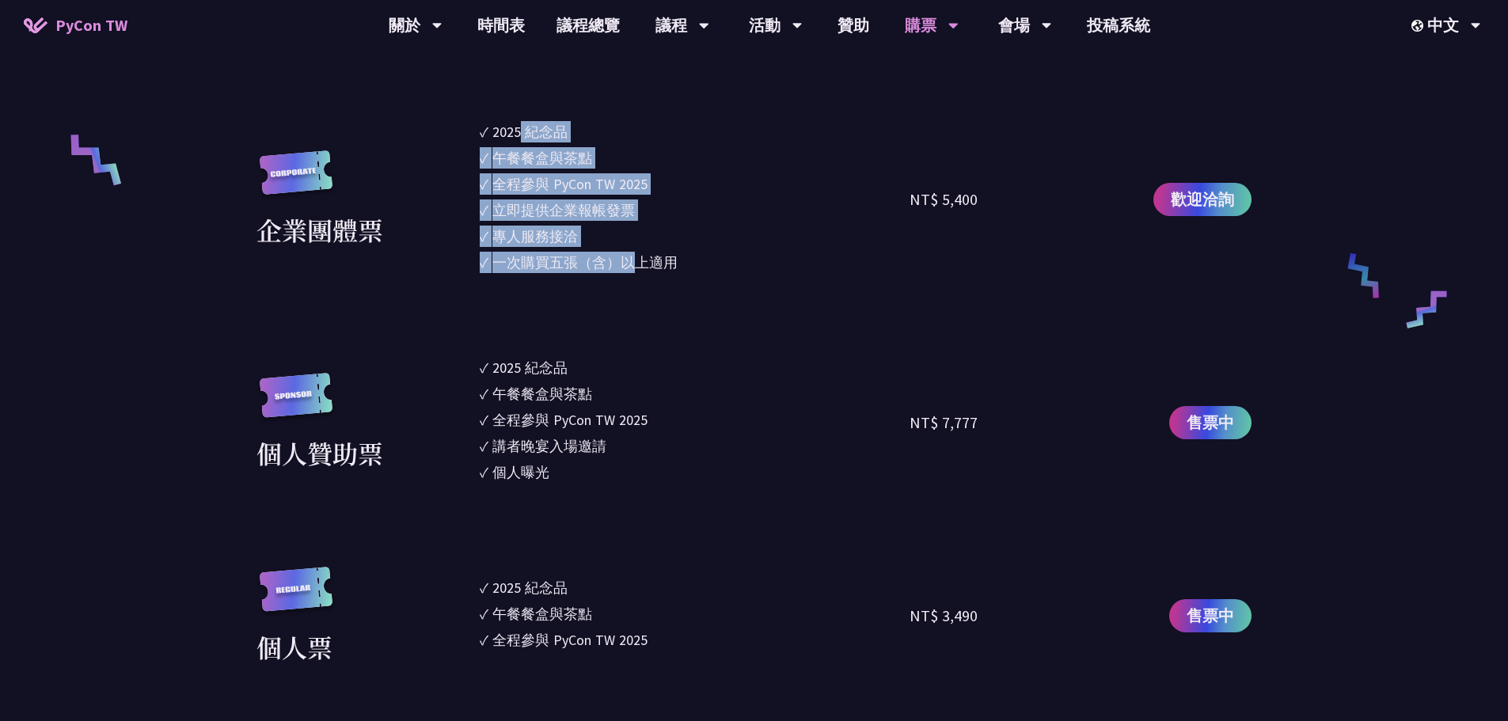
click at [864, 312] on section "企業票 ✓ 2025 紀念品 ✓ 午餐餐盒與茶點 ✓ 全程參與 PyCon TW 2025 ✓ 活動結束後一週提供企業報帳發票 NT$ 6,000 售票中 企…" at bounding box center [753, 481] width 995 height 1089
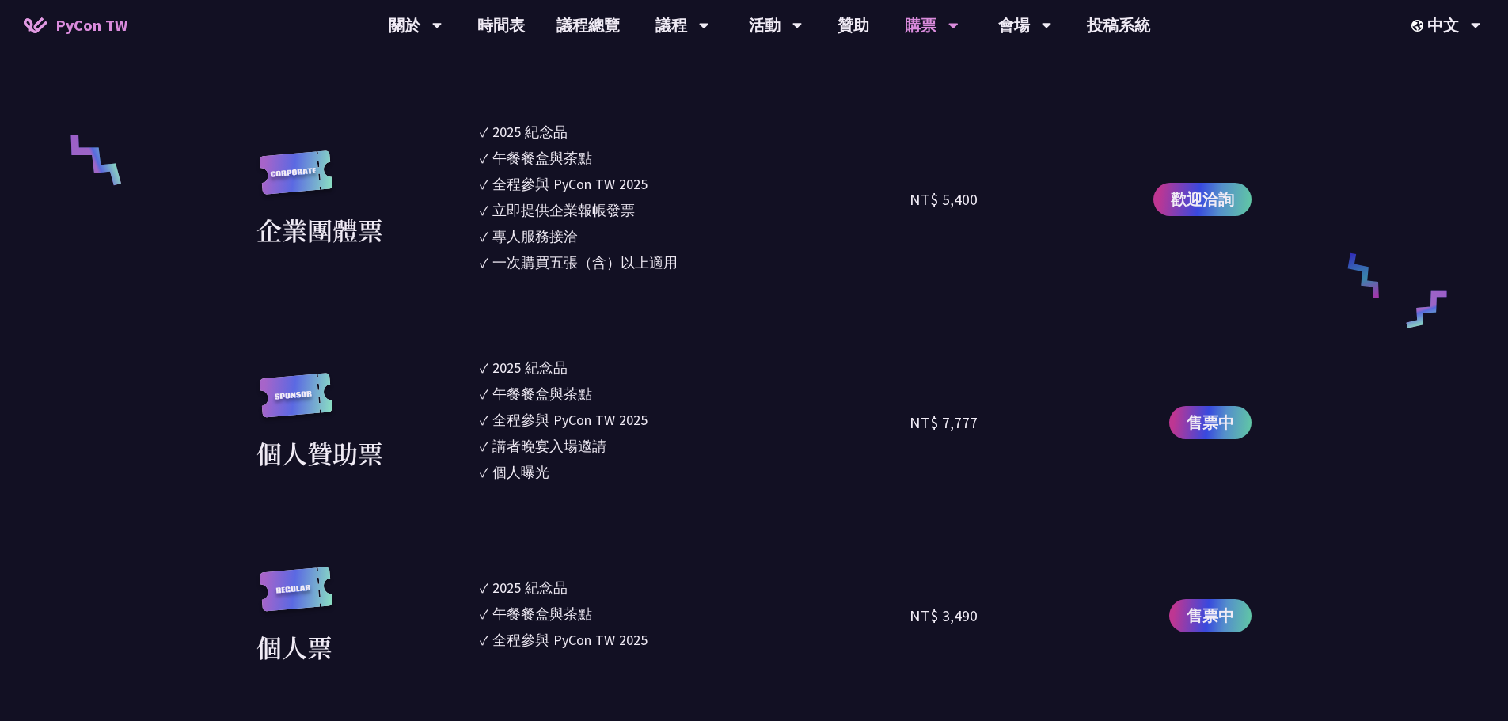
drag, startPoint x: 818, startPoint y: 335, endPoint x: 798, endPoint y: 327, distance: 21.3
click at [798, 327] on section "企業票 ✓ 2025 紀念品 ✓ 午餐餐盒與茶點 ✓ 全程參與 PyCon TW 2025 ✓ 活動結束後一週提供企業報帳發票 NT$ 6,000 售票中 企…" at bounding box center [753, 481] width 995 height 1089
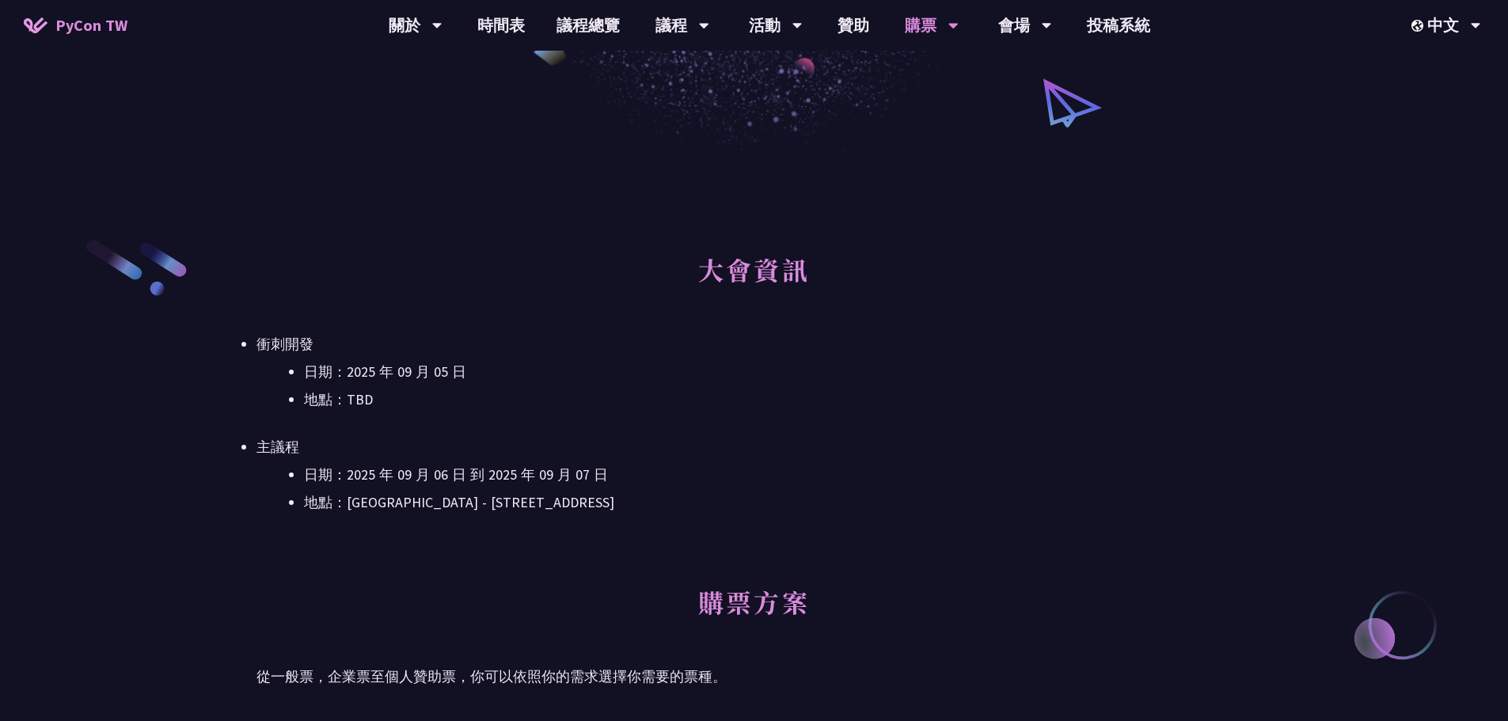
scroll to position [237, 0]
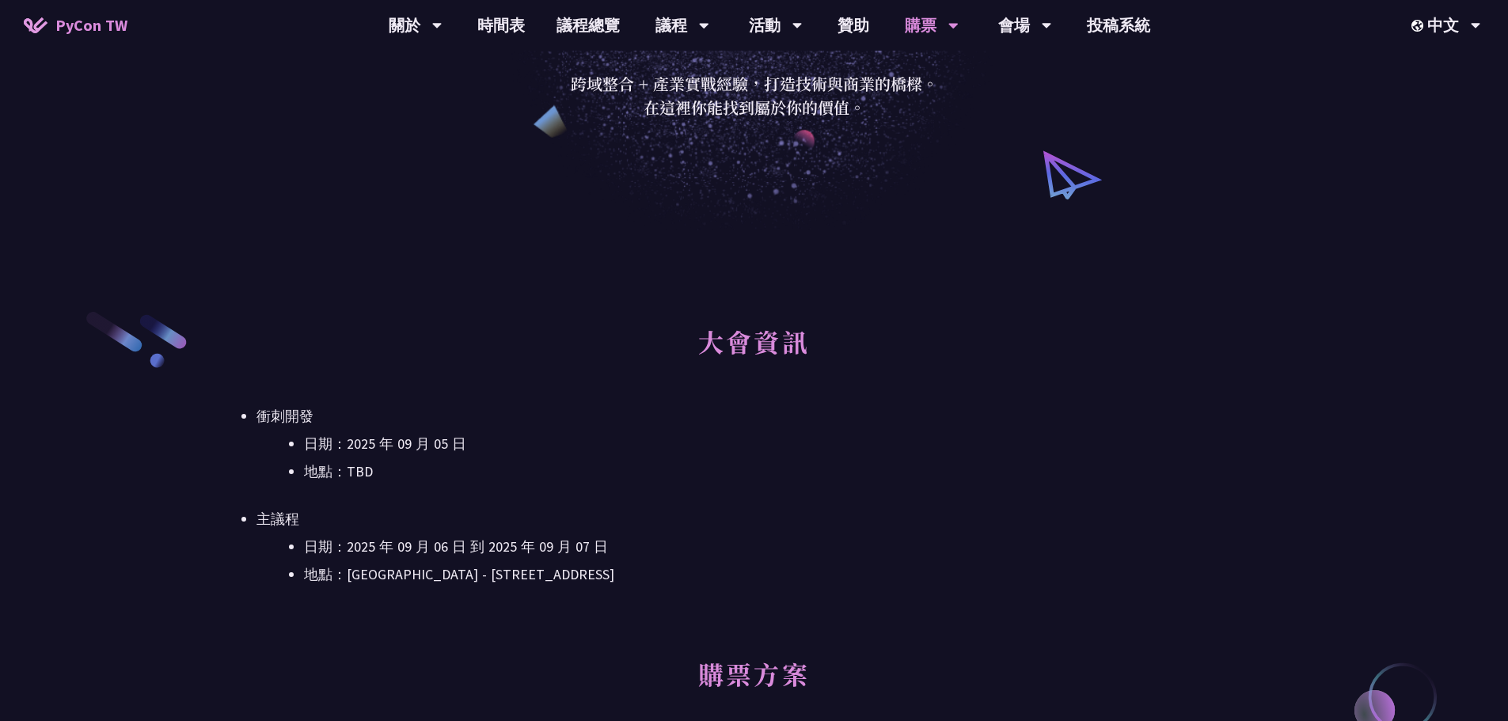
drag, startPoint x: 362, startPoint y: 446, endPoint x: 466, endPoint y: 446, distance: 103.7
click at [466, 446] on li "日期：2025 年 09 月 05 日" at bounding box center [777, 444] width 947 height 24
drag, startPoint x: 375, startPoint y: 545, endPoint x: 533, endPoint y: 552, distance: 157.6
click at [531, 550] on li "日期：2025 年 09 月 06 日 到 2025 年 09 月 07 日" at bounding box center [777, 547] width 947 height 24
drag, startPoint x: 533, startPoint y: 552, endPoint x: 552, endPoint y: 553, distance: 19.9
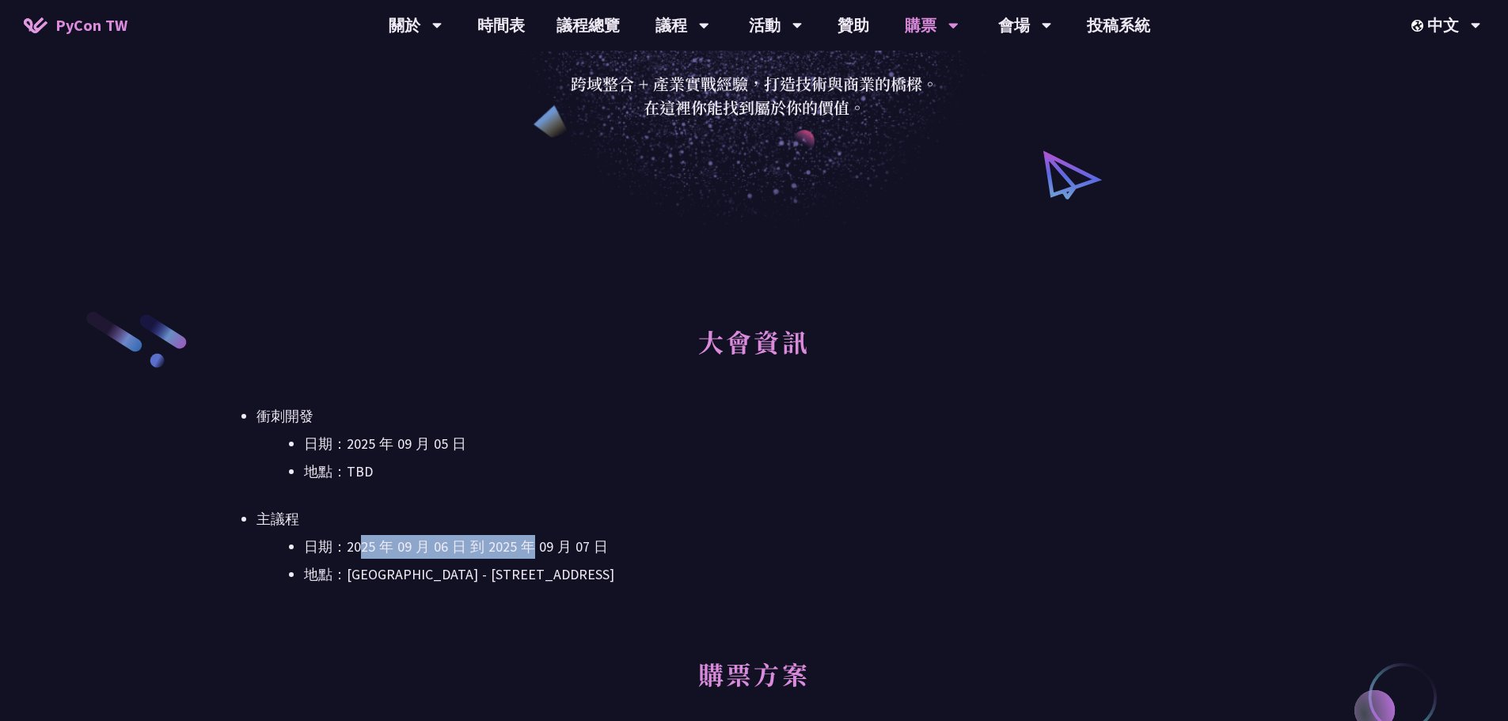
click at [552, 553] on li "日期：2025 年 09 月 06 日 到 2025 年 09 月 07 日" at bounding box center [777, 547] width 947 height 24
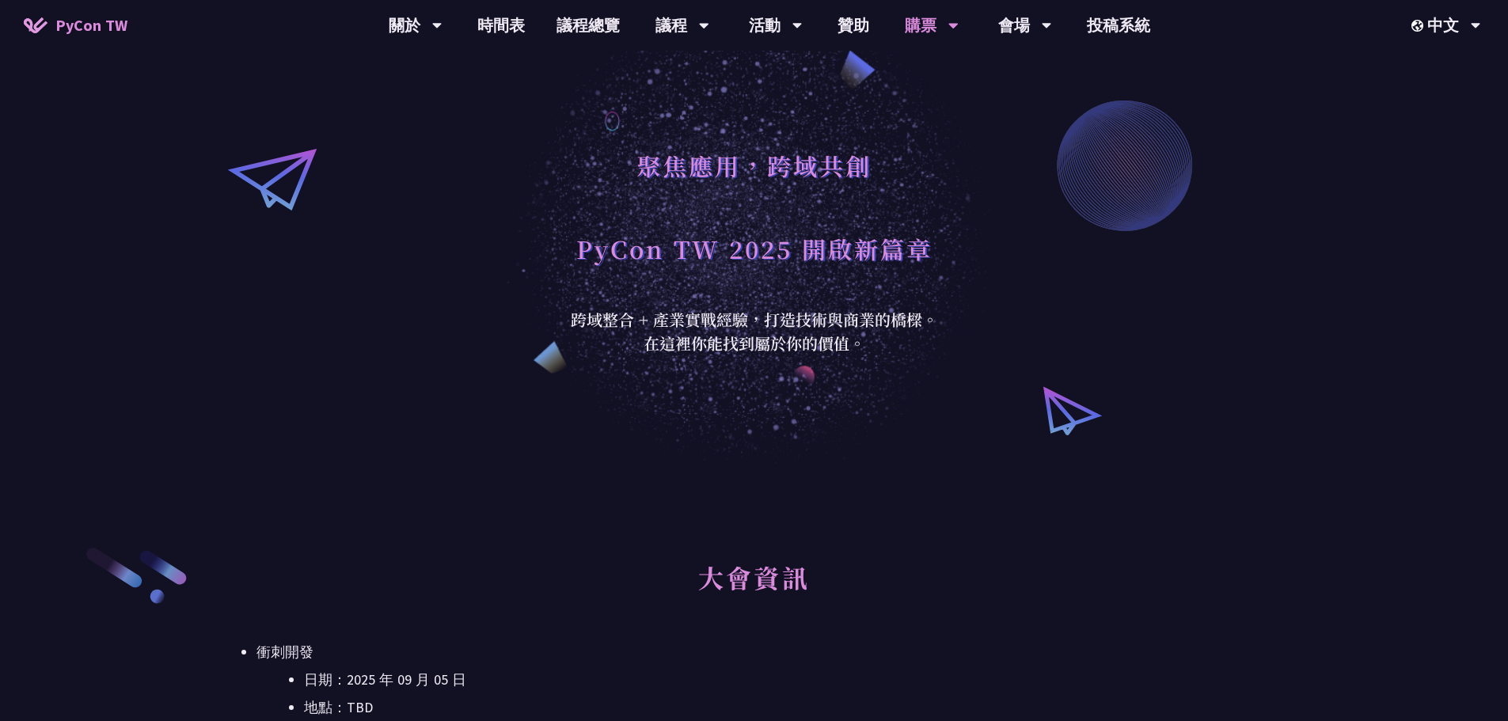
scroll to position [0, 0]
click at [509, 28] on link "時間表" at bounding box center [500, 25] width 79 height 51
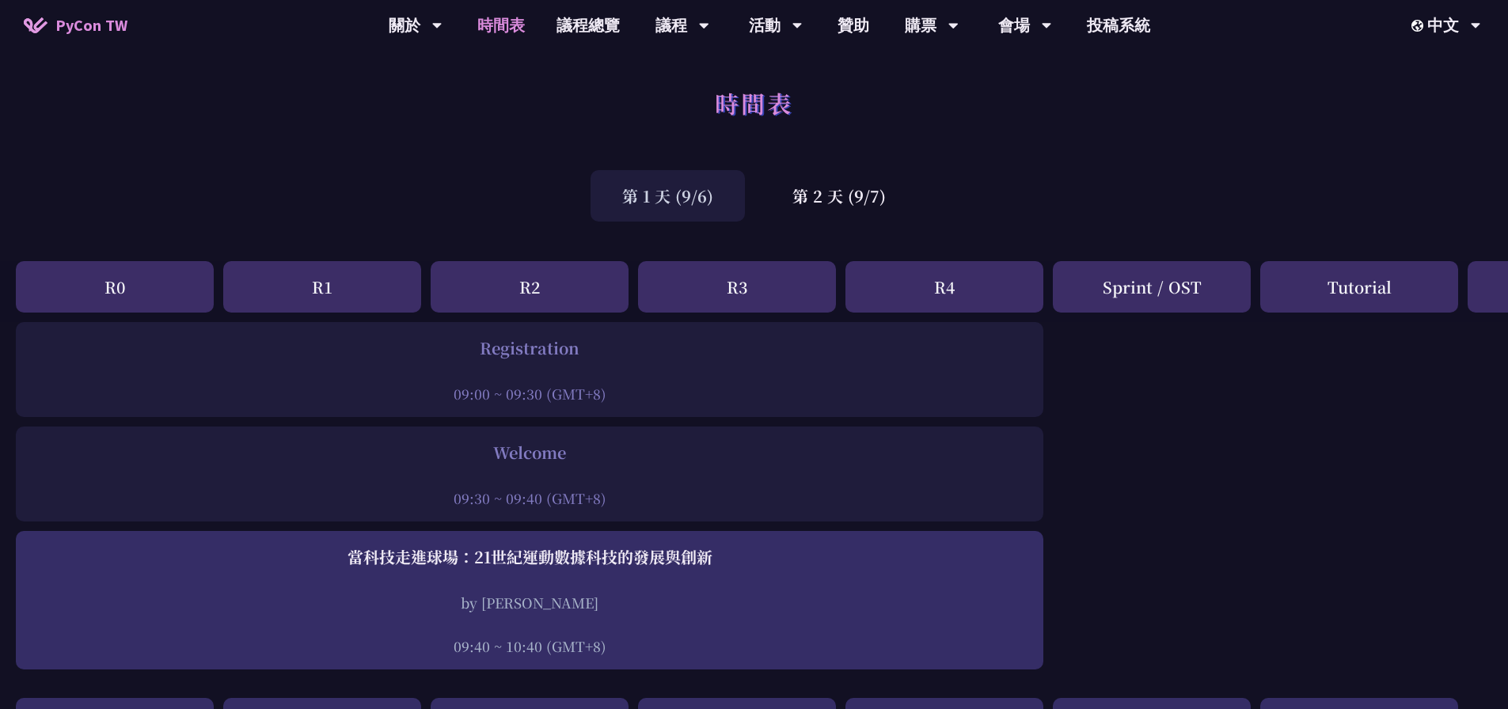
click at [1148, 288] on div "Sprint / OST" at bounding box center [1152, 286] width 198 height 51
click at [1176, 296] on div "Sprint / OST" at bounding box center [1152, 286] width 198 height 51
click at [1040, 271] on div "R4" at bounding box center [944, 286] width 198 height 51
click at [1153, 281] on div "Sprint / OST" at bounding box center [1152, 286] width 198 height 51
click at [1315, 279] on div "Tutorial" at bounding box center [1359, 286] width 198 height 51
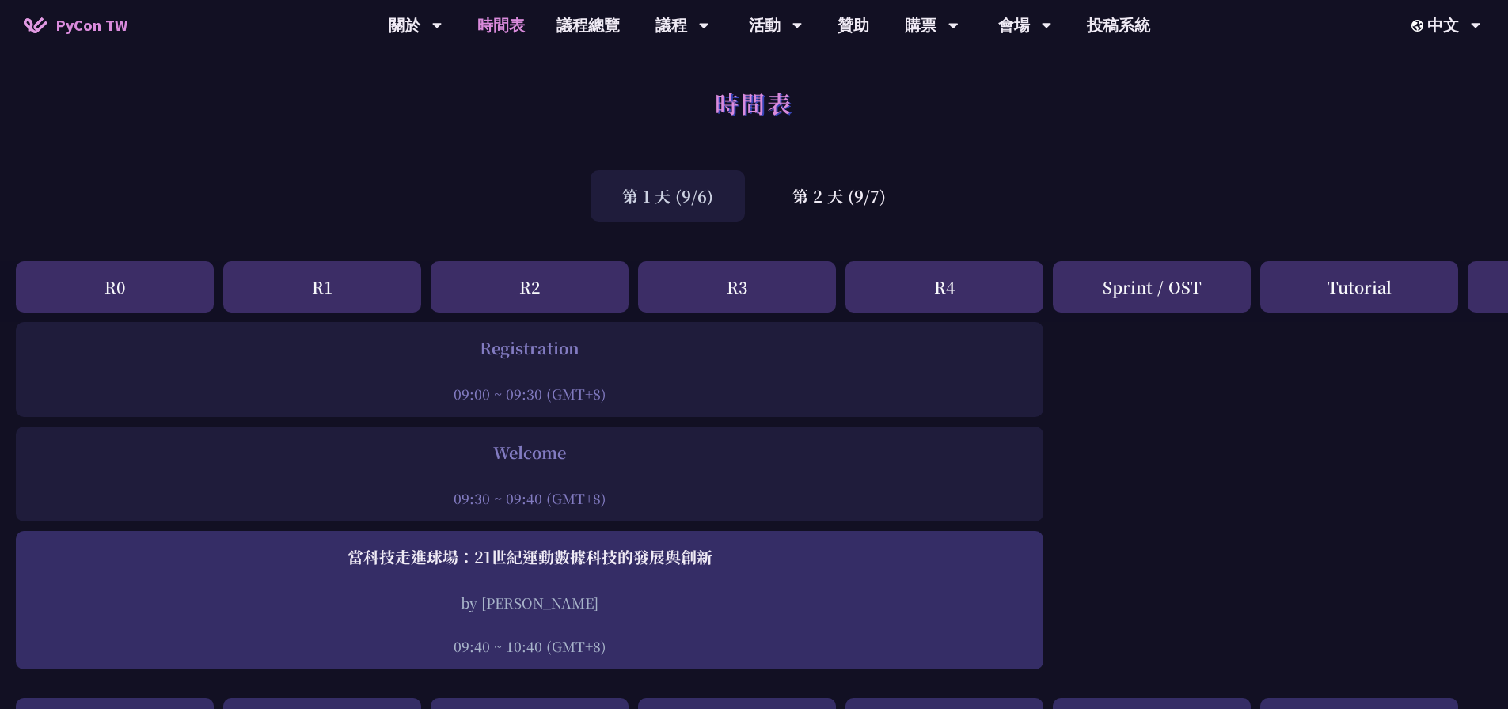
click at [1393, 287] on div "Tutorial" at bounding box center [1359, 286] width 198 height 51
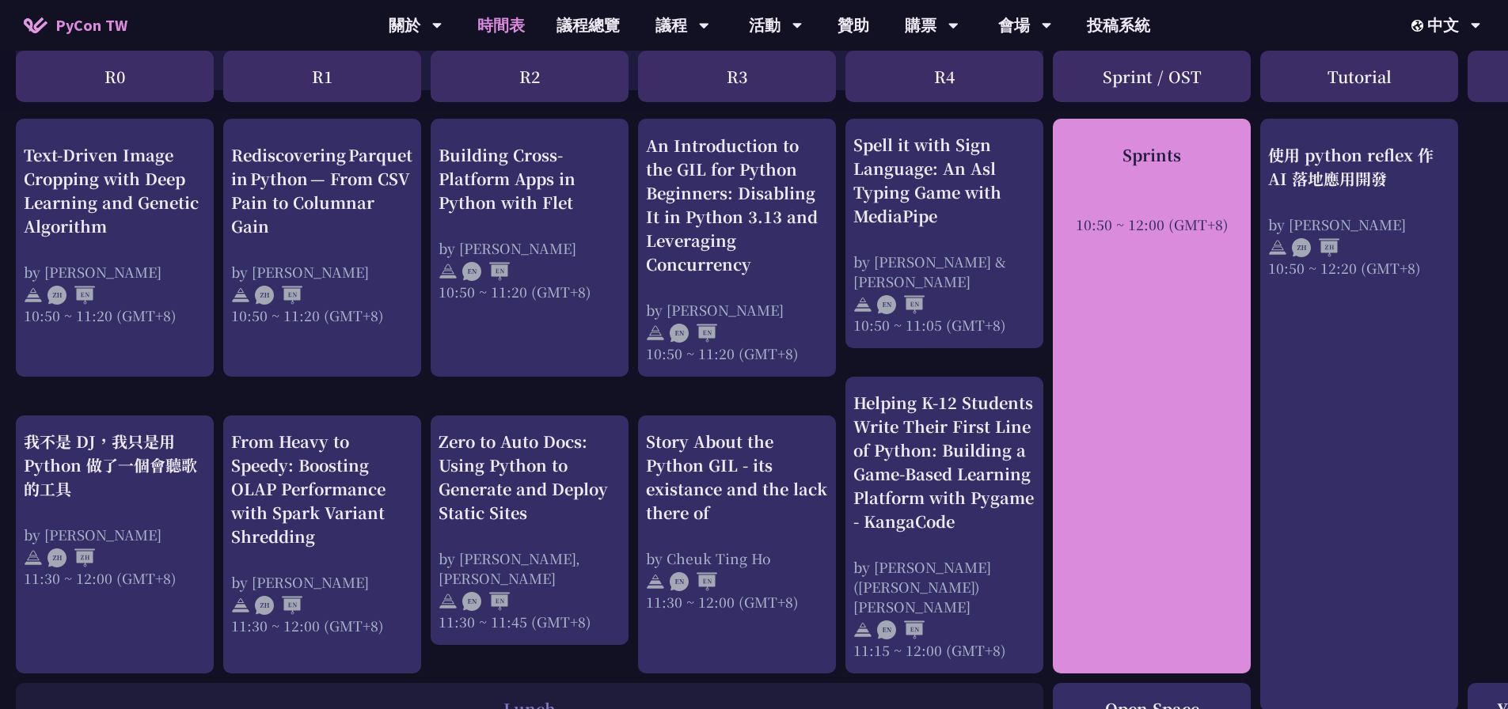
scroll to position [554, 0]
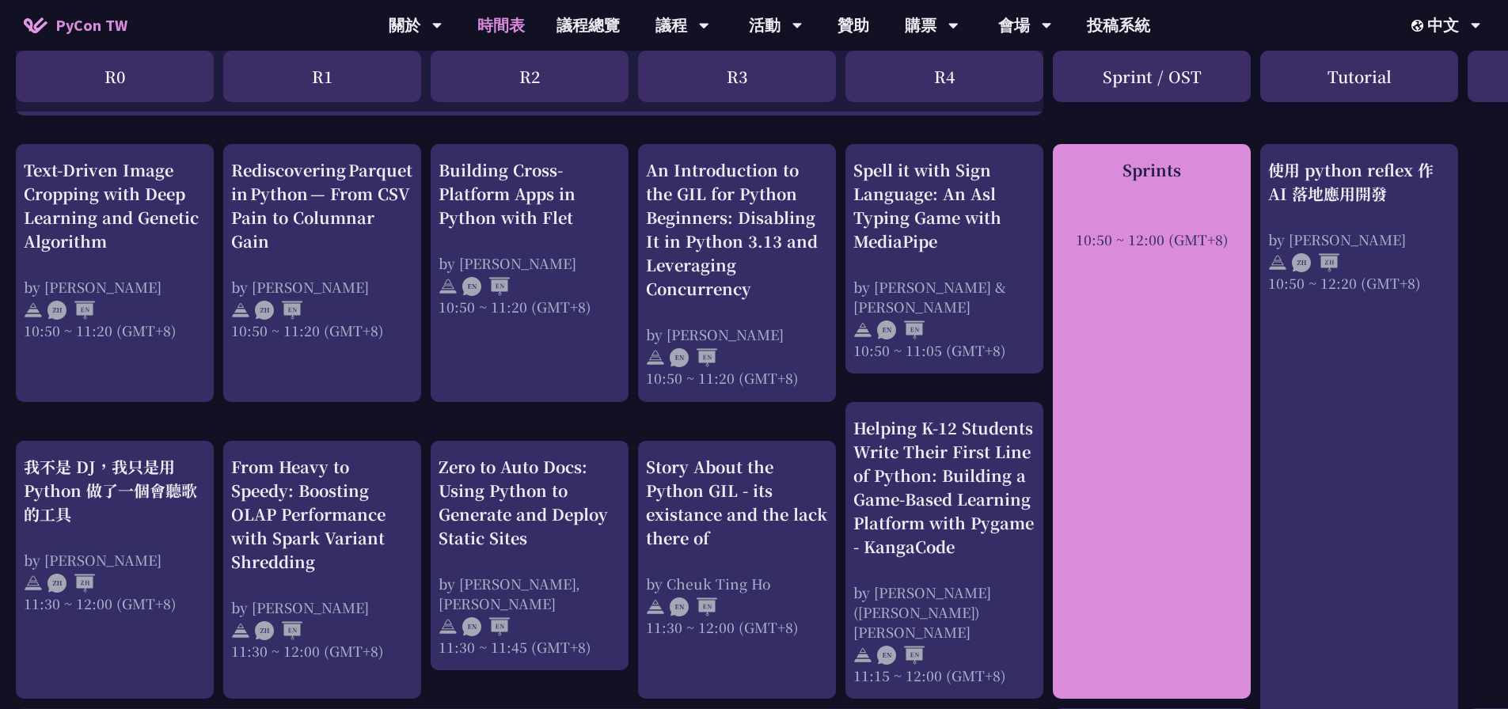
click at [1138, 301] on div "Sprints 10:50 ~ 12:00 (GMT+8)" at bounding box center [1152, 421] width 198 height 555
click at [1144, 321] on div "Sprints 10:50 ~ 12:00 (GMT+8)" at bounding box center [1152, 421] width 198 height 555
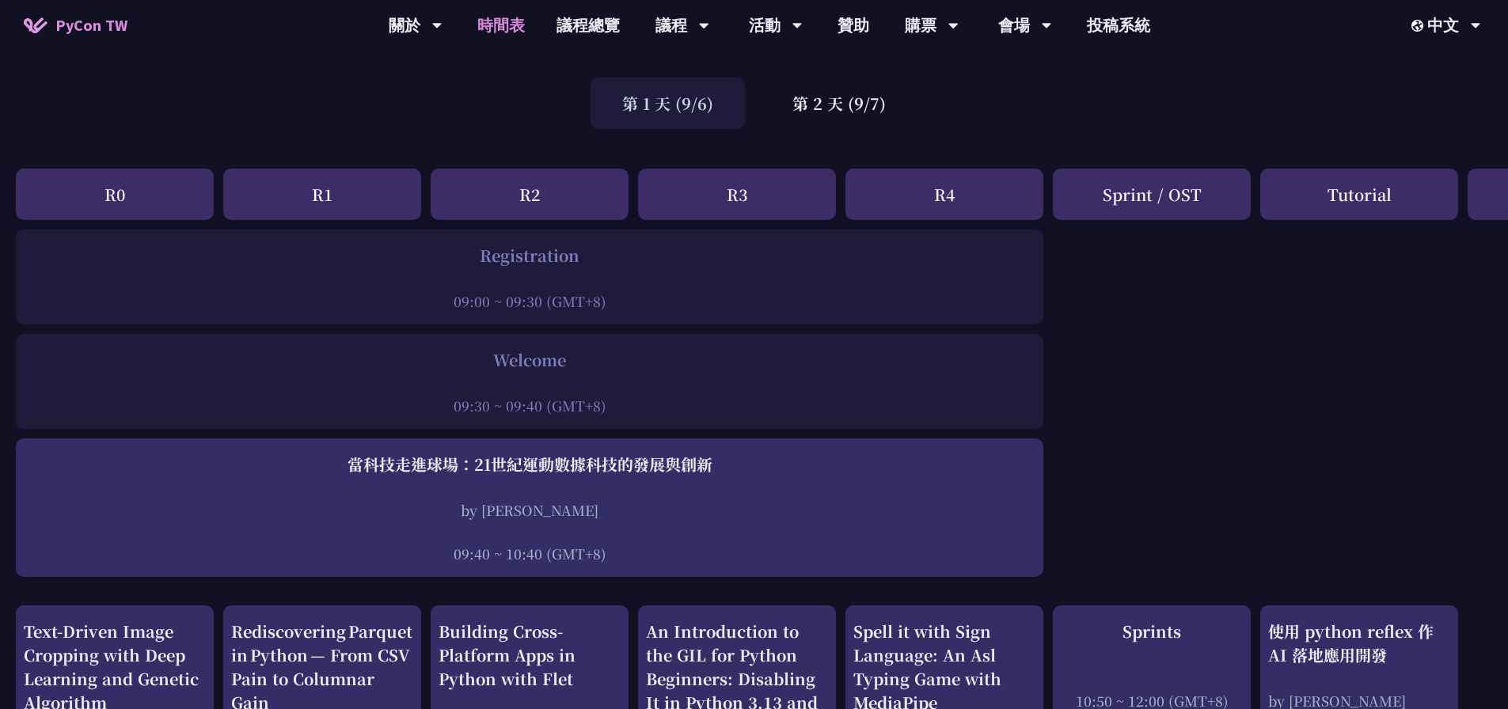
scroll to position [0, 0]
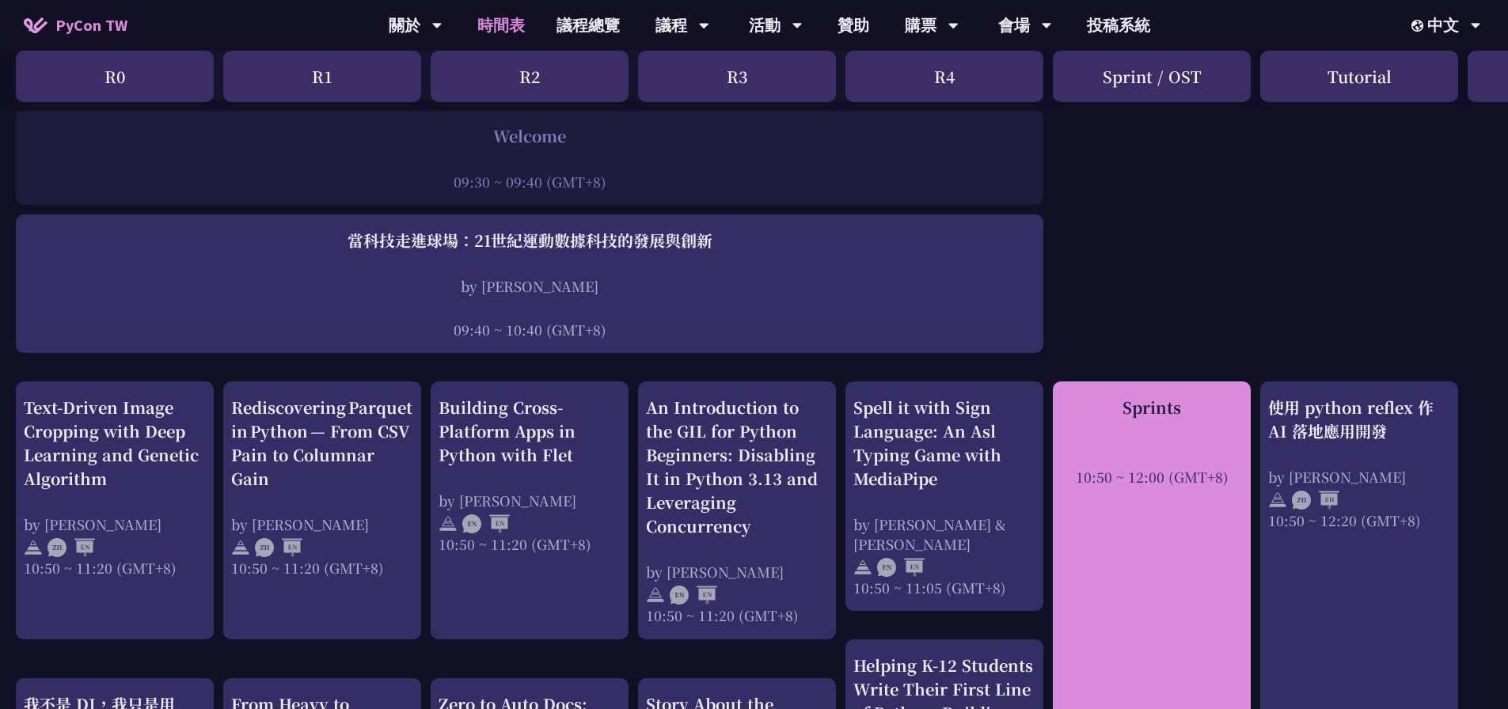
click at [1180, 419] on div "Sprints 10:50 ~ 12:00 (GMT+8)" at bounding box center [1152, 441] width 182 height 91
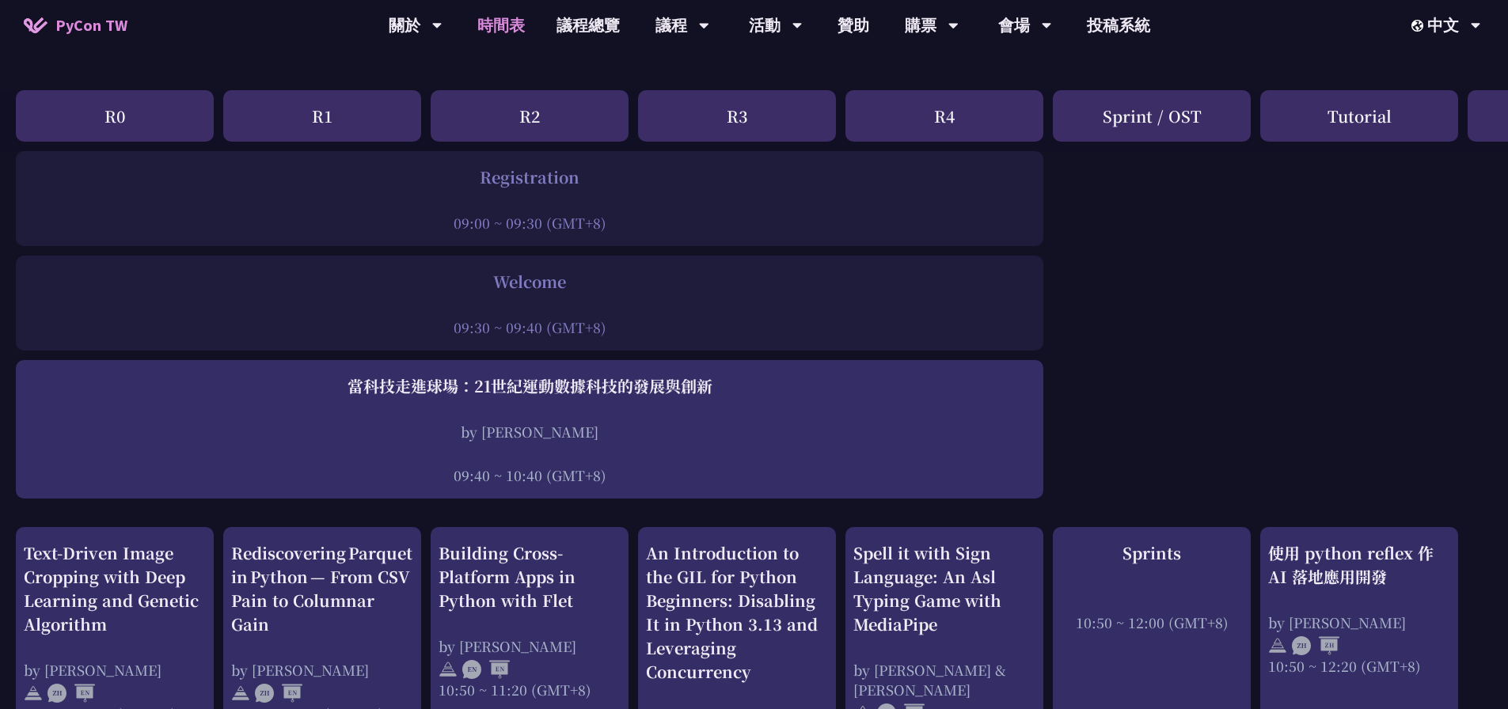
scroll to position [79, 0]
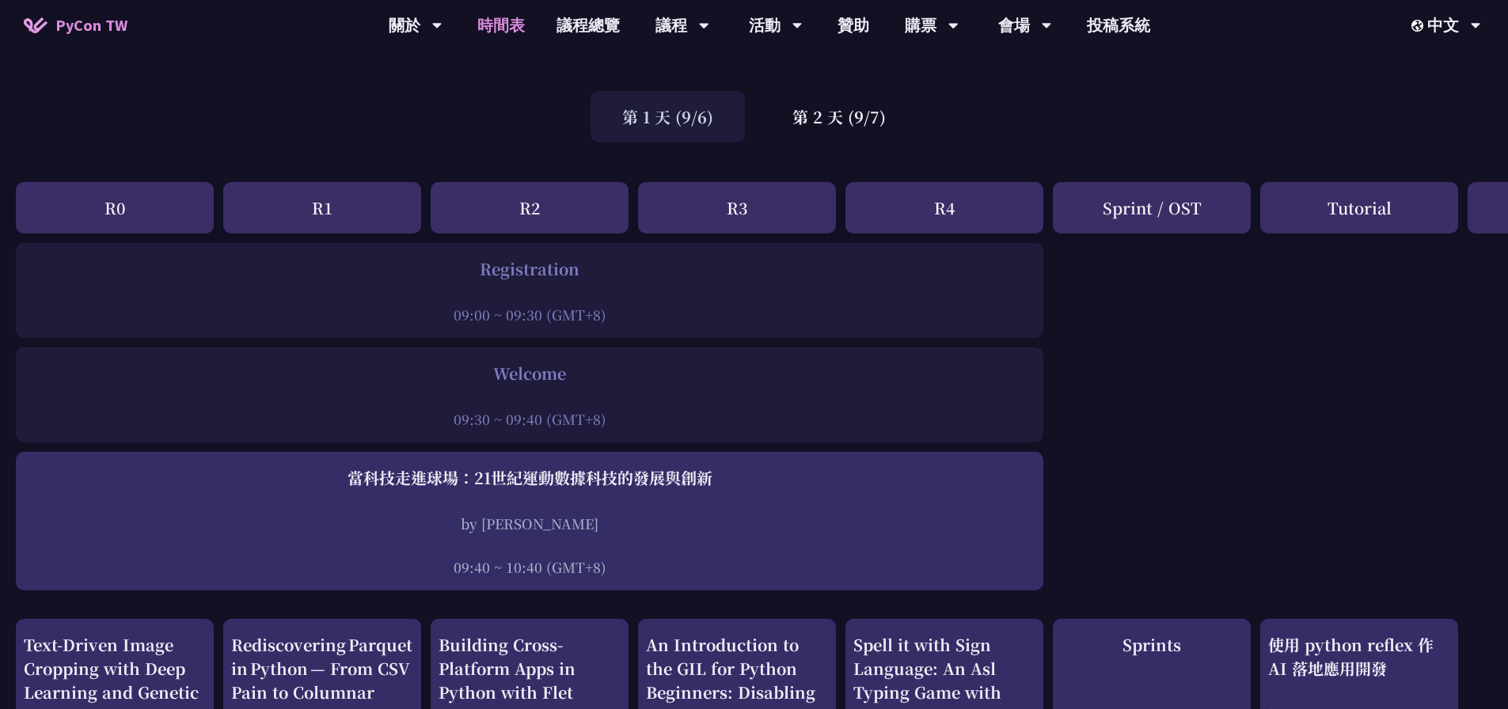
click at [1389, 202] on div "Tutorial" at bounding box center [1359, 207] width 198 height 51
drag, startPoint x: 784, startPoint y: 123, endPoint x: 807, endPoint y: 120, distance: 22.5
click at [807, 120] on div "第 2 天 (9/7)" at bounding box center [839, 116] width 157 height 51
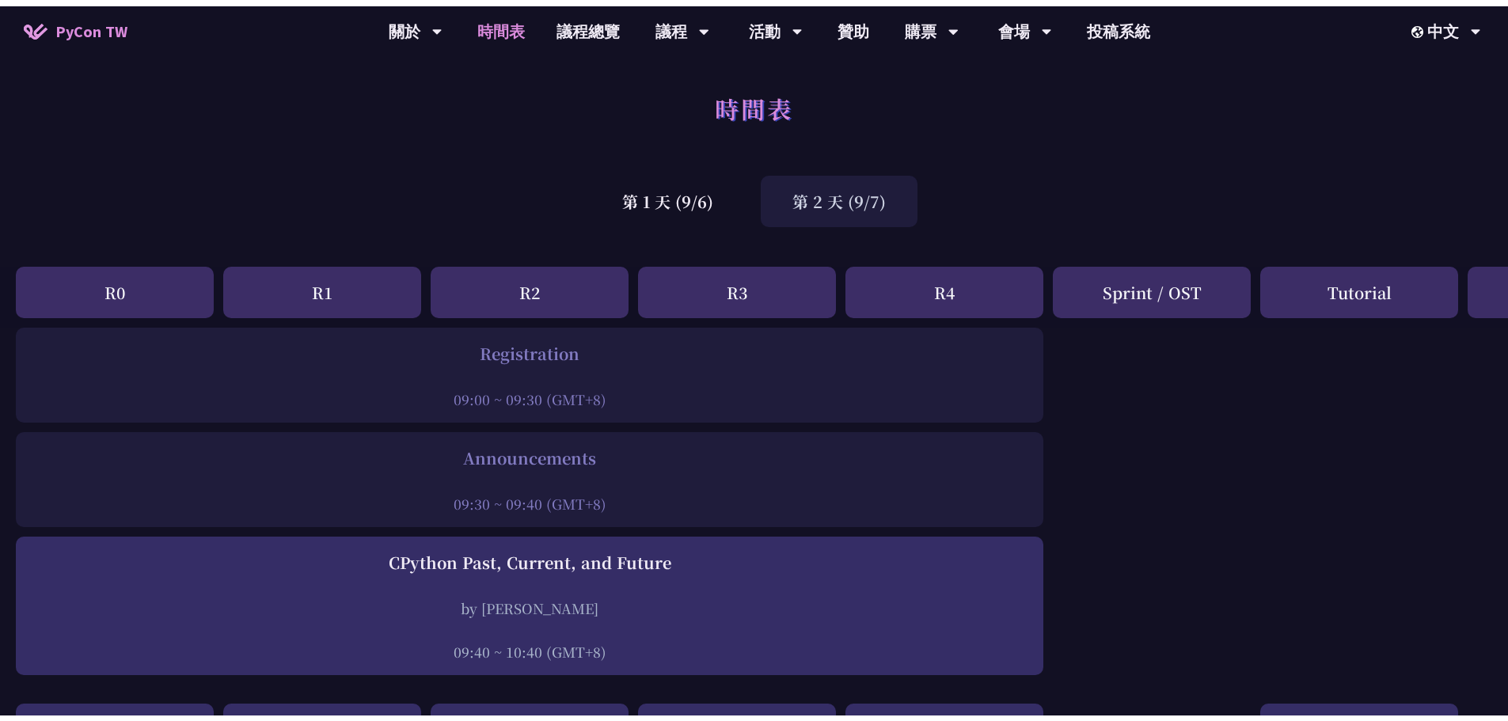
scroll to position [0, 0]
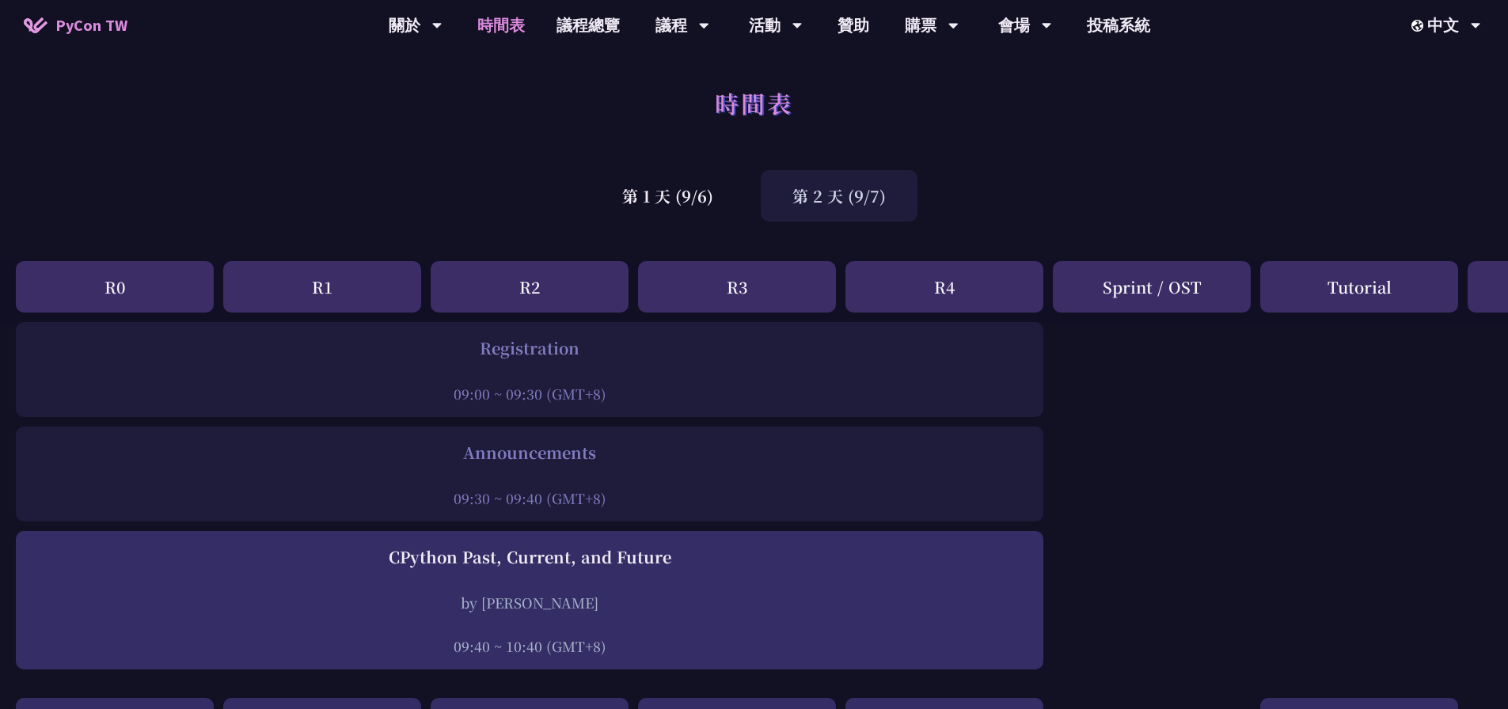
click at [964, 150] on div "時間表" at bounding box center [754, 120] width 1508 height 83
click at [776, 8] on div "活動" at bounding box center [776, 25] width 54 height 51
drag, startPoint x: 777, startPoint y: 89, endPoint x: 777, endPoint y: 66, distance: 22.2
click at [777, 66] on link "衝刺開發" at bounding box center [775, 73] width 152 height 37
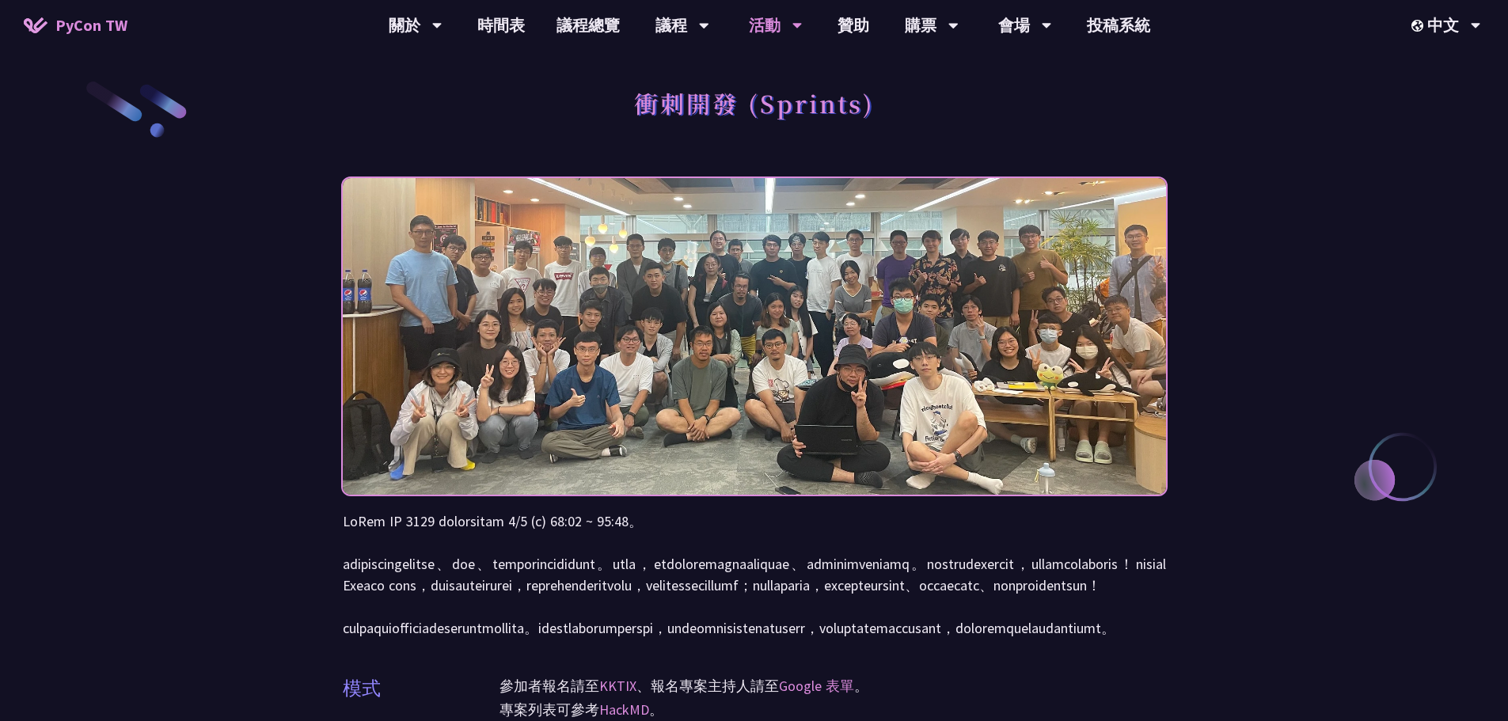
drag, startPoint x: 639, startPoint y: 522, endPoint x: 706, endPoint y: 526, distance: 67.4
click at [706, 526] on p at bounding box center [754, 575] width 823 height 128
click at [609, 523] on p at bounding box center [754, 575] width 823 height 128
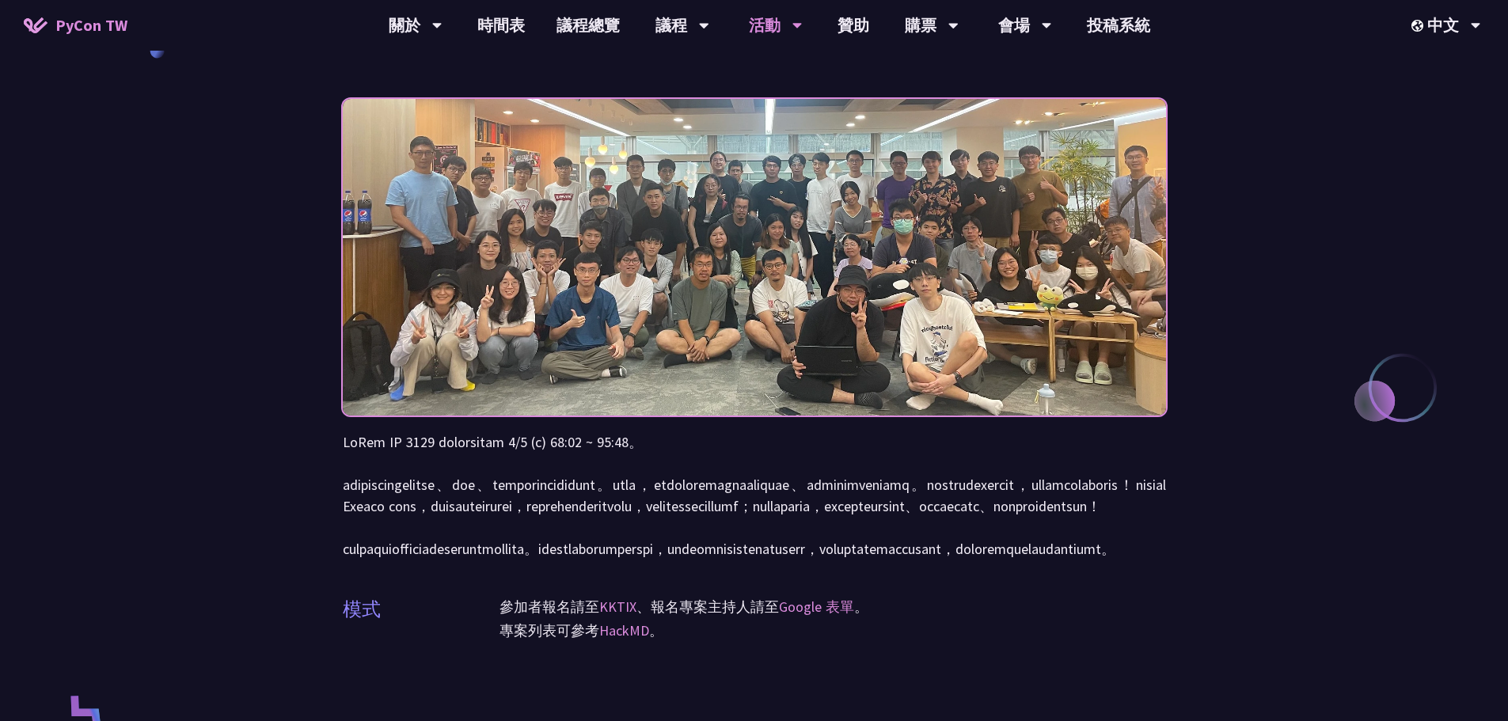
scroll to position [158, 0]
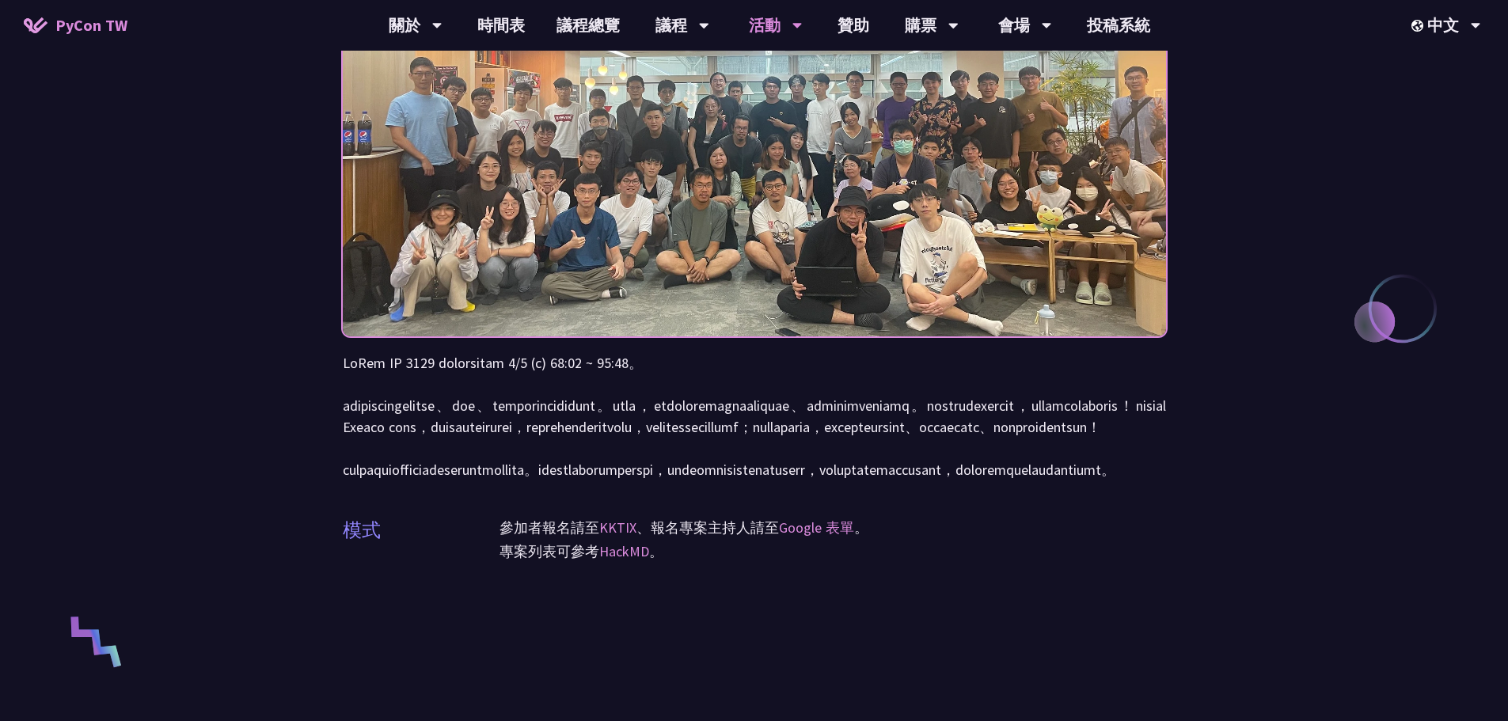
drag, startPoint x: 495, startPoint y: 402, endPoint x: 728, endPoint y: 401, distance: 232.7
click at [736, 401] on p at bounding box center [754, 416] width 823 height 128
drag, startPoint x: 788, startPoint y: 408, endPoint x: 801, endPoint y: 408, distance: 13.5
click at [801, 408] on p at bounding box center [754, 416] width 823 height 128
drag, startPoint x: 910, startPoint y: 404, endPoint x: 1017, endPoint y: 408, distance: 106.9
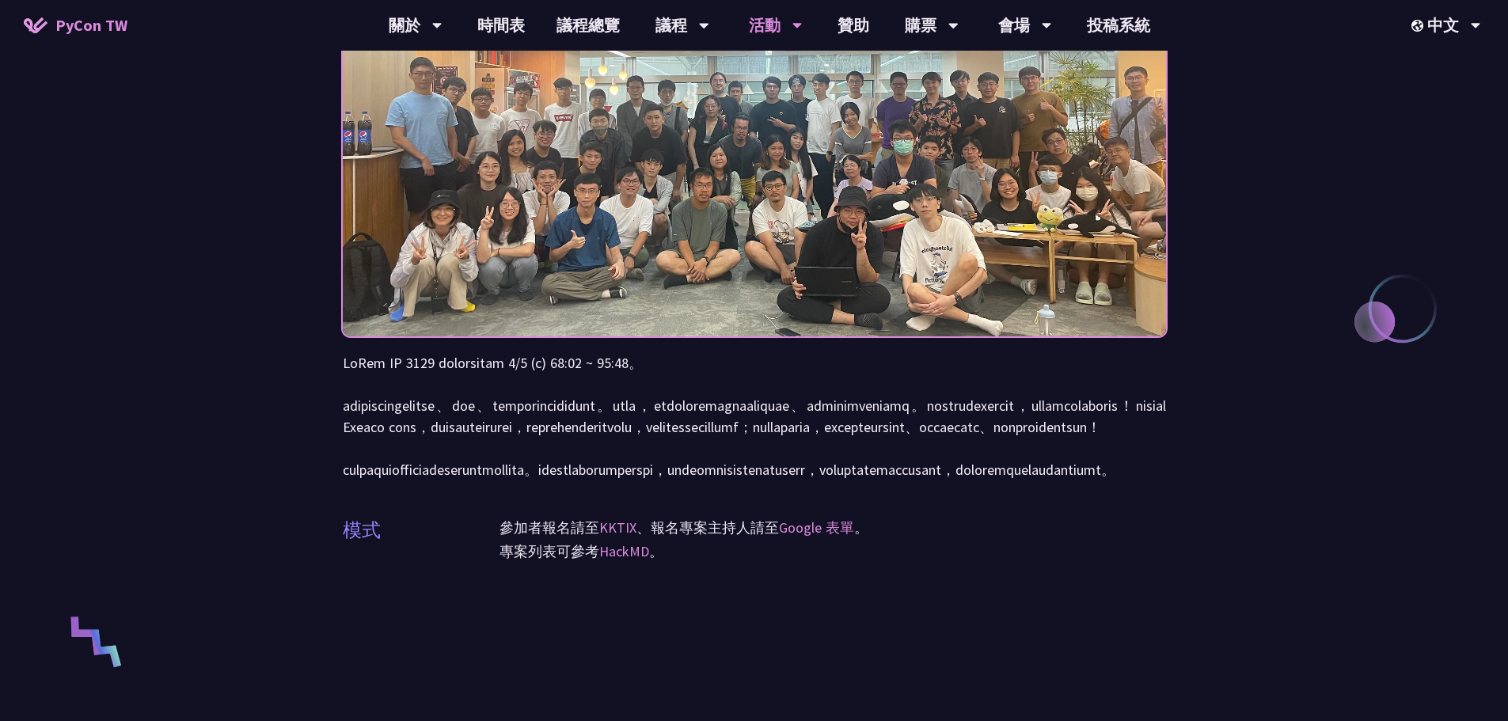
click at [1018, 408] on p at bounding box center [754, 416] width 823 height 128
drag, startPoint x: 1054, startPoint y: 408, endPoint x: 1082, endPoint y: 409, distance: 27.7
click at [1082, 409] on p at bounding box center [754, 416] width 823 height 128
drag, startPoint x: 1042, startPoint y: 405, endPoint x: 1077, endPoint y: 405, distance: 35.6
click at [1077, 405] on p at bounding box center [754, 416] width 823 height 128
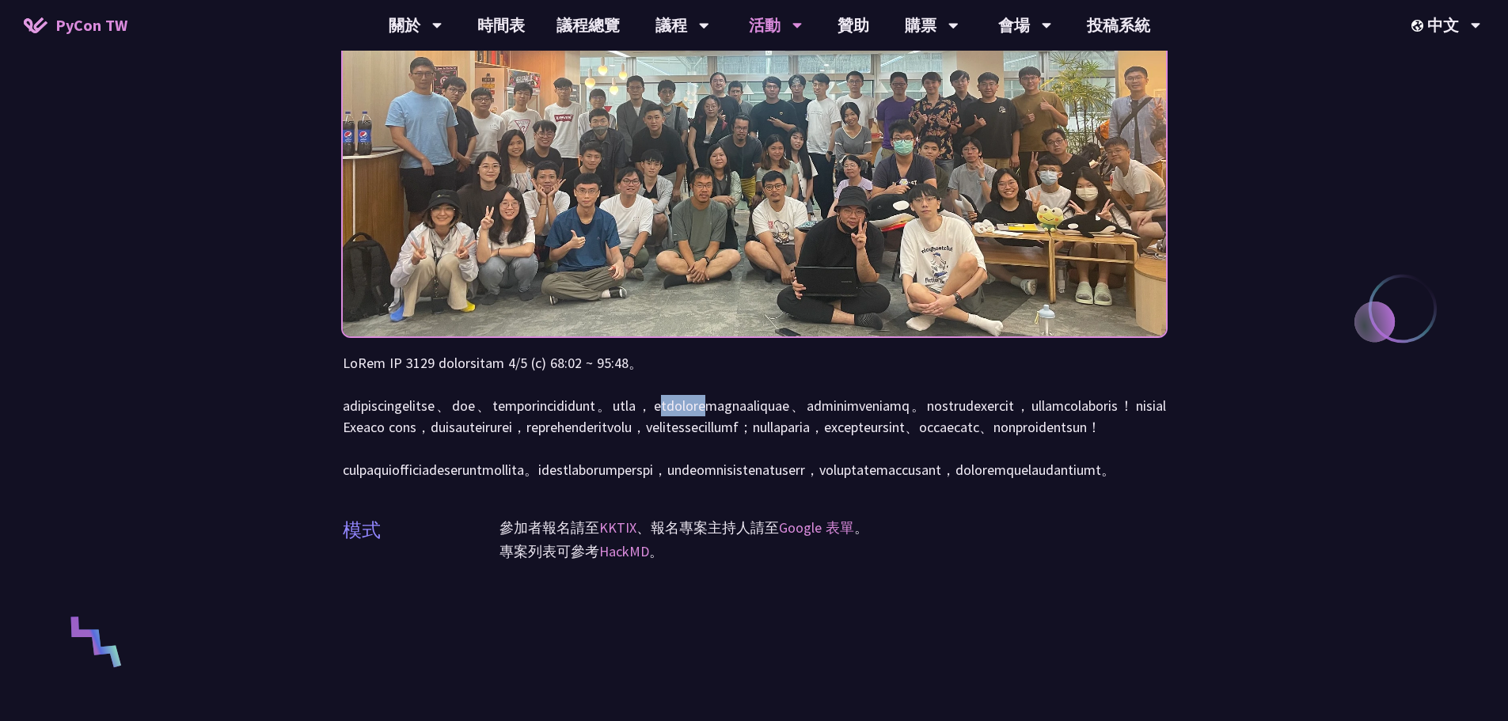
click at [1099, 406] on p at bounding box center [754, 416] width 823 height 128
drag, startPoint x: 700, startPoint y: 472, endPoint x: 778, endPoint y: 472, distance: 77.6
click at [778, 472] on p at bounding box center [754, 416] width 823 height 128
click at [816, 463] on p at bounding box center [754, 416] width 823 height 128
drag, startPoint x: 681, startPoint y: 516, endPoint x: 775, endPoint y: 517, distance: 94.2
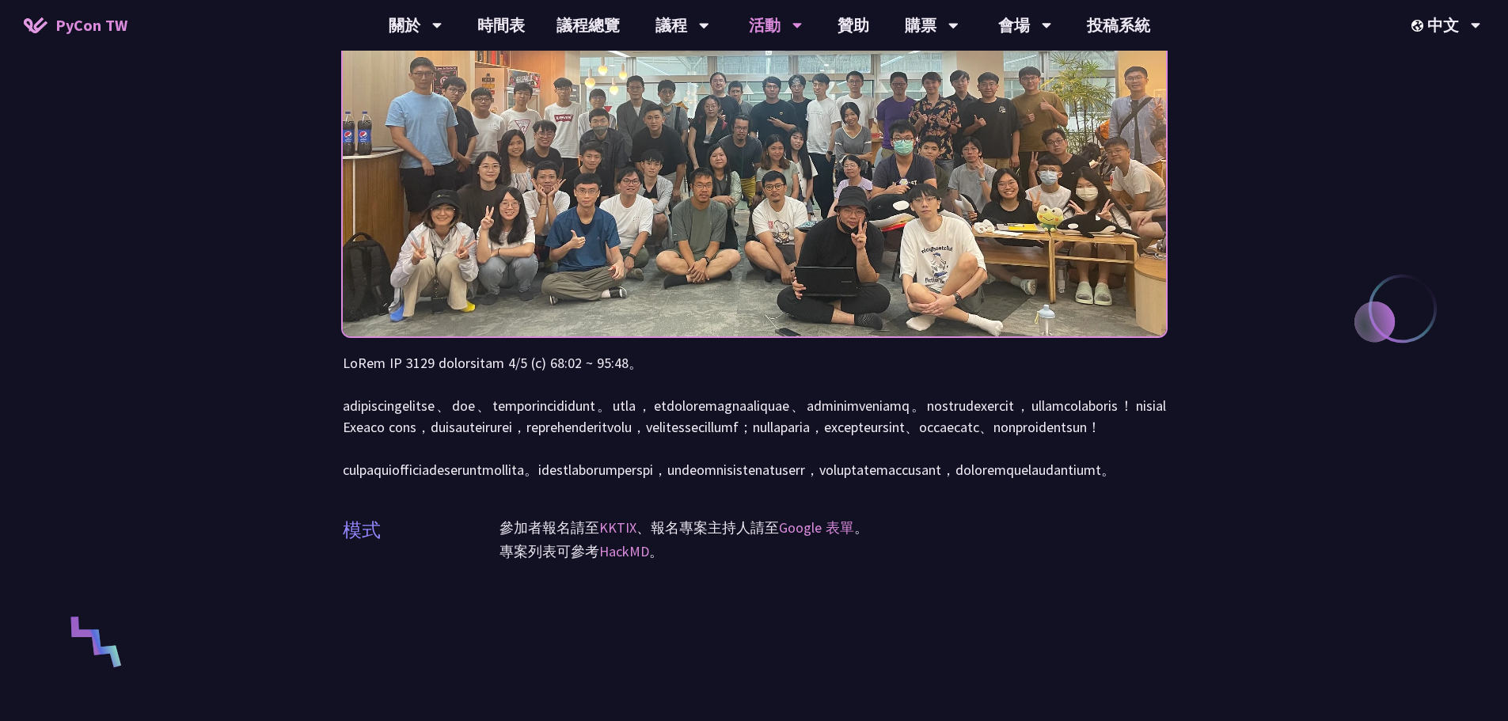
click at [777, 480] on p at bounding box center [754, 416] width 823 height 128
drag, startPoint x: 781, startPoint y: 517, endPoint x: 815, endPoint y: 517, distance: 34.0
click at [815, 480] on p at bounding box center [754, 416] width 823 height 128
drag, startPoint x: 849, startPoint y: 503, endPoint x: 900, endPoint y: 504, distance: 50.7
click at [900, 480] on p at bounding box center [754, 416] width 823 height 128
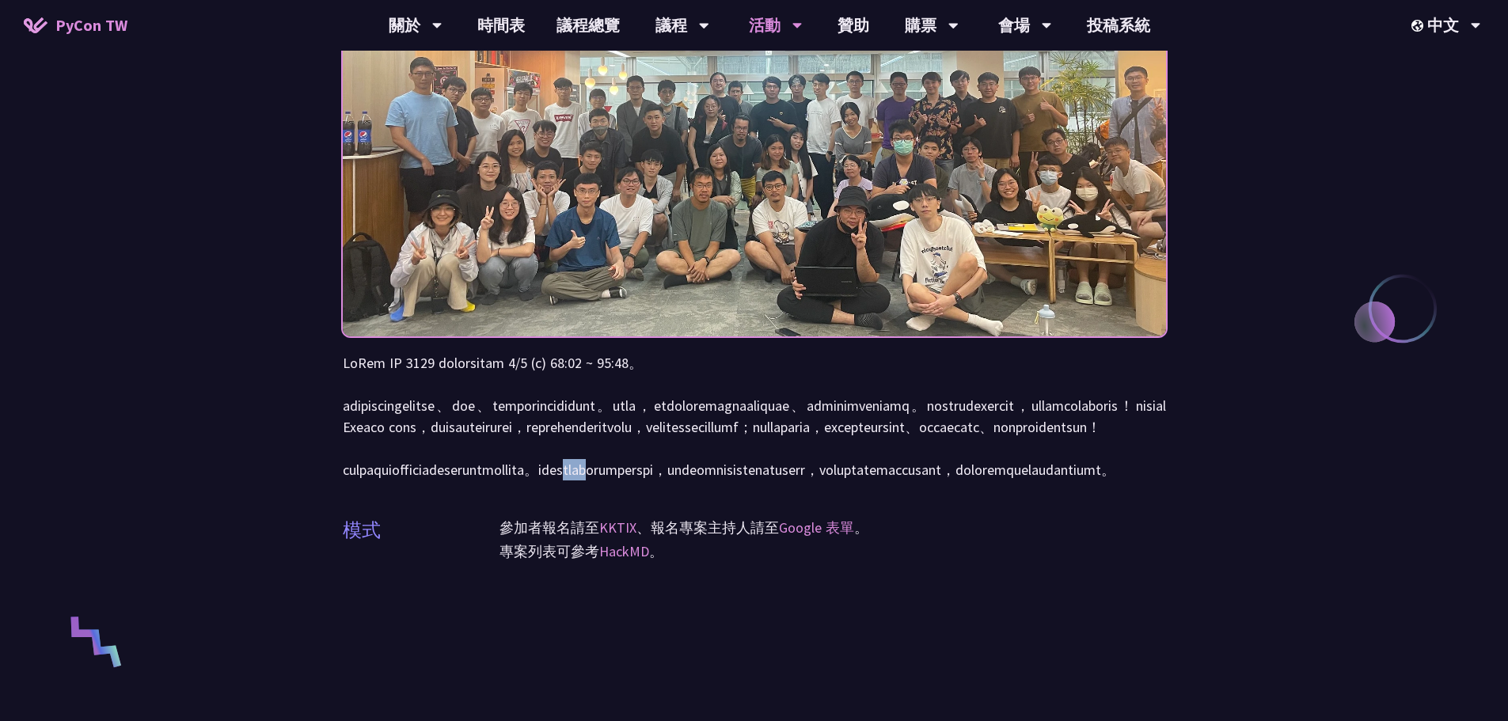
drag, startPoint x: 852, startPoint y: 537, endPoint x: 816, endPoint y: 547, distance: 37.1
click at [816, 547] on div "衝刺開發 (Sprints) 模式 參加者報名請至 KKTIX 、報名專案主持人請至 Google 表單 。 專案列表可參考 HackMD 。" at bounding box center [754, 587] width 823 height 1490
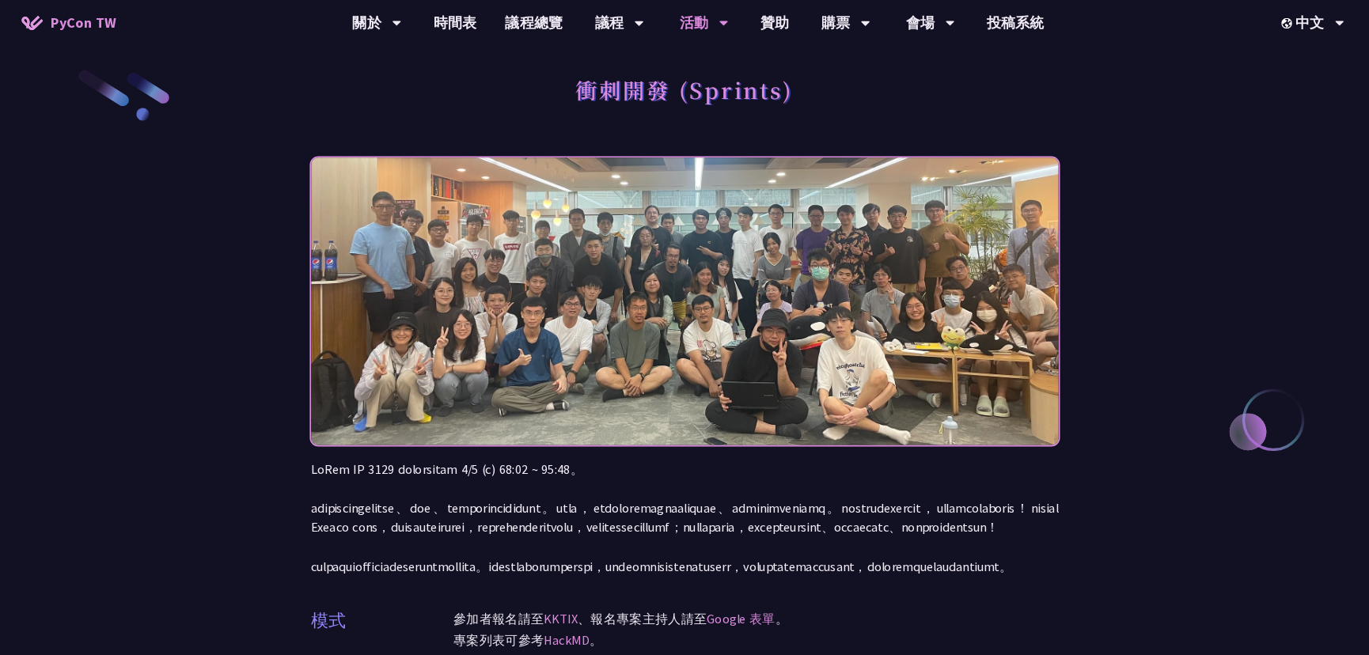
scroll to position [0, 0]
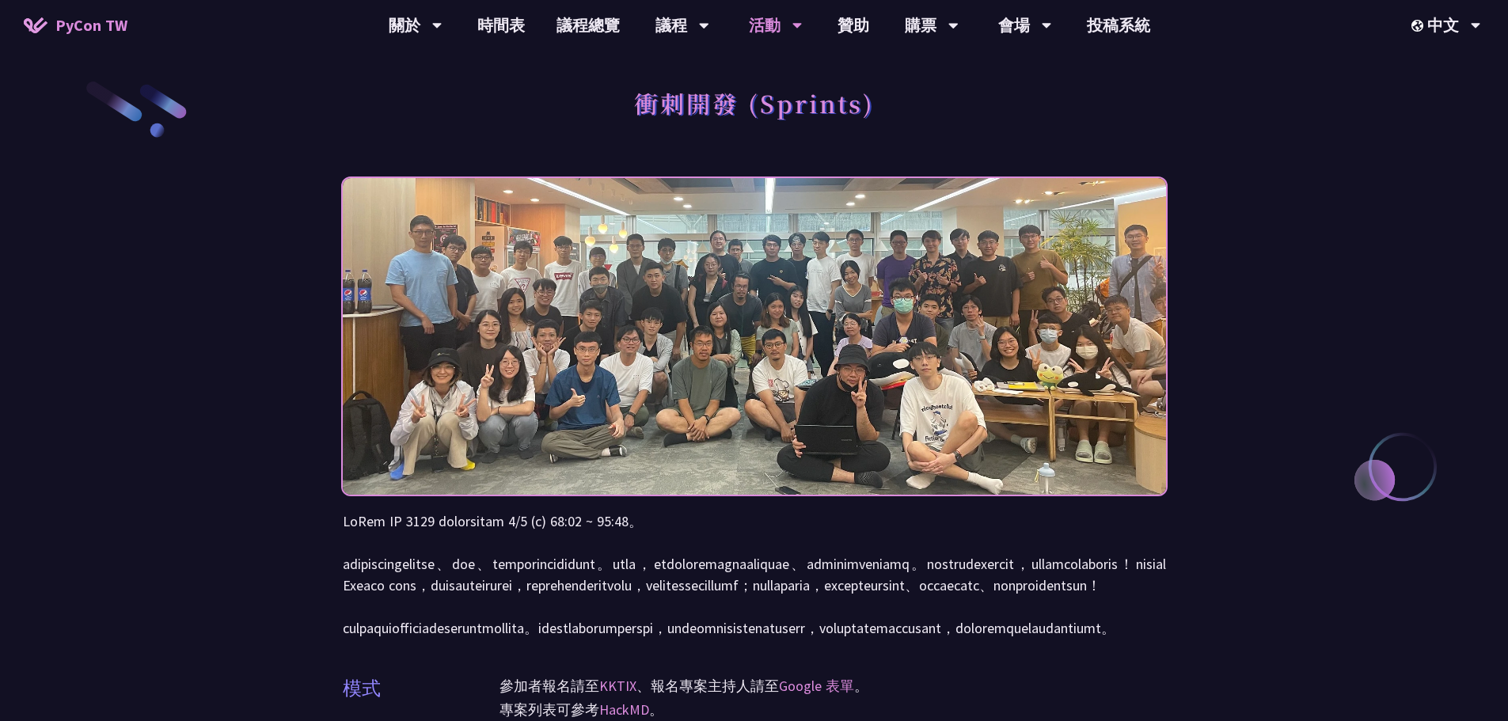
click at [700, 365] on img at bounding box center [754, 336] width 823 height 402
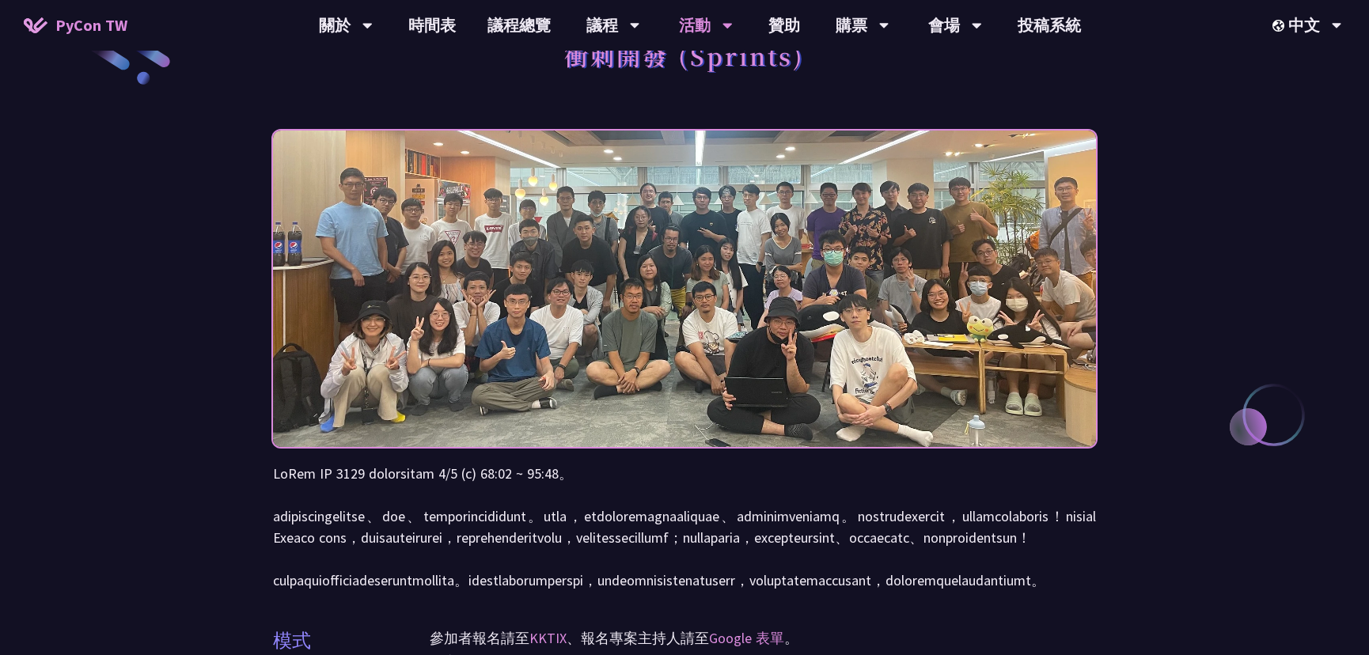
scroll to position [71, 0]
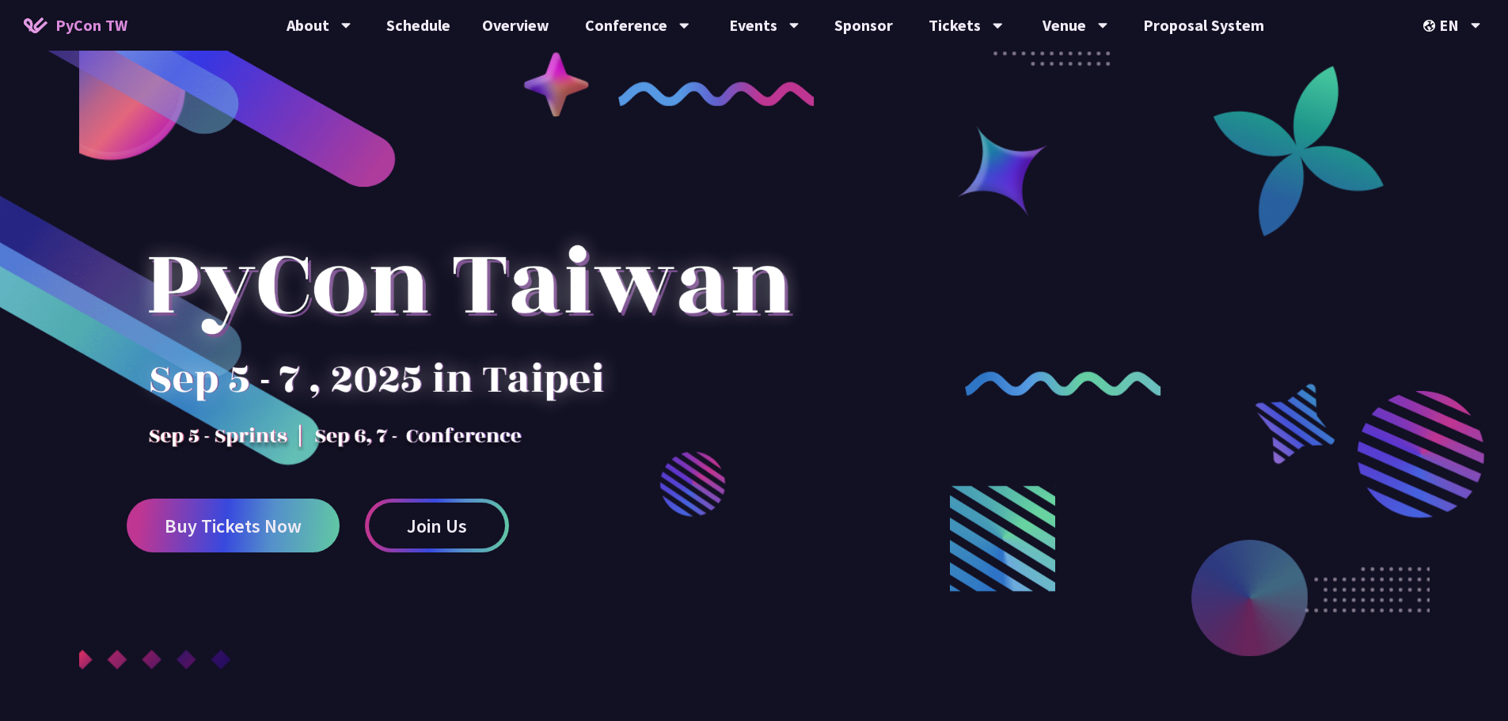
drag, startPoint x: 324, startPoint y: 435, endPoint x: 471, endPoint y: 433, distance: 147.2
click at [472, 433] on div at bounding box center [469, 312] width 684 height 277
click at [765, 458] on div at bounding box center [754, 432] width 1508 height 674
click at [776, 444] on div at bounding box center [469, 312] width 684 height 277
click at [843, 474] on div at bounding box center [754, 432] width 1508 height 674
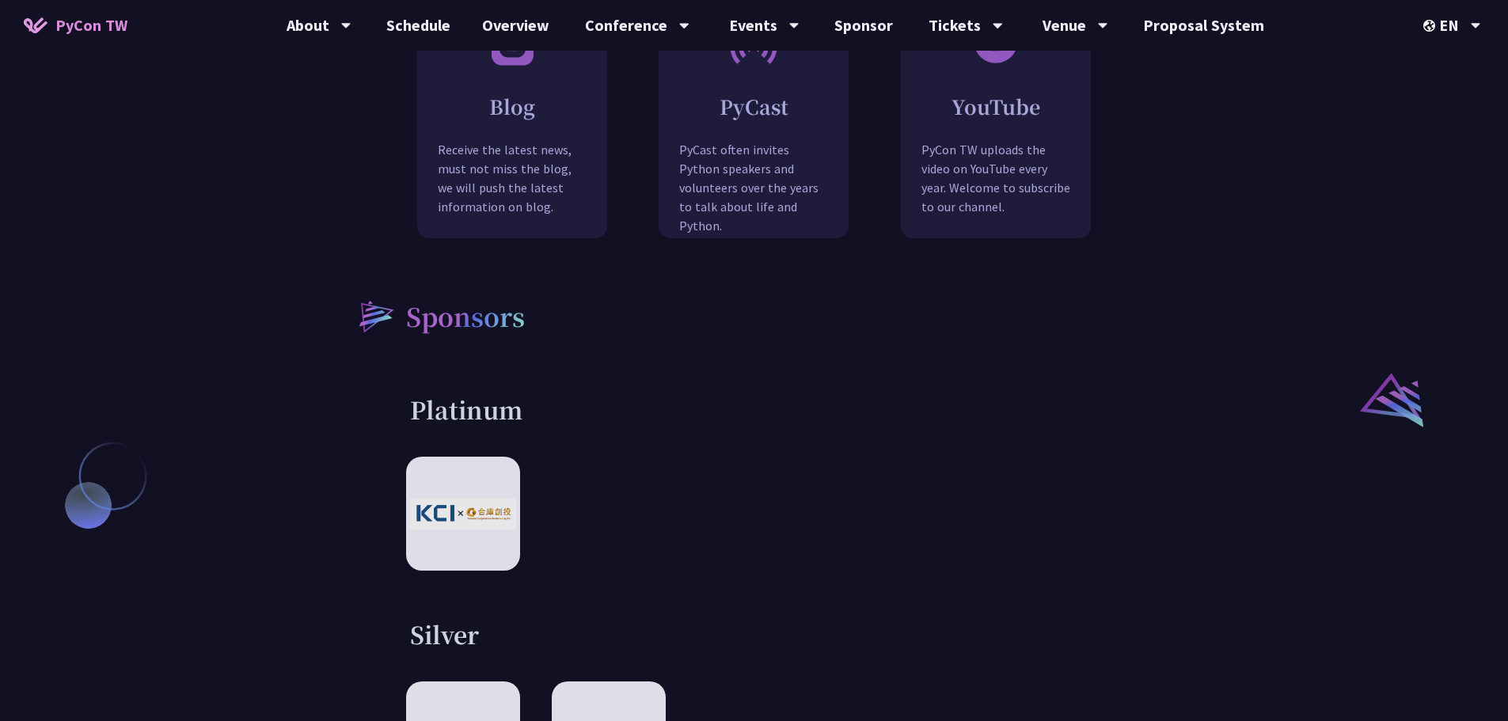
scroll to position [1504, 0]
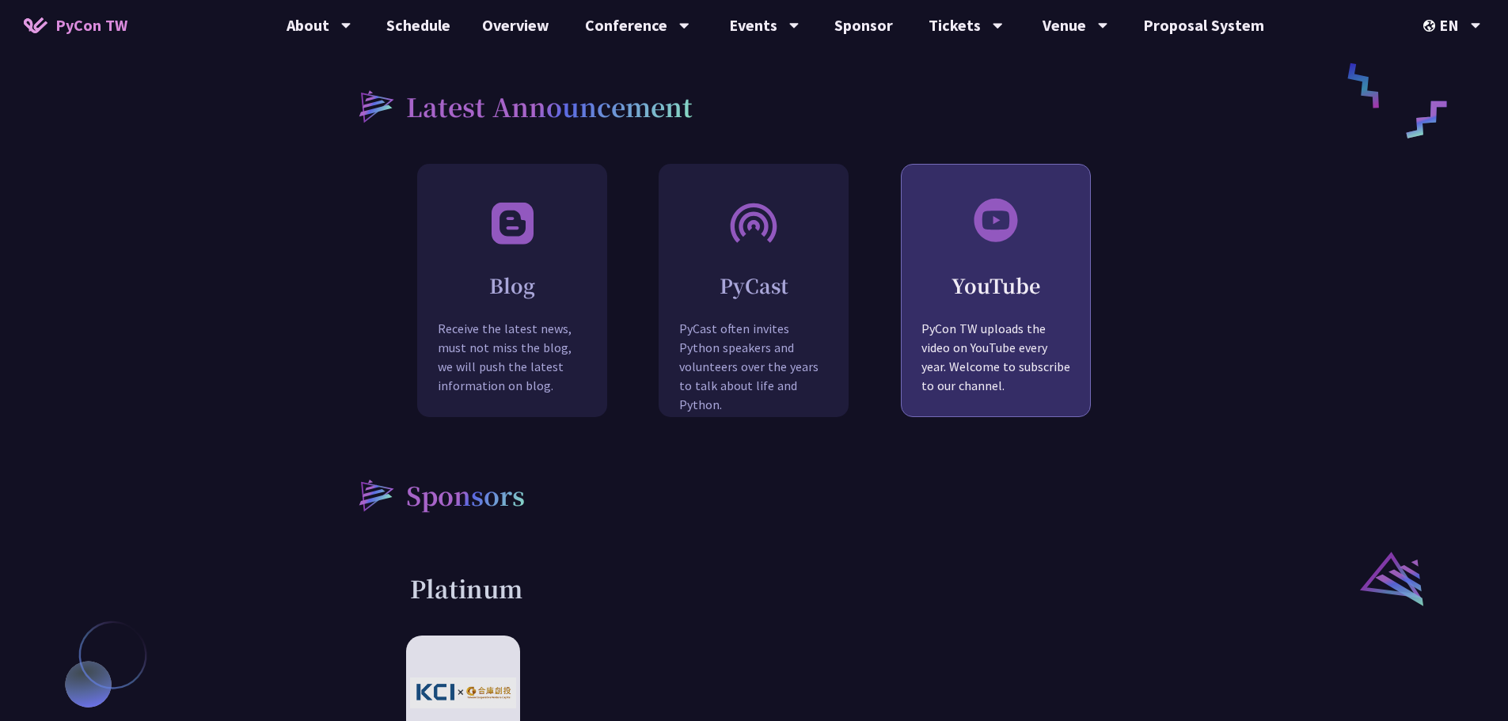
click at [985, 319] on p "PyCon TW uploads the video on YouTube every year. Welcome to subscribe to our c…" at bounding box center [995, 369] width 188 height 100
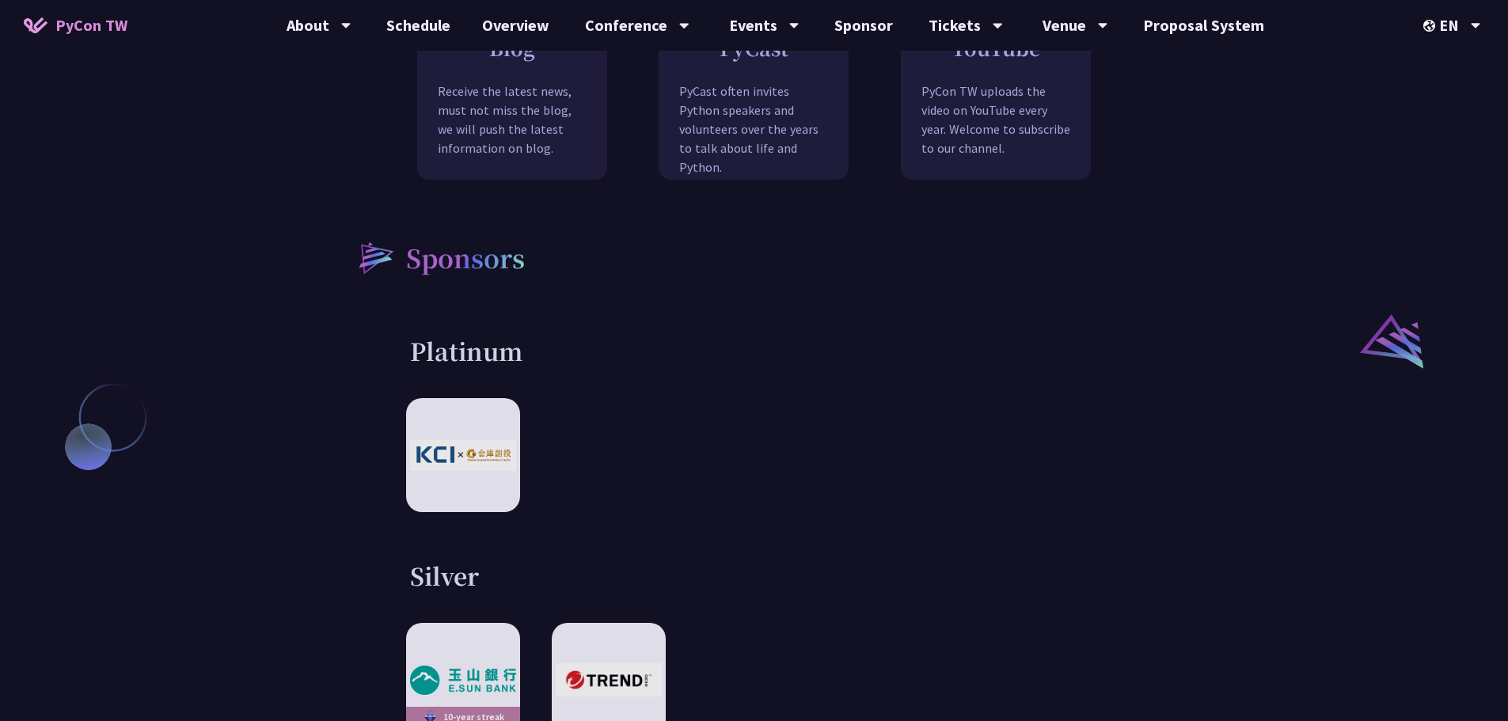
click at [852, 442] on div at bounding box center [754, 455] width 697 height 114
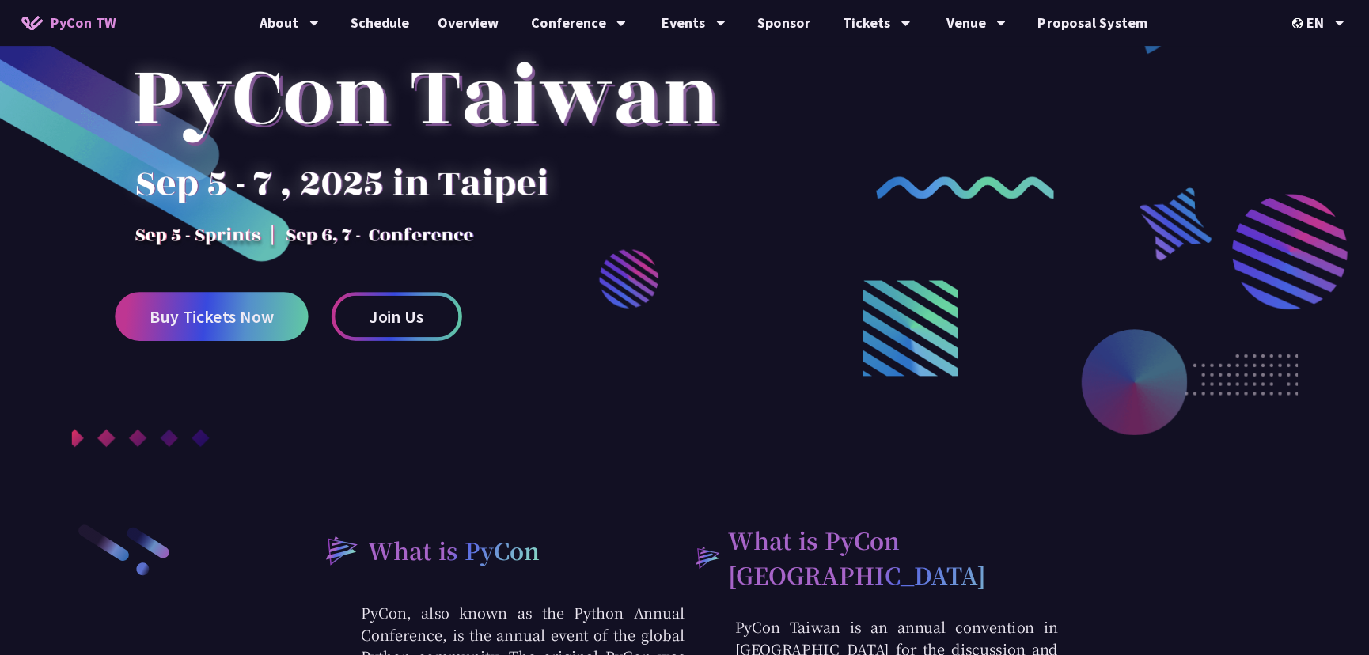
scroll to position [0, 0]
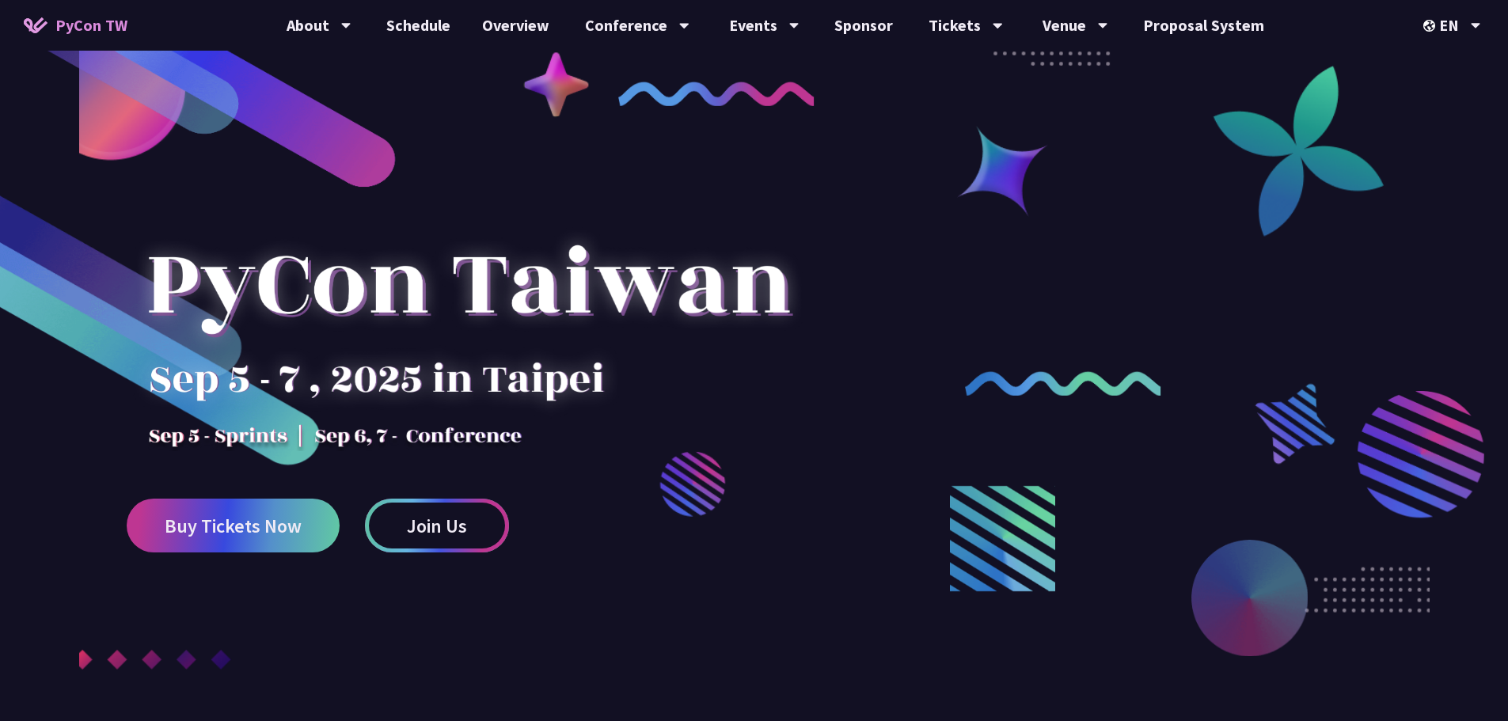
click at [431, 529] on span "Join Us" at bounding box center [437, 526] width 60 height 20
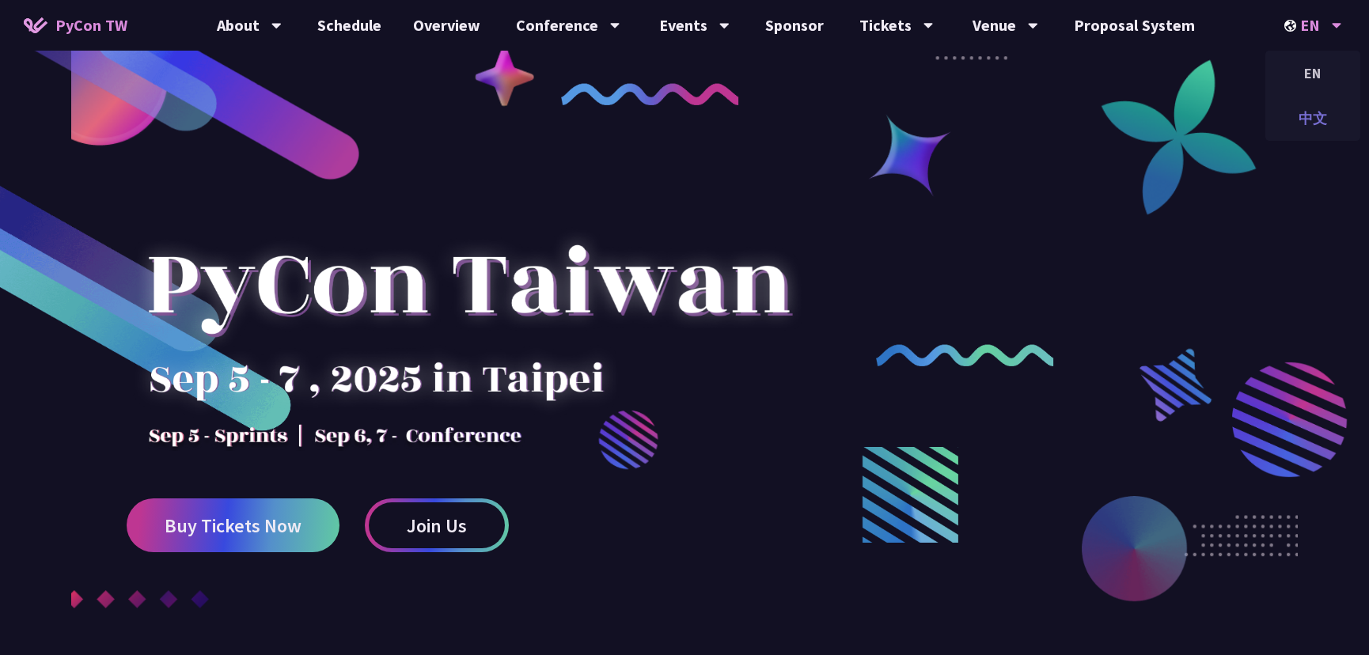
click at [1318, 111] on div "中文" at bounding box center [1313, 118] width 95 height 37
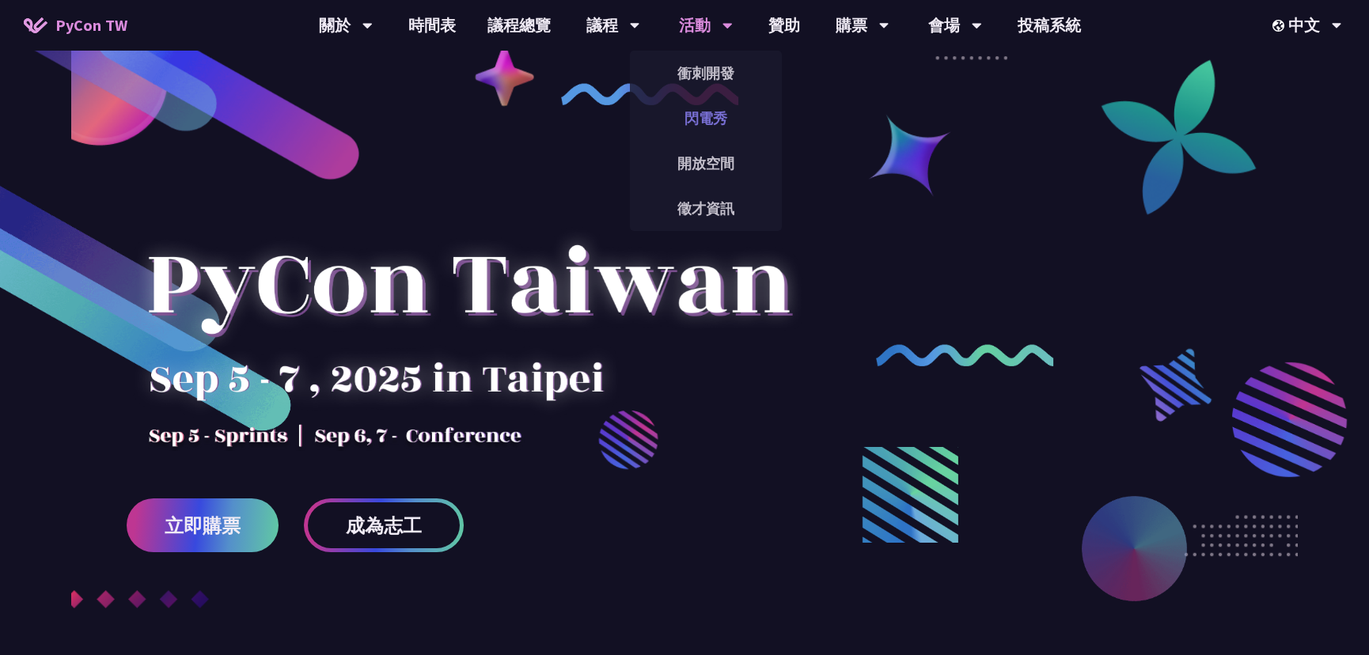
click at [710, 118] on link "閃電秀" at bounding box center [706, 118] width 152 height 37
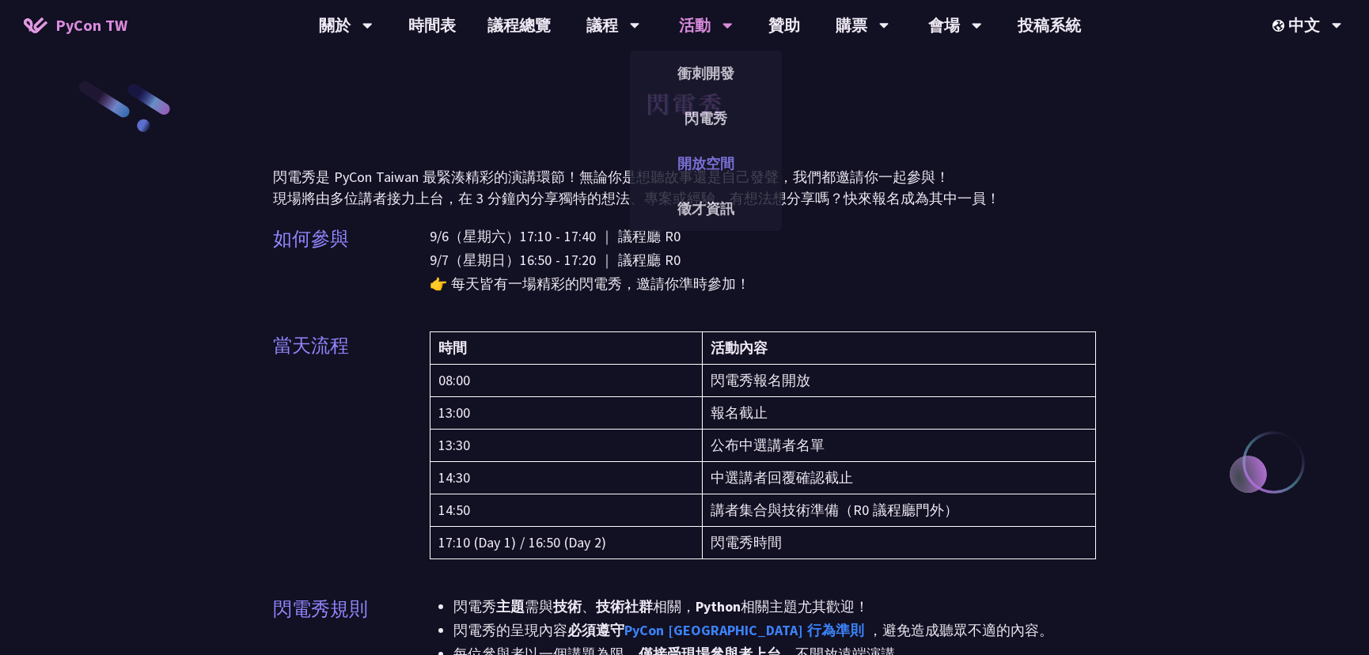
click at [708, 160] on link "開放空間" at bounding box center [706, 163] width 152 height 37
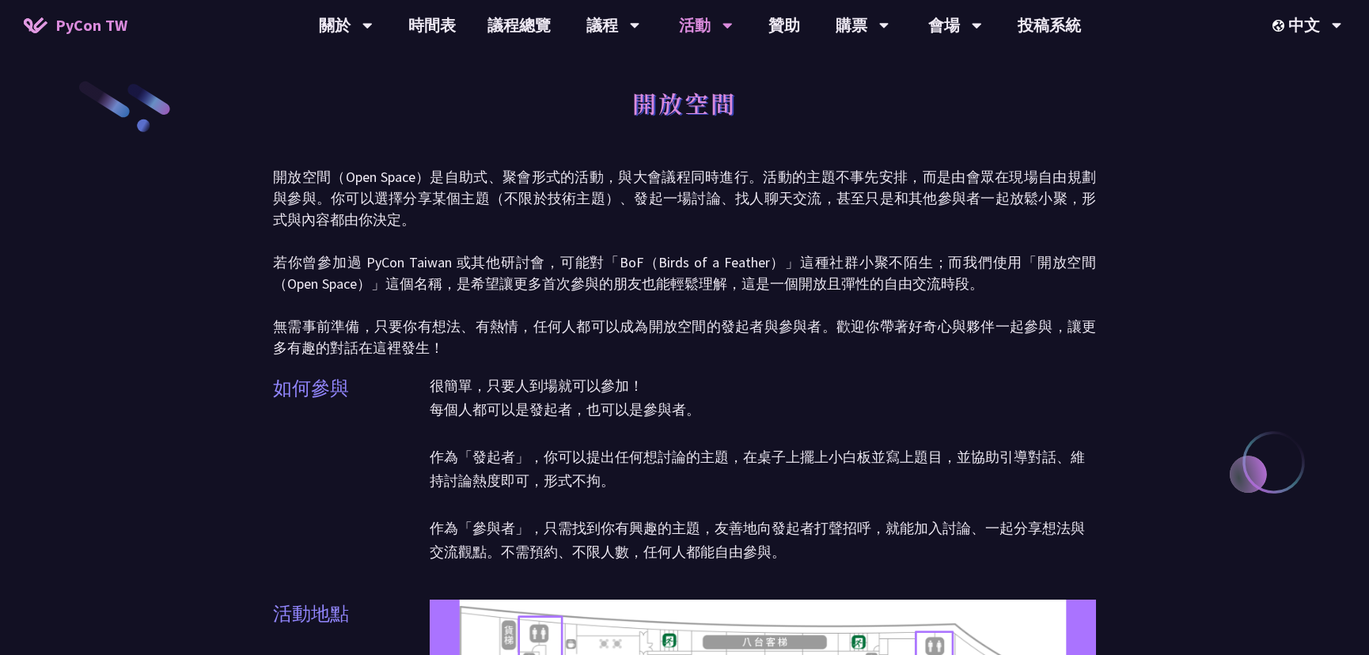
click at [699, 336] on p "開放空間（Open Space）是自助式、聚會形式的活動，與大會議程同時進行。活動的主題不事先安排，而是由會眾在現場自由規劃與參與。你可以選擇分享某個主題（不…" at bounding box center [684, 262] width 823 height 192
click at [722, 346] on p "開放空間（Open Space）是自助式、聚會形式的活動，與大會議程同時進行。活動的主題不事先安排，而是由會眾在現場自由規劃與參與。你可以選擇分享某個主題（不…" at bounding box center [684, 262] width 823 height 192
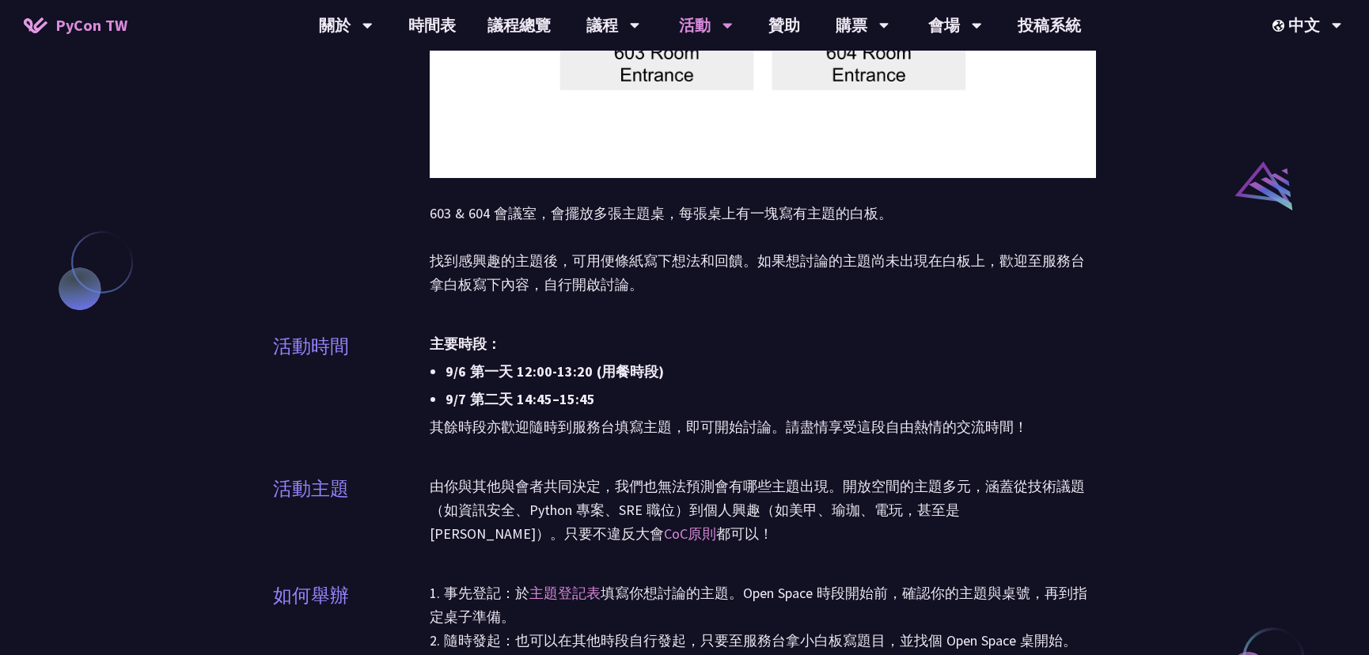
scroll to position [1223, 0]
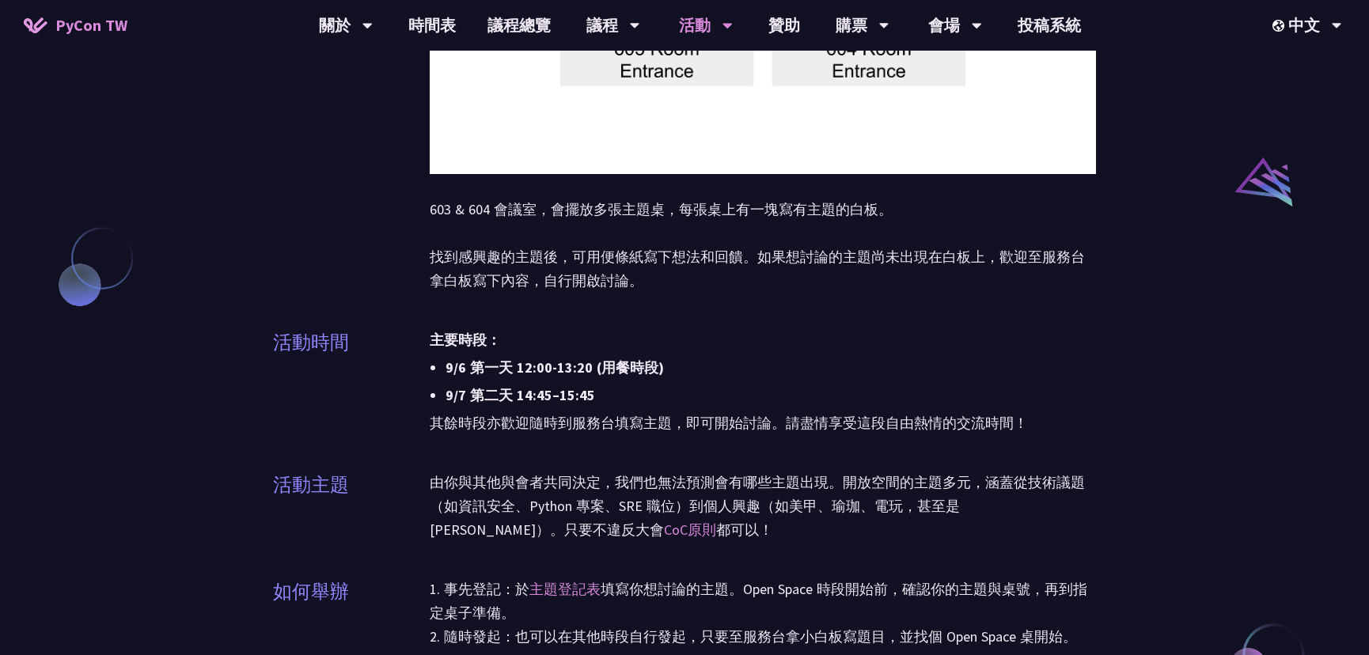
drag, startPoint x: 544, startPoint y: 365, endPoint x: 618, endPoint y: 364, distance: 74.4
click at [618, 363] on li "9/6 第一天 12:00-13:20 (用餐時段)" at bounding box center [771, 368] width 651 height 24
click at [635, 363] on li "9/6 第一天 12:00-13:20 (用餐時段)" at bounding box center [771, 368] width 651 height 24
drag, startPoint x: 639, startPoint y: 369, endPoint x: 560, endPoint y: 367, distance: 78.4
click at [560, 366] on li "9/6 第一天 12:00-13:20 (用餐時段)" at bounding box center [771, 368] width 651 height 24
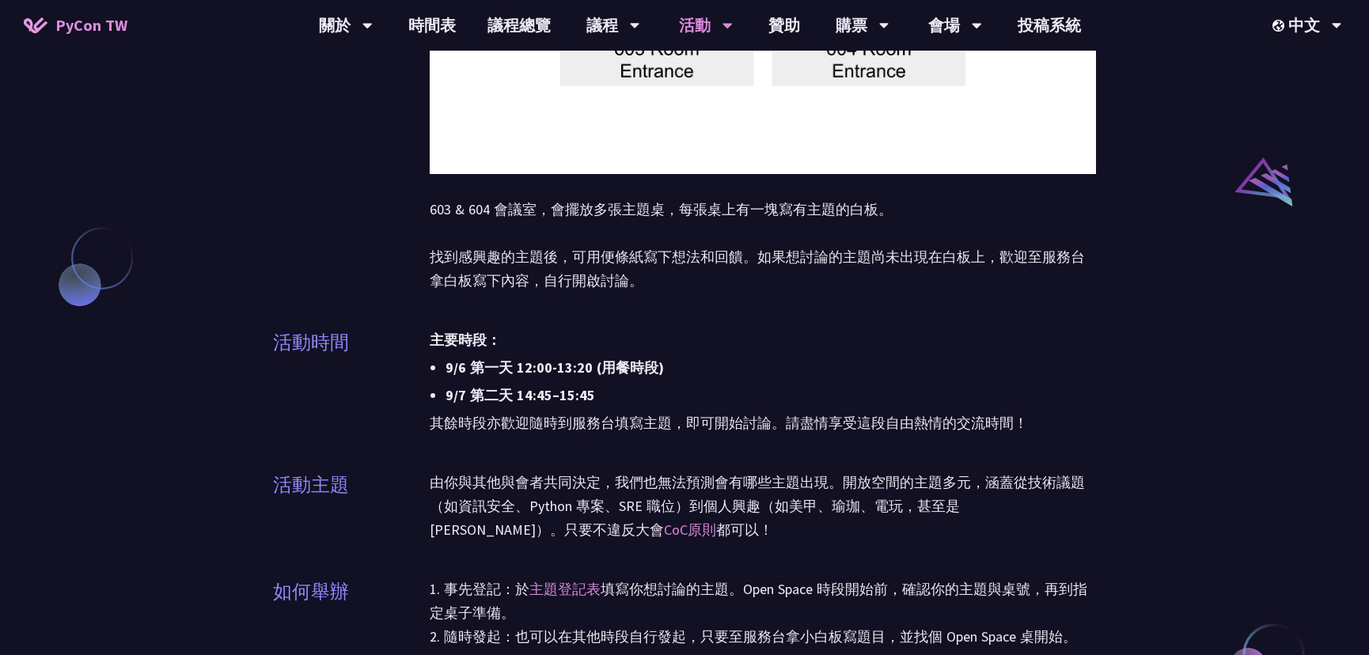
drag, startPoint x: 560, startPoint y: 367, endPoint x: 550, endPoint y: 367, distance: 9.5
click at [552, 366] on li "9/6 第一天 12:00-13:20 (用餐時段)" at bounding box center [771, 368] width 651 height 24
drag, startPoint x: 539, startPoint y: 368, endPoint x: 625, endPoint y: 366, distance: 86.3
click at [643, 365] on li "9/6 第一天 12:00-13:20 (用餐時段)" at bounding box center [771, 368] width 651 height 24
click at [654, 364] on li "9/6 第一天 12:00-13:20 (用餐時段)" at bounding box center [771, 368] width 651 height 24
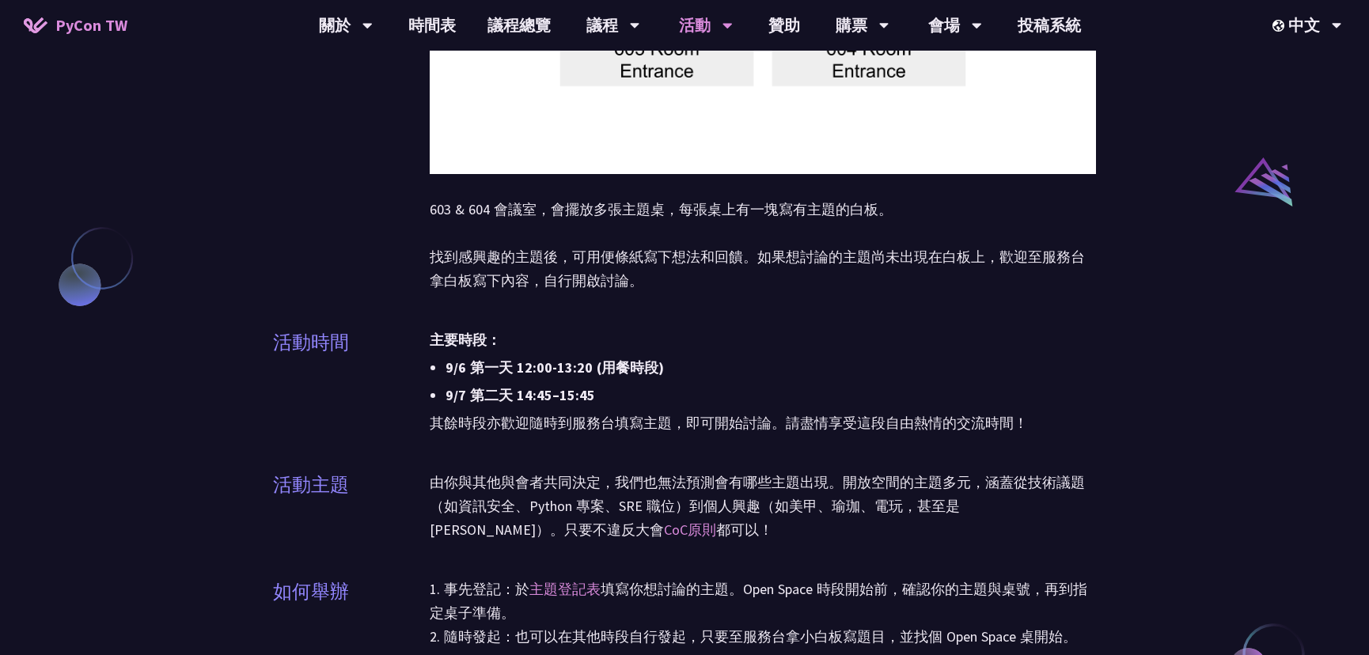
drag, startPoint x: 643, startPoint y: 366, endPoint x: 578, endPoint y: 368, distance: 65.7
click at [575, 367] on li "9/6 第一天 12:00-13:20 (用餐時段)" at bounding box center [771, 368] width 651 height 24
click at [571, 367] on li "9/6 第一天 12:00-13:20 (用餐時段)" at bounding box center [771, 368] width 651 height 24
drag, startPoint x: 563, startPoint y: 369, endPoint x: 628, endPoint y: 370, distance: 64.9
click at [628, 370] on li "9/6 第一天 12:00-13:20 (用餐時段)" at bounding box center [771, 368] width 651 height 24
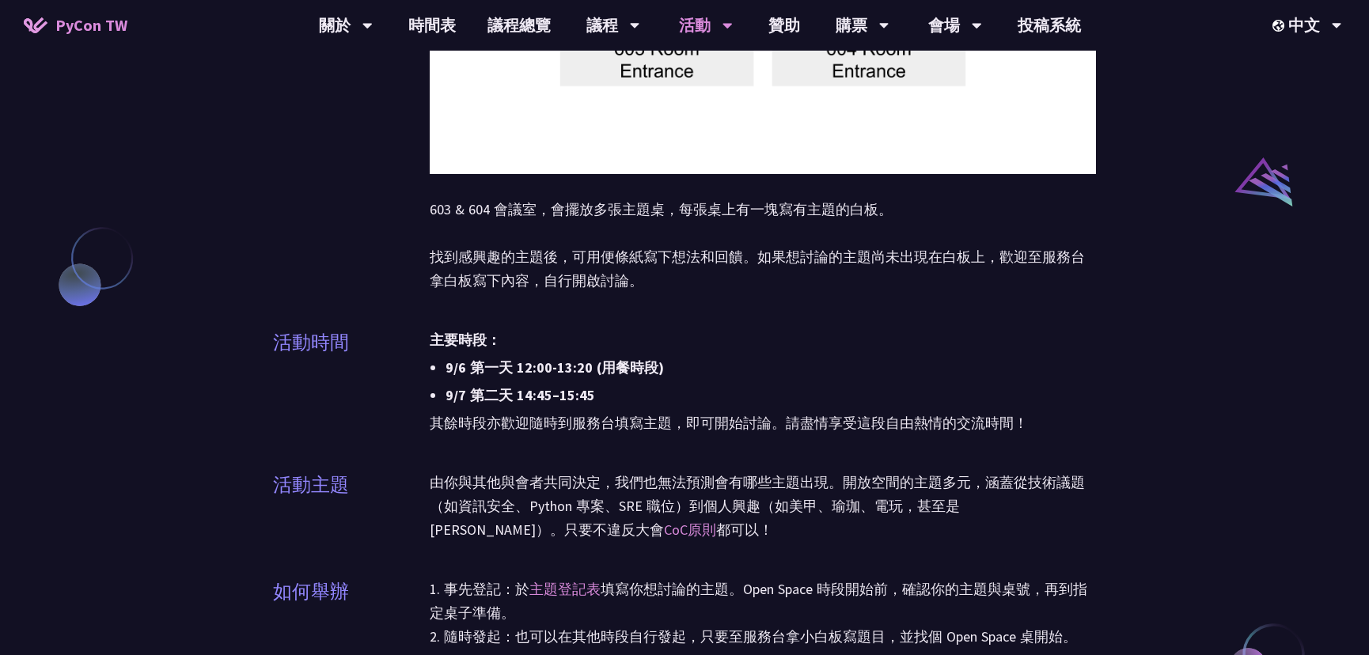
click at [628, 370] on li "9/6 第一天 12:00-13:20 (用餐時段)" at bounding box center [771, 368] width 651 height 24
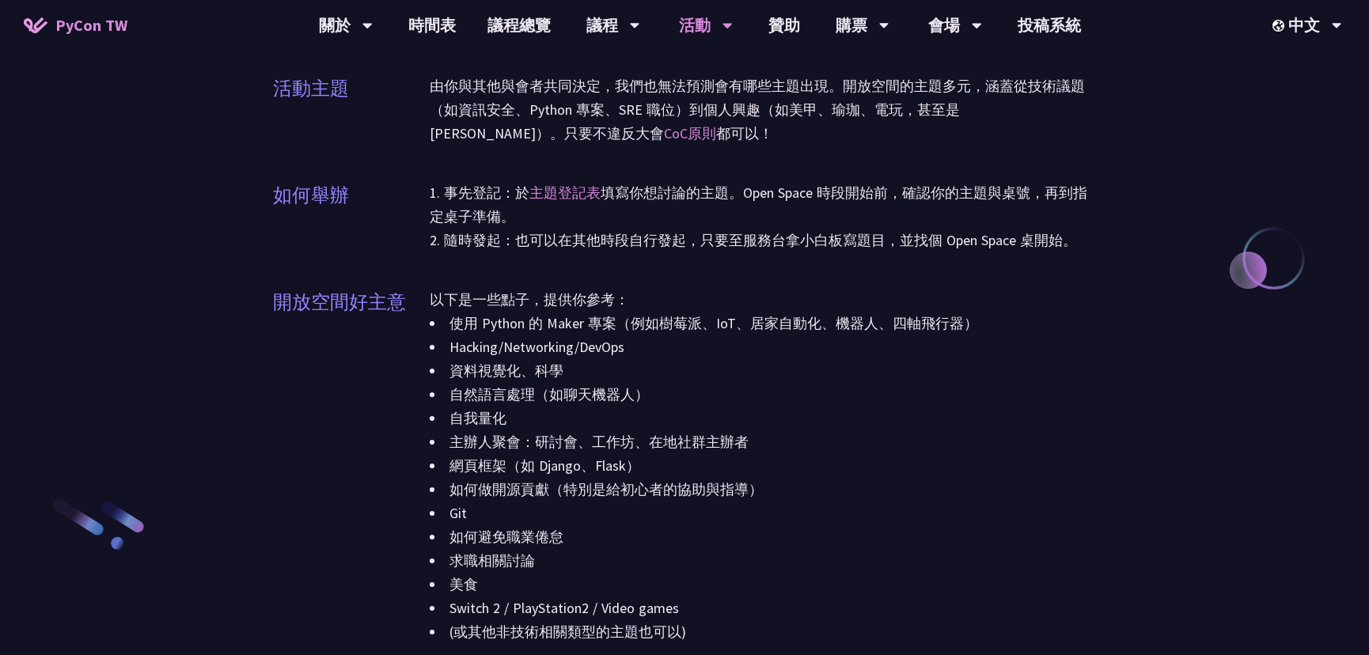
scroll to position [1654, 0]
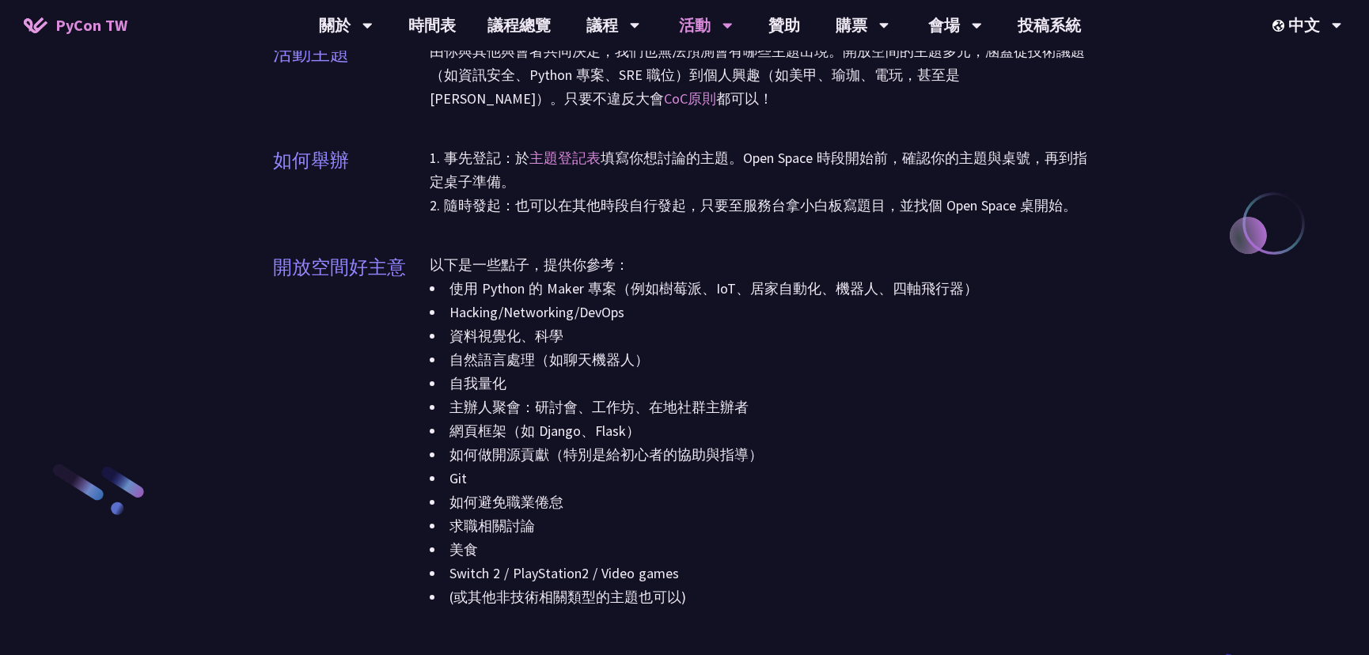
drag, startPoint x: 553, startPoint y: 301, endPoint x: 636, endPoint y: 298, distance: 82.4
click at [636, 297] on div "使用 Python 的 Maker 專案（例如樹莓派、IoT、居家自動化、機器人、四軸飛行器） Hacking/Networking/DevOps 資料視覺化…" at bounding box center [763, 443] width 666 height 332
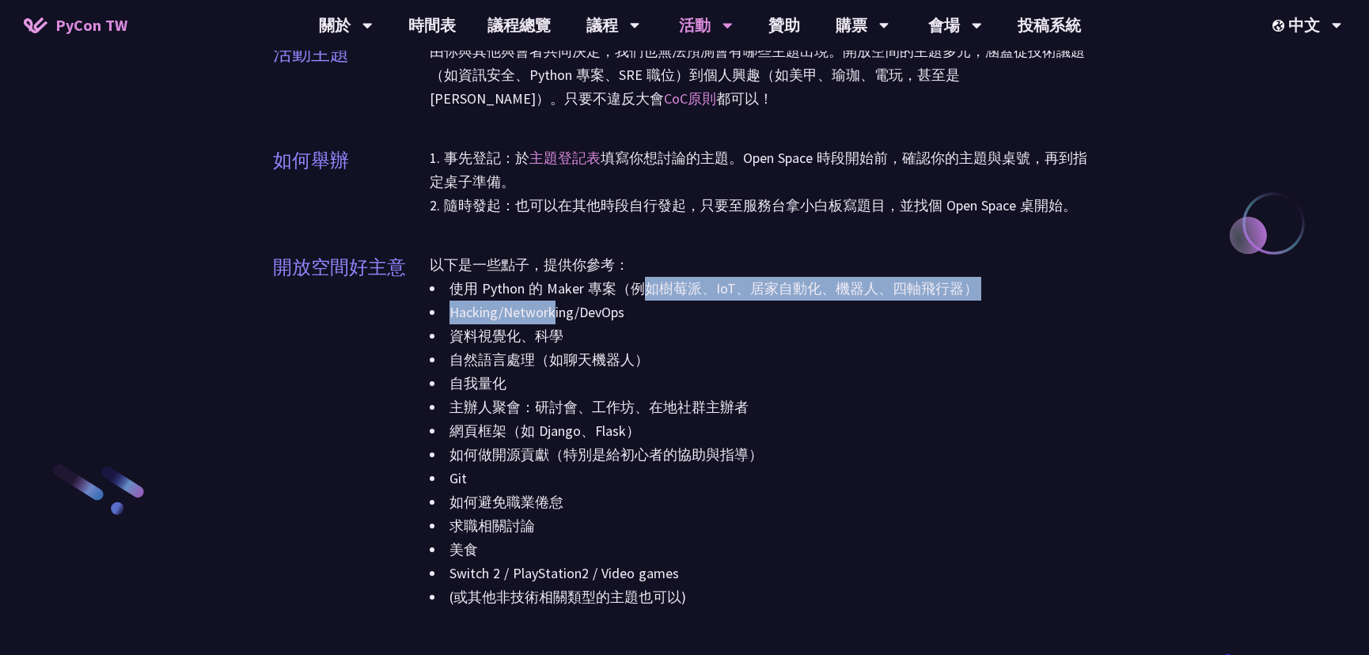
drag, startPoint x: 652, startPoint y: 298, endPoint x: 678, endPoint y: 296, distance: 25.4
click at [678, 295] on li "使用 Python 的 Maker 專案（例如樹莓派、IoT、居家自動化、機器人、四軸飛行器）" at bounding box center [763, 289] width 666 height 24
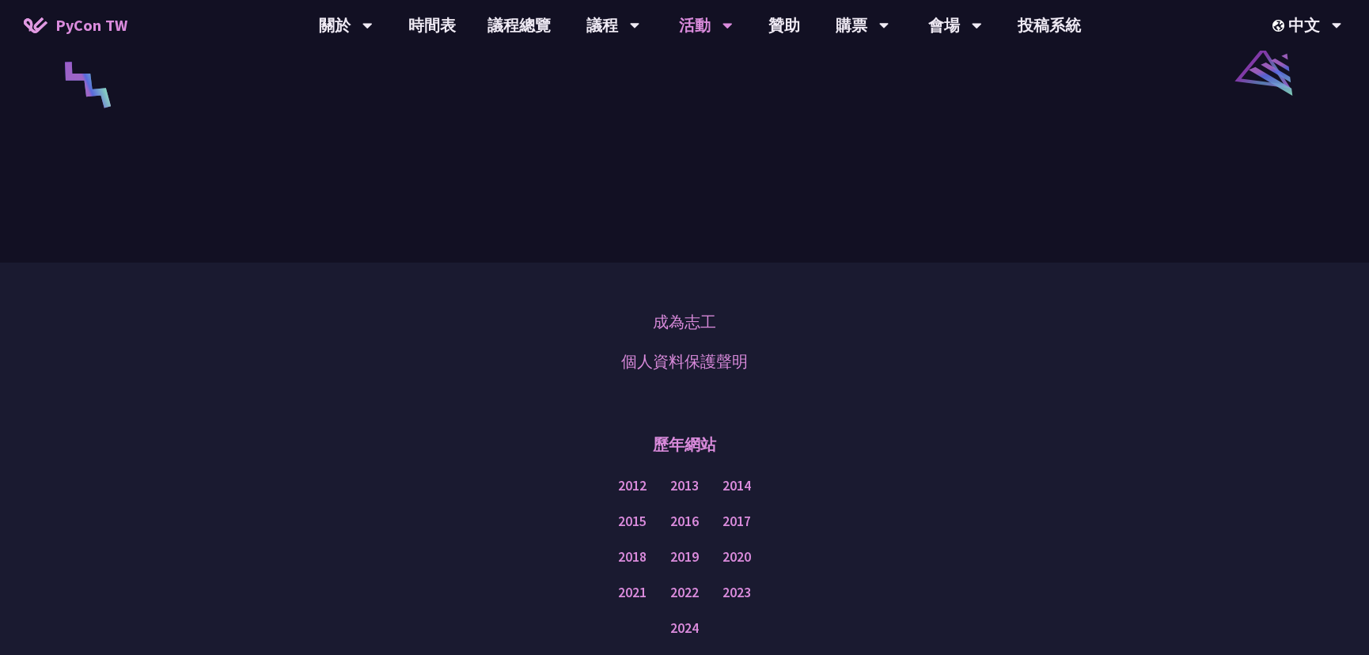
scroll to position [2806, 0]
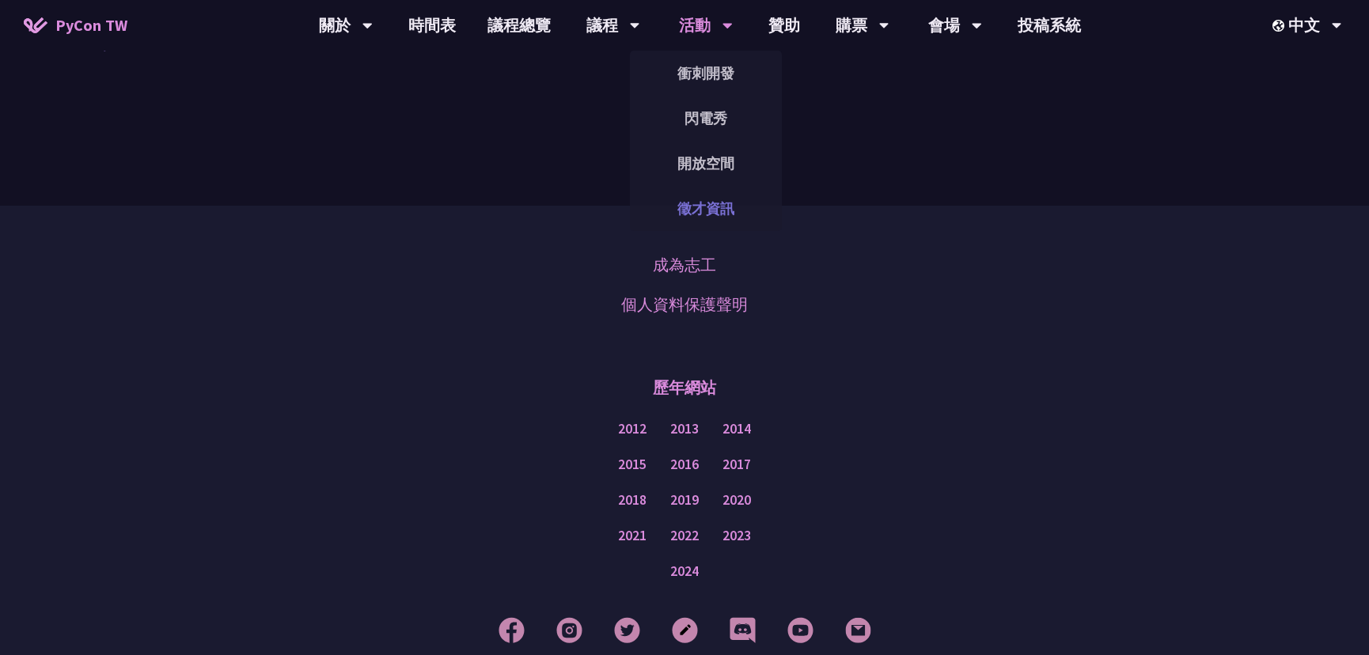
click at [719, 214] on link "徵才資訊" at bounding box center [706, 208] width 152 height 37
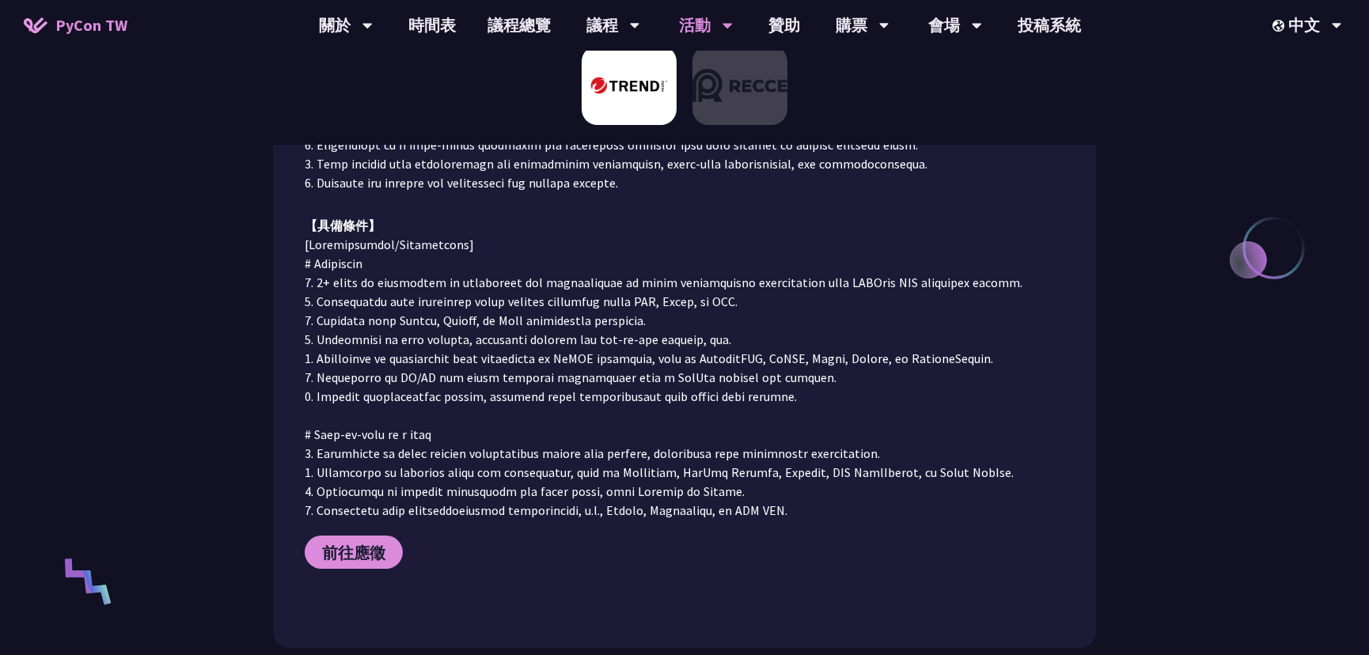
scroll to position [503, 0]
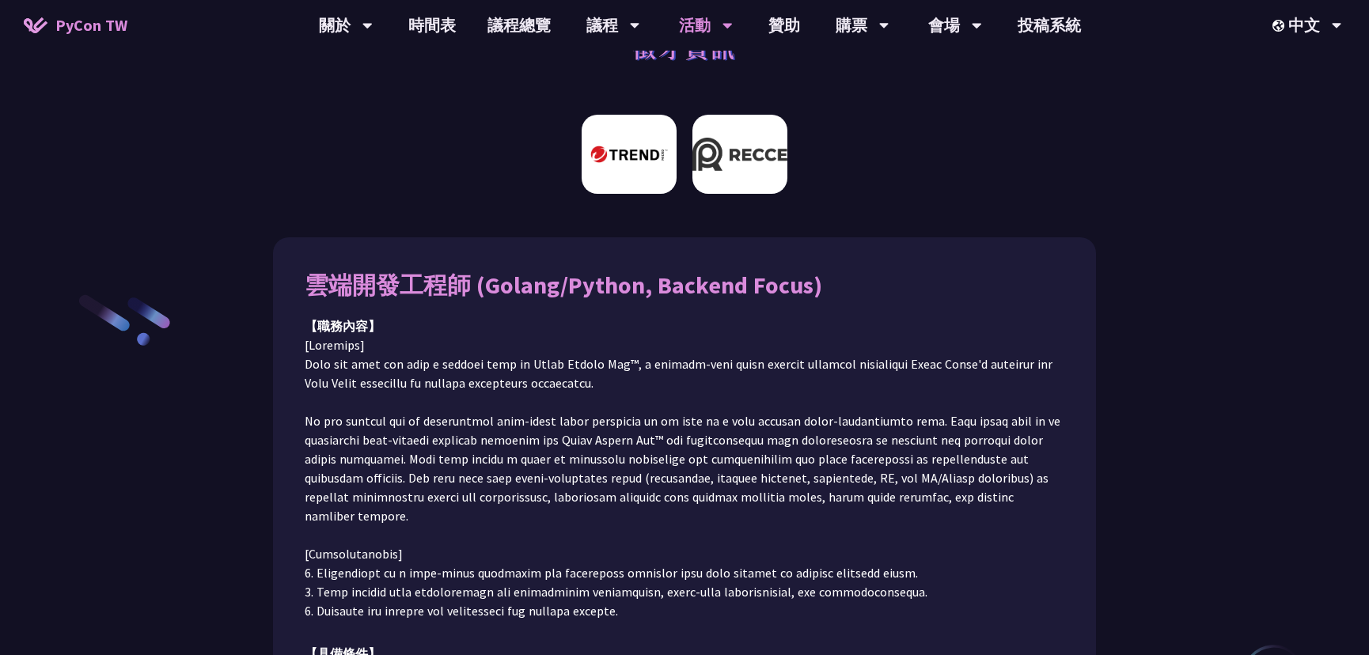
click at [763, 161] on img at bounding box center [740, 154] width 95 height 79
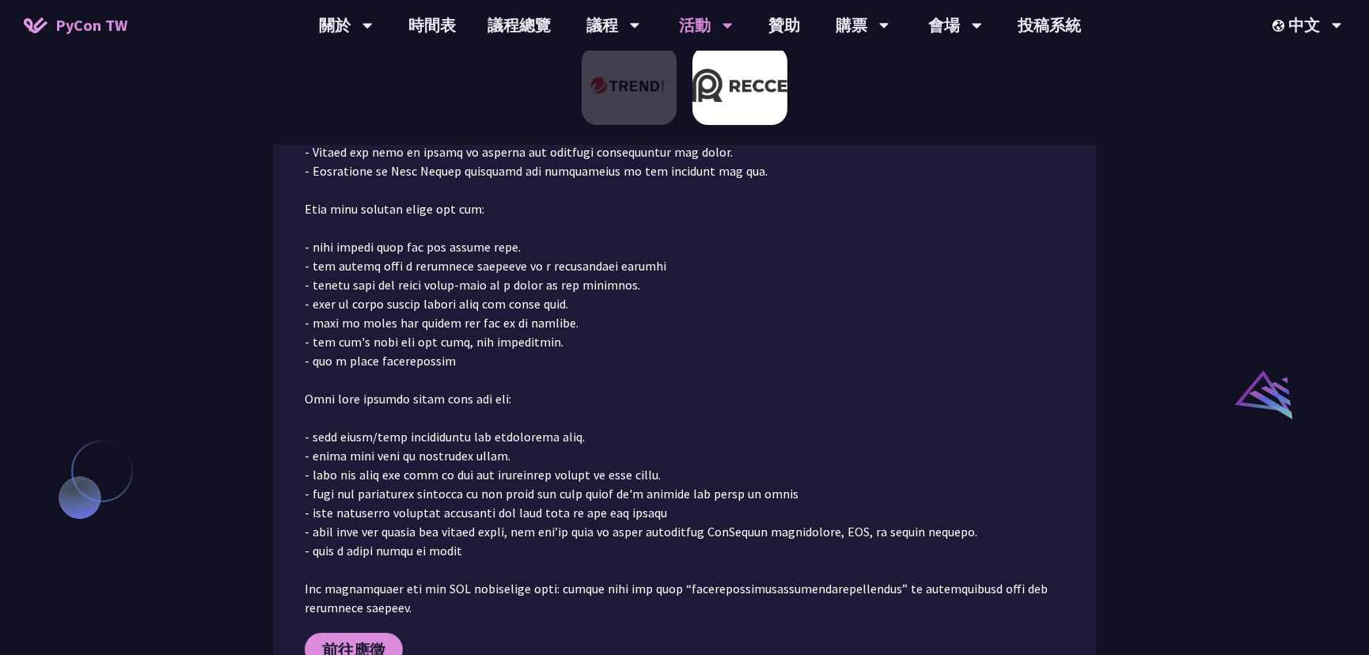
scroll to position [1329, 0]
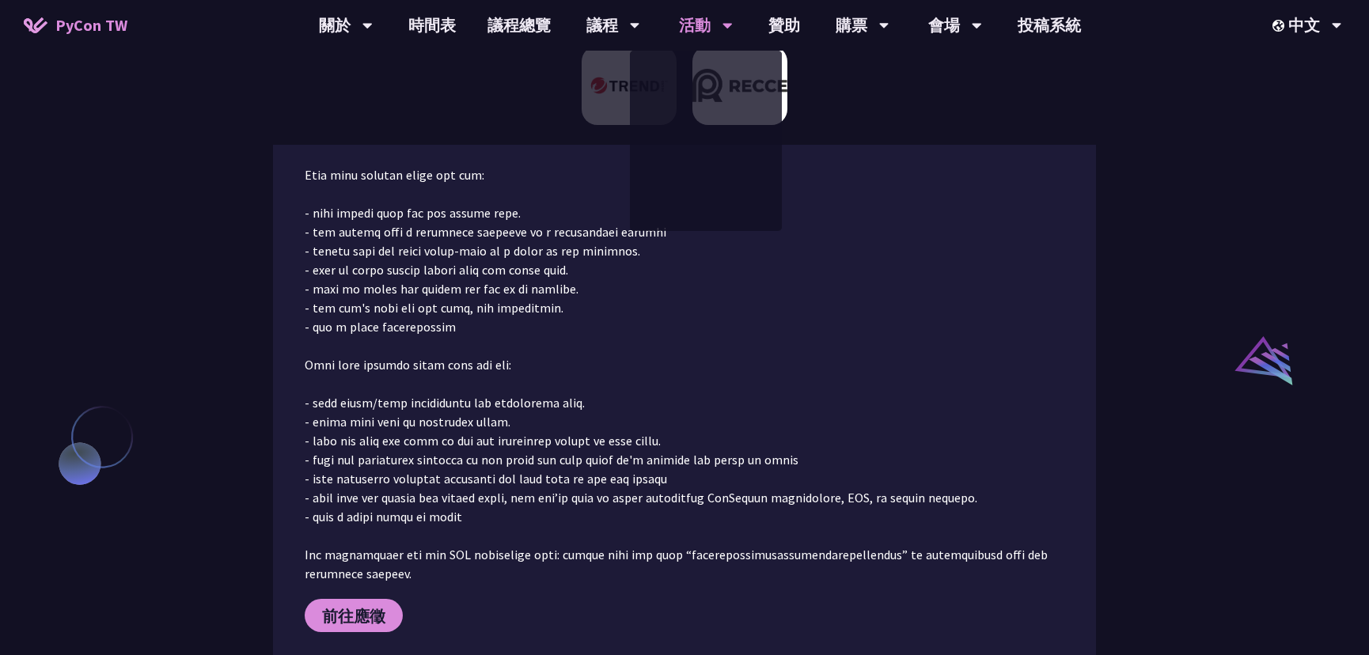
drag, startPoint x: 1136, startPoint y: 131, endPoint x: 1148, endPoint y: 126, distance: 12.8
click at [1148, 126] on div at bounding box center [684, 91] width 1369 height 107
